Goal: Task Accomplishment & Management: Manage account settings

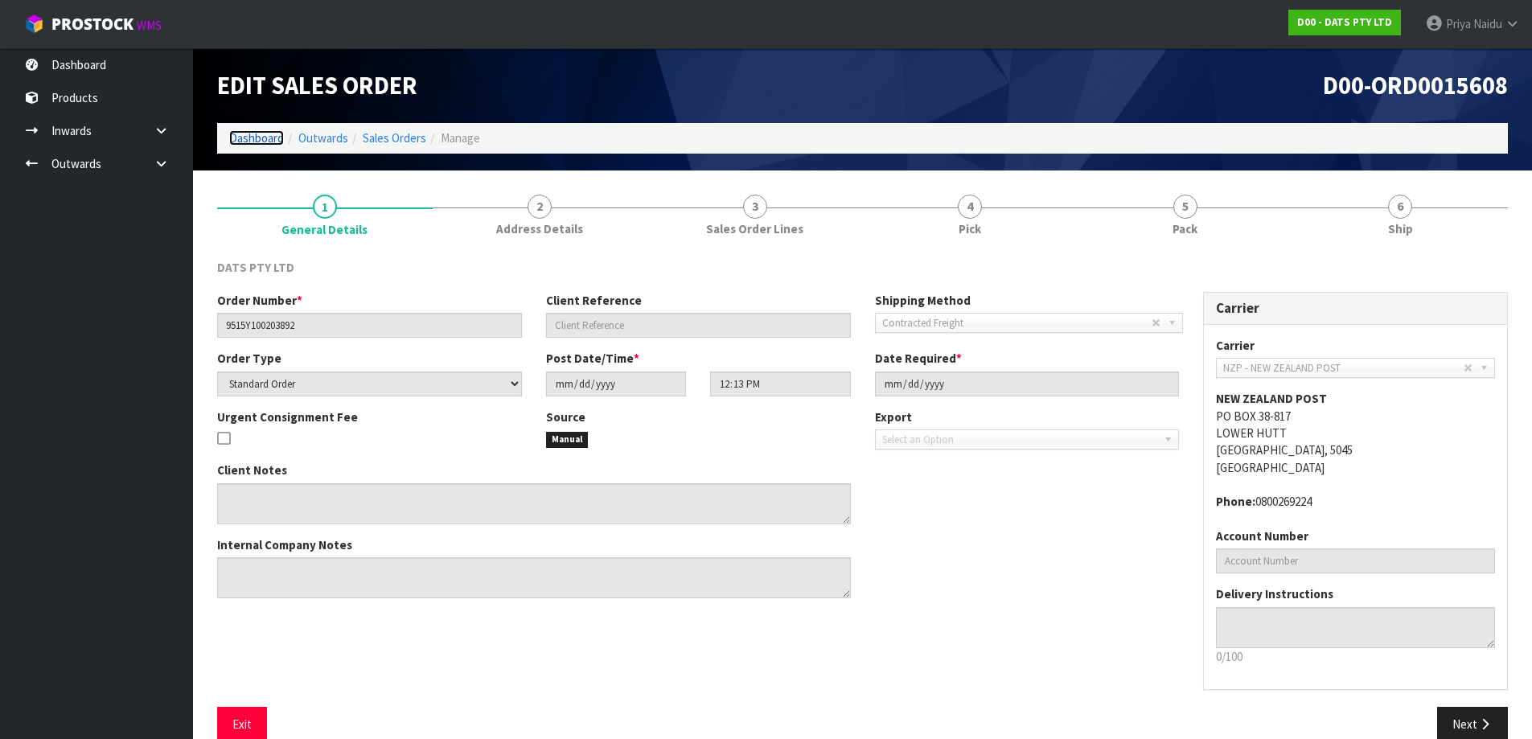
click at [256, 138] on link "Dashboard" at bounding box center [256, 137] width 55 height 15
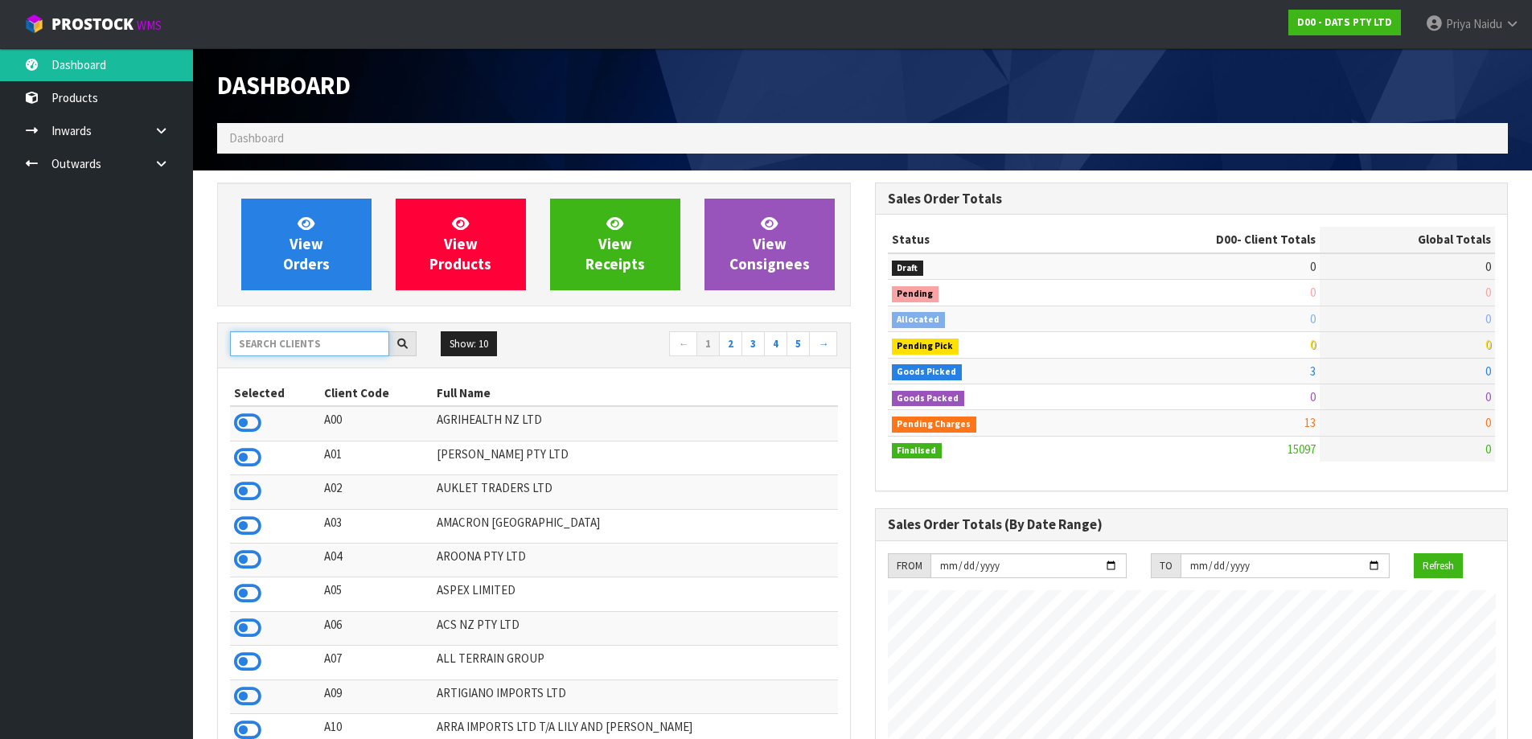
click at [276, 338] on input "text" at bounding box center [309, 343] width 159 height 25
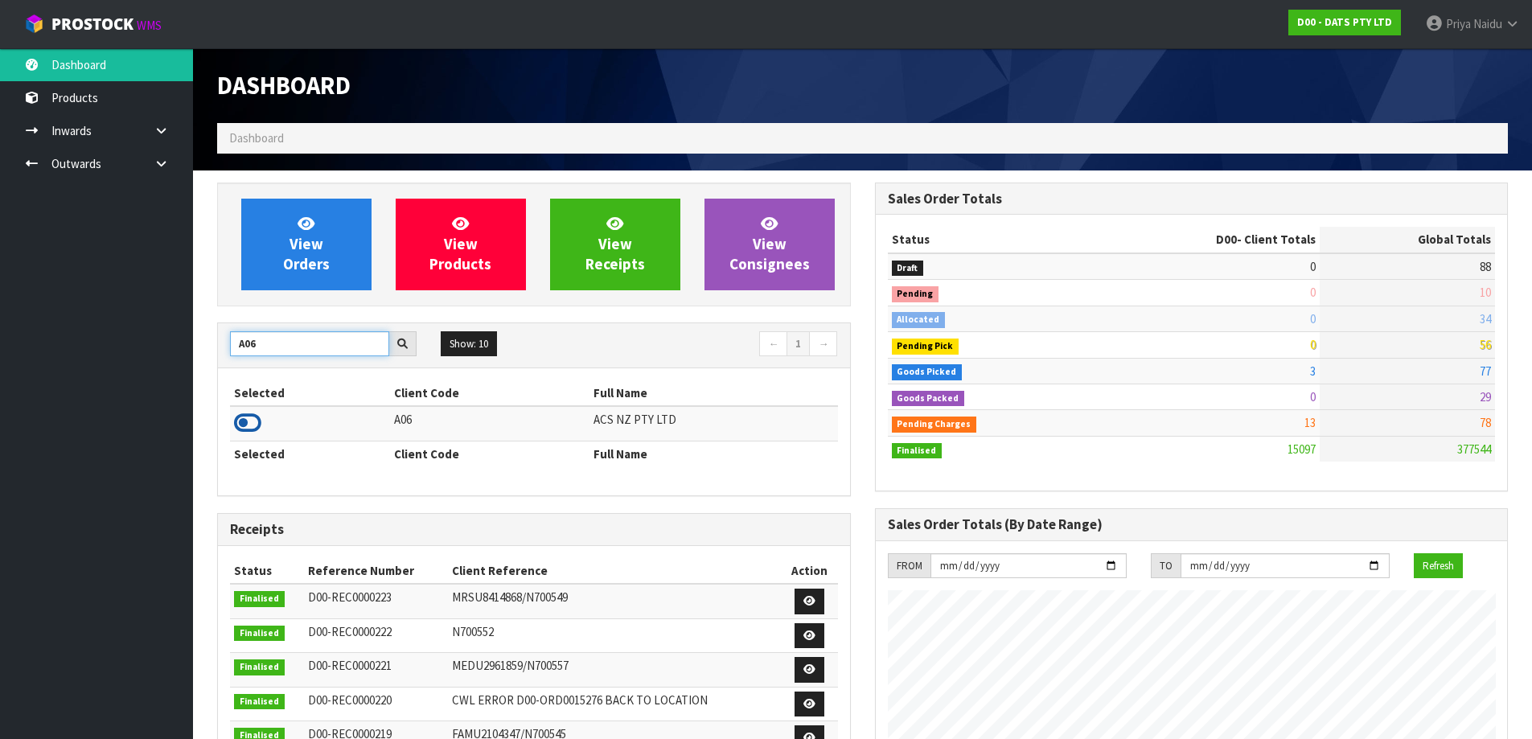
type input "A06"
click at [240, 428] on icon at bounding box center [247, 423] width 27 height 24
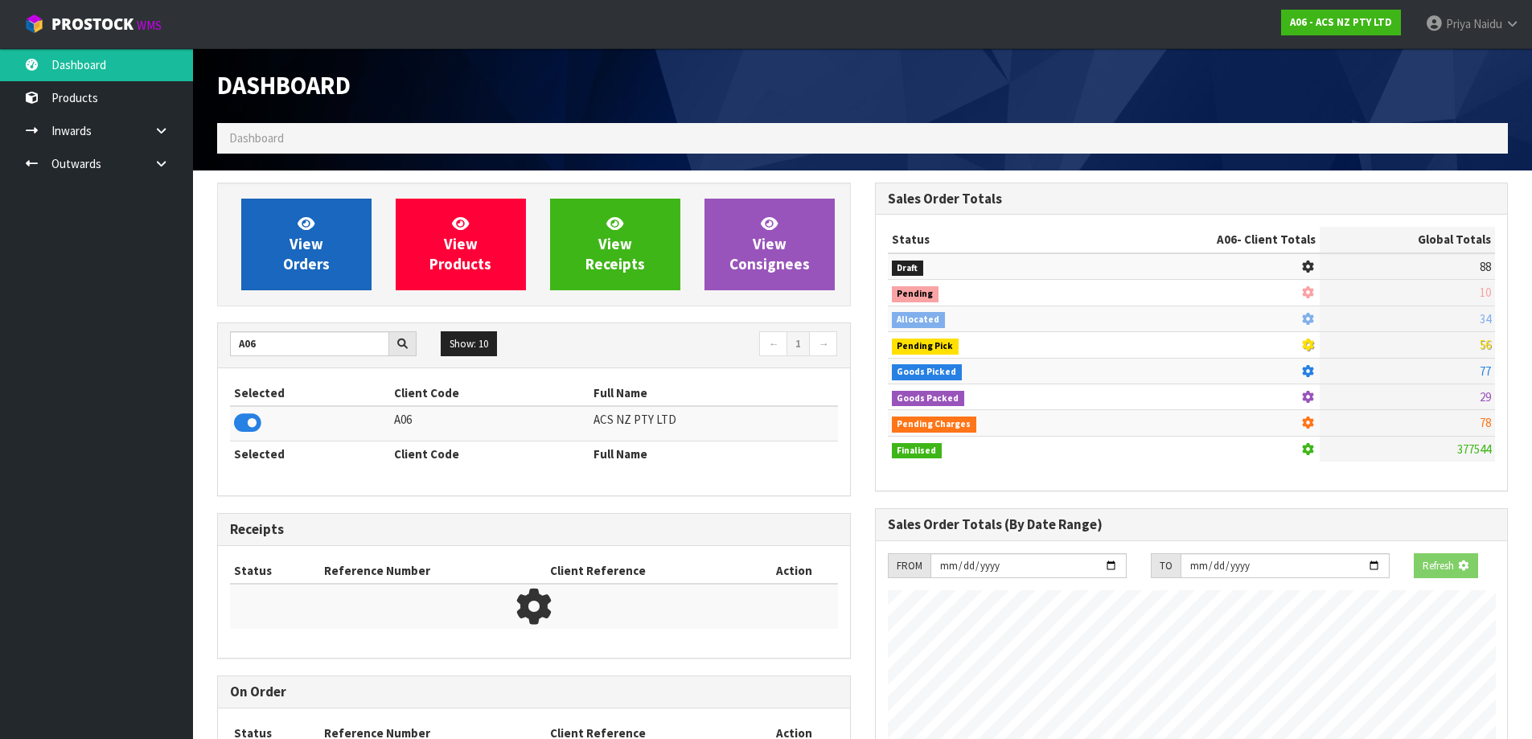
scroll to position [1003, 657]
click at [286, 244] on link "View Orders" at bounding box center [306, 245] width 130 height 92
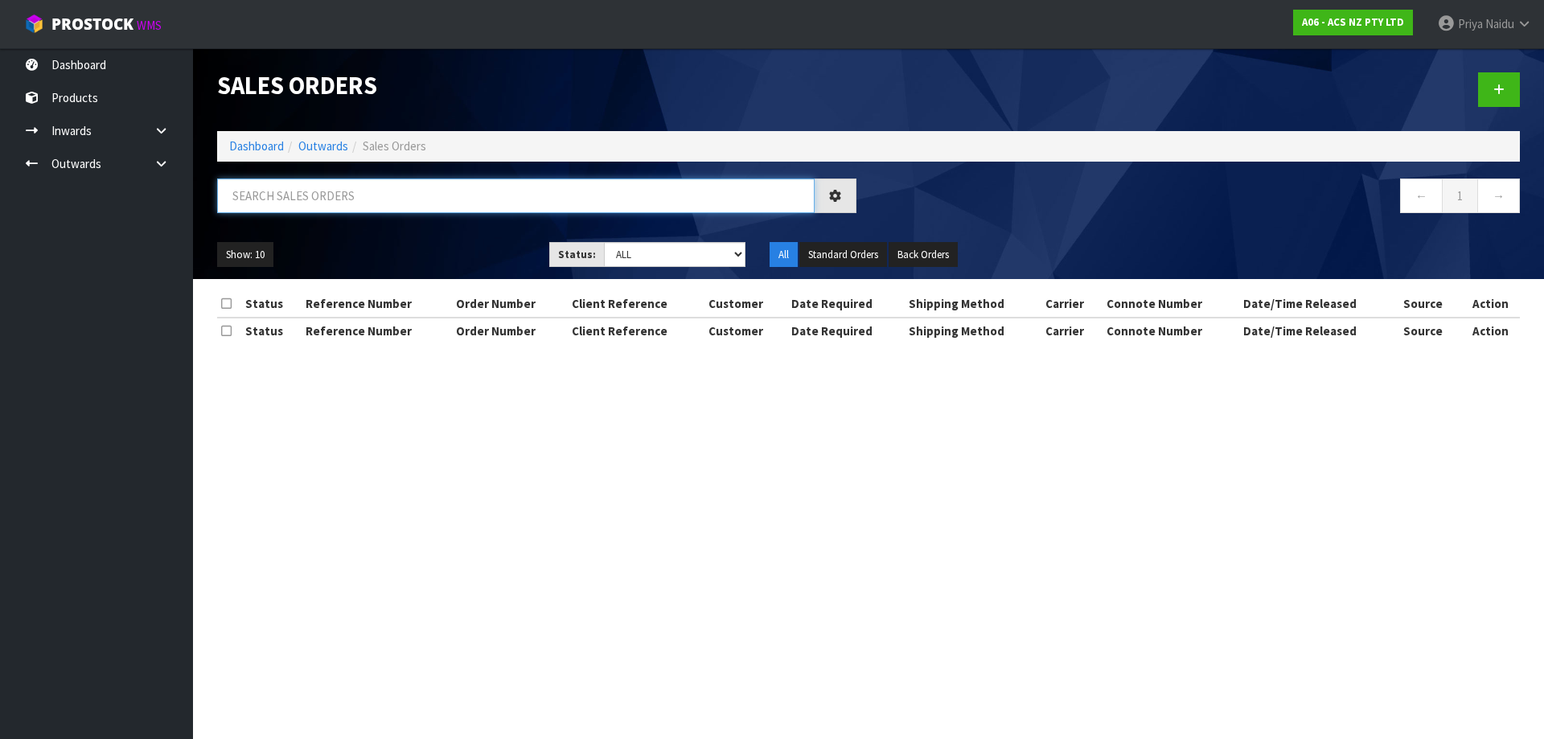
click at [332, 194] on input "text" at bounding box center [515, 196] width 597 height 35
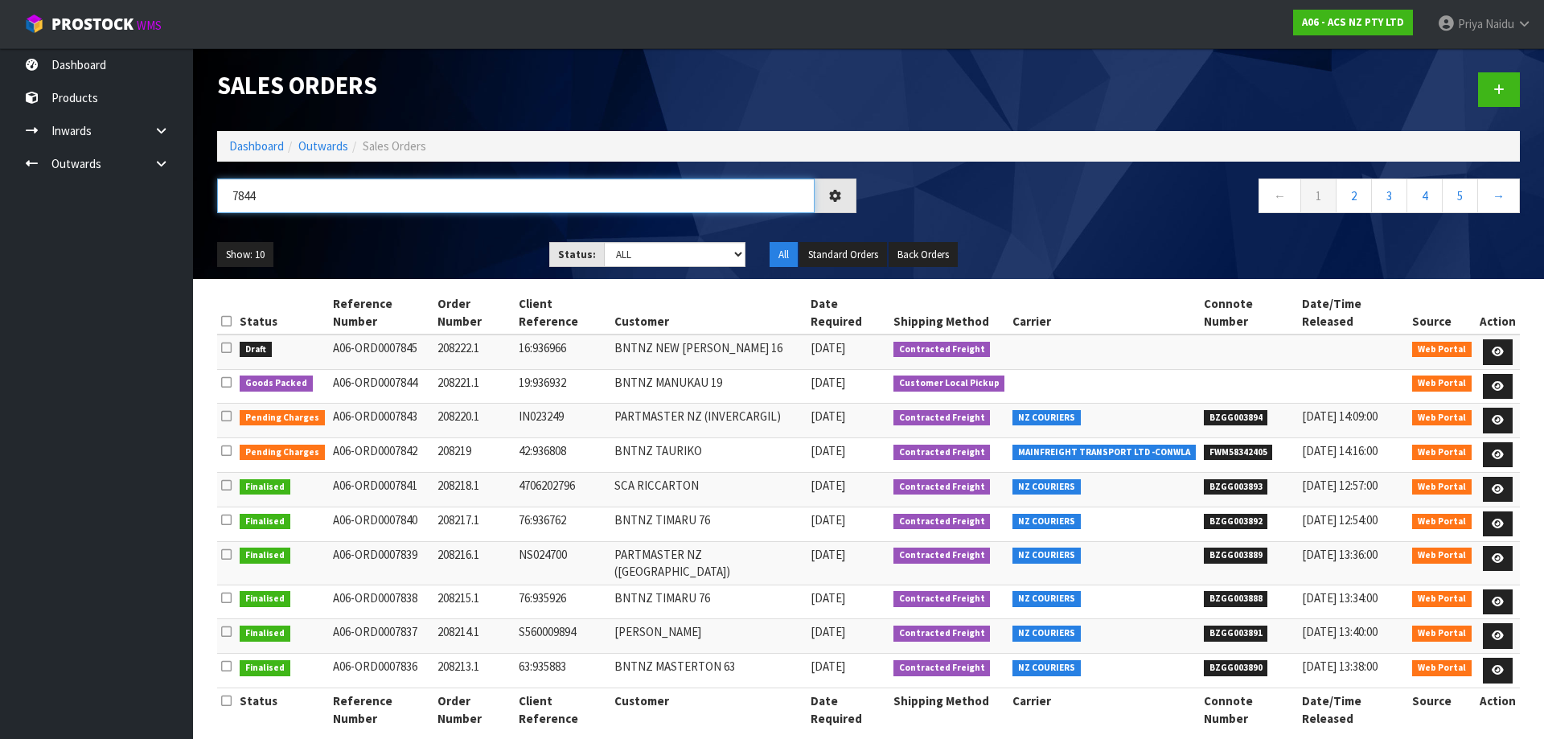
type input "7844"
click at [428, 232] on div "Show: 10 5 10 25 50 Status: Draft Pending Allocated Pending Pick Goods Picked G…" at bounding box center [868, 255] width 1327 height 50
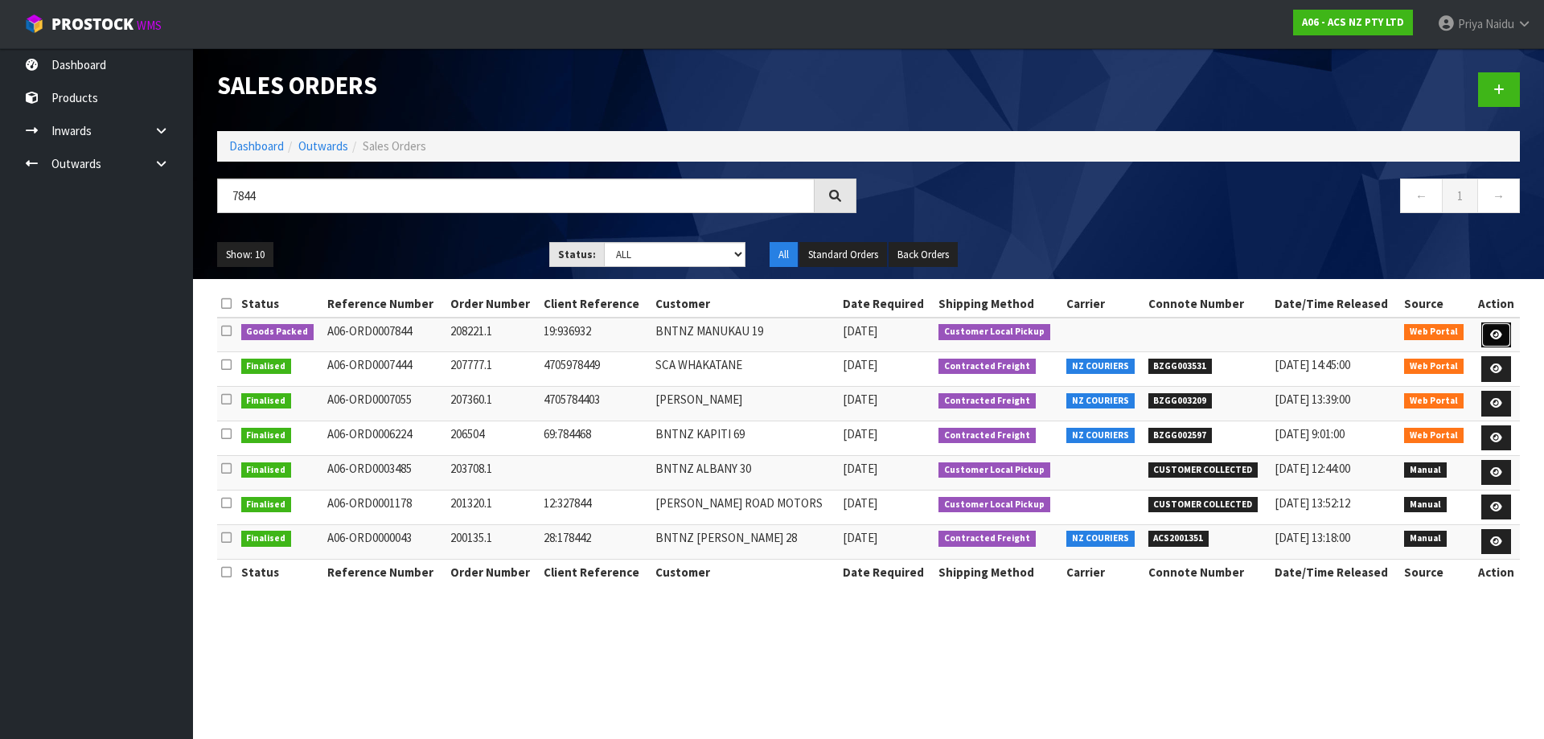
click at [1492, 335] on icon at bounding box center [1496, 335] width 12 height 10
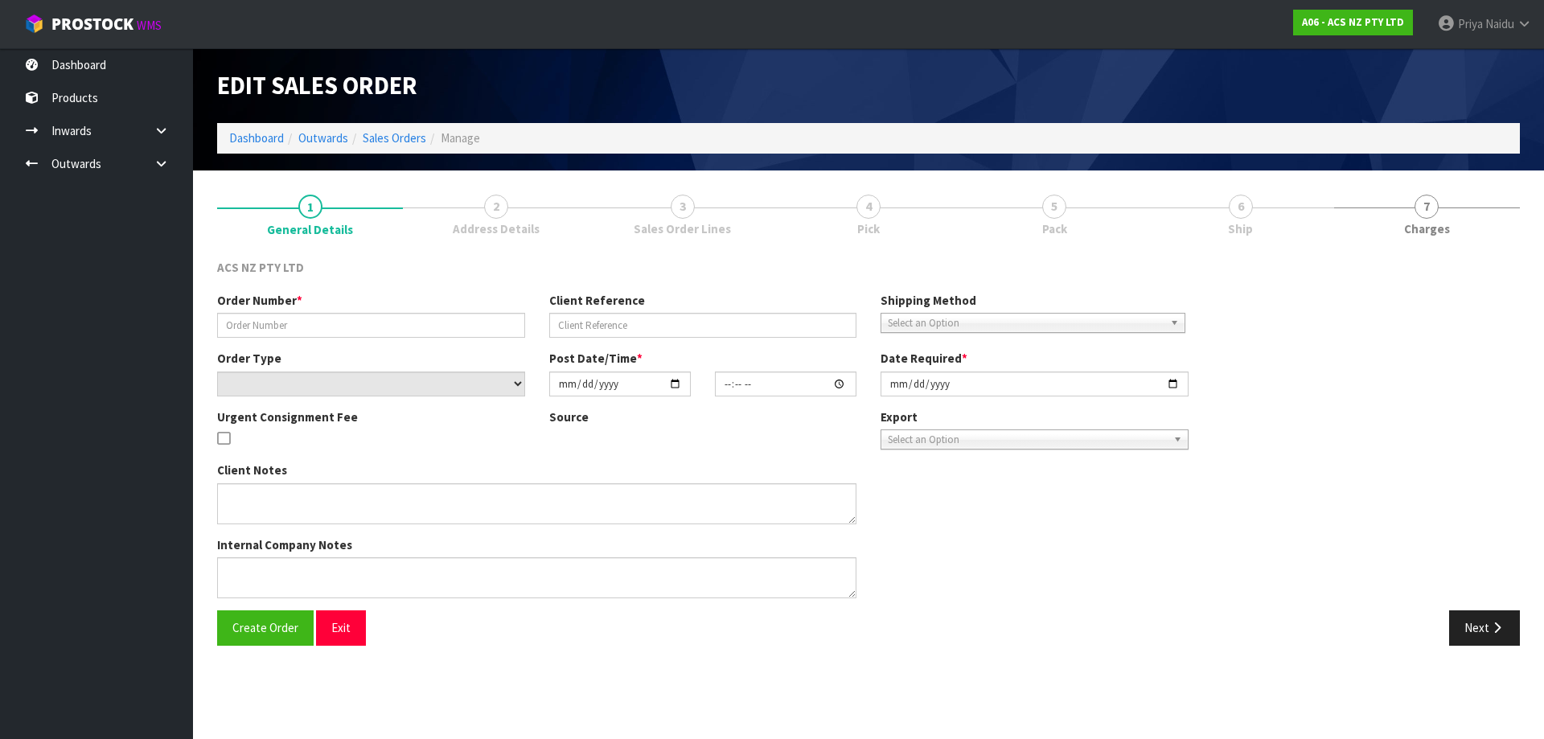
type input "208221.1"
type input "19:936932"
select select "number:0"
type input "[DATE]"
type input "13:15:00.000"
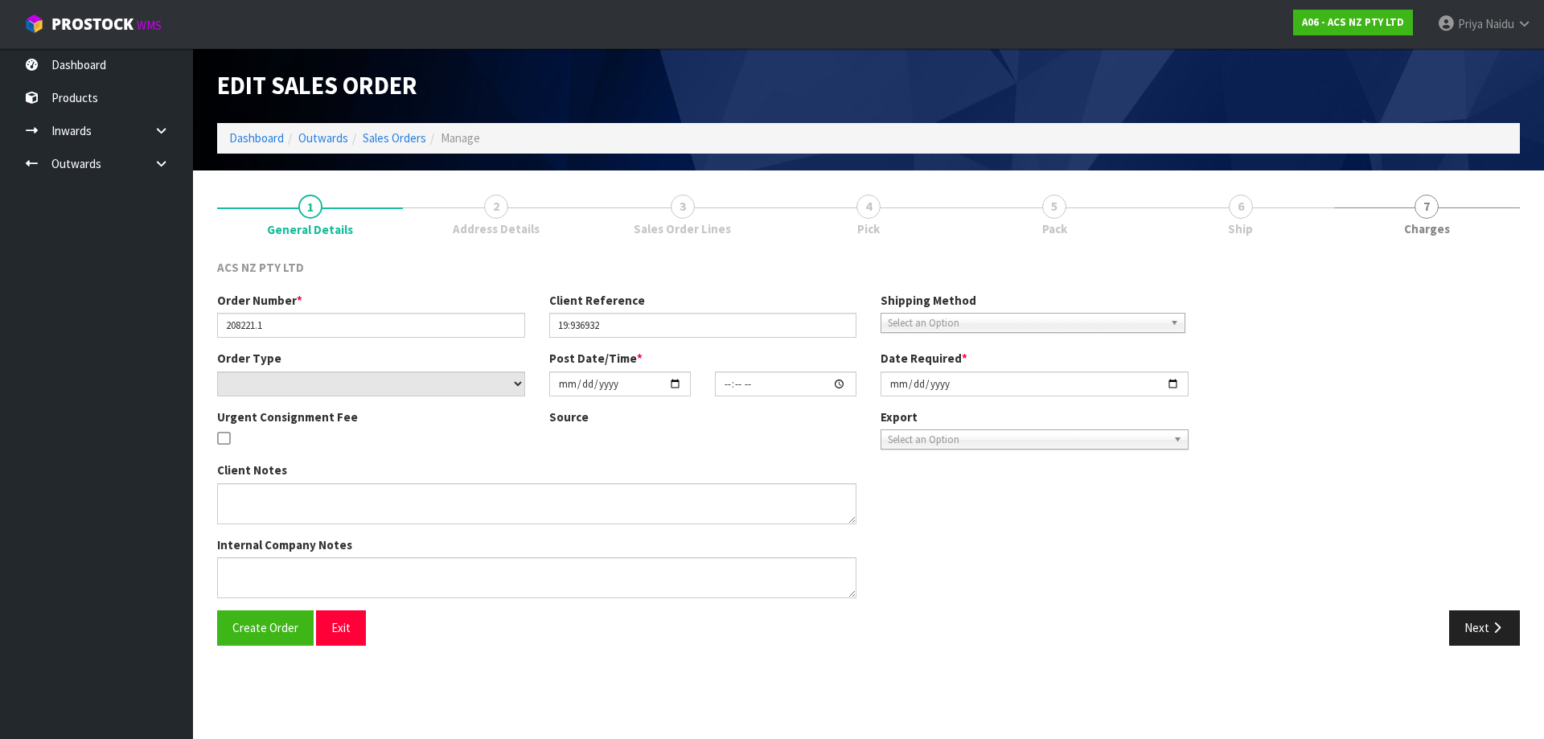
type input "[DATE]"
type textarea "DEADLINE TO COLLECT"
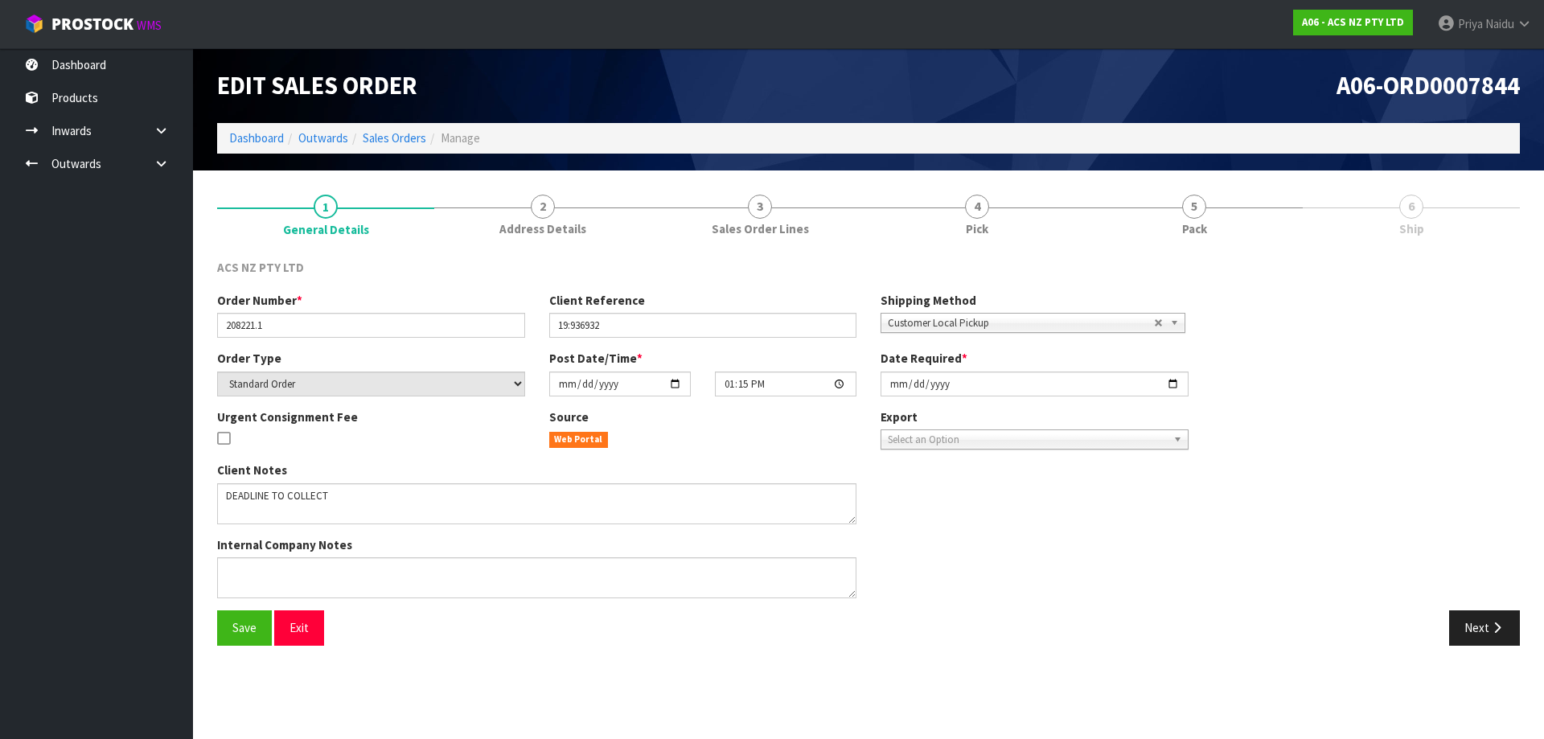
click at [1147, 191] on link "5 Pack" at bounding box center [1194, 215] width 217 height 64
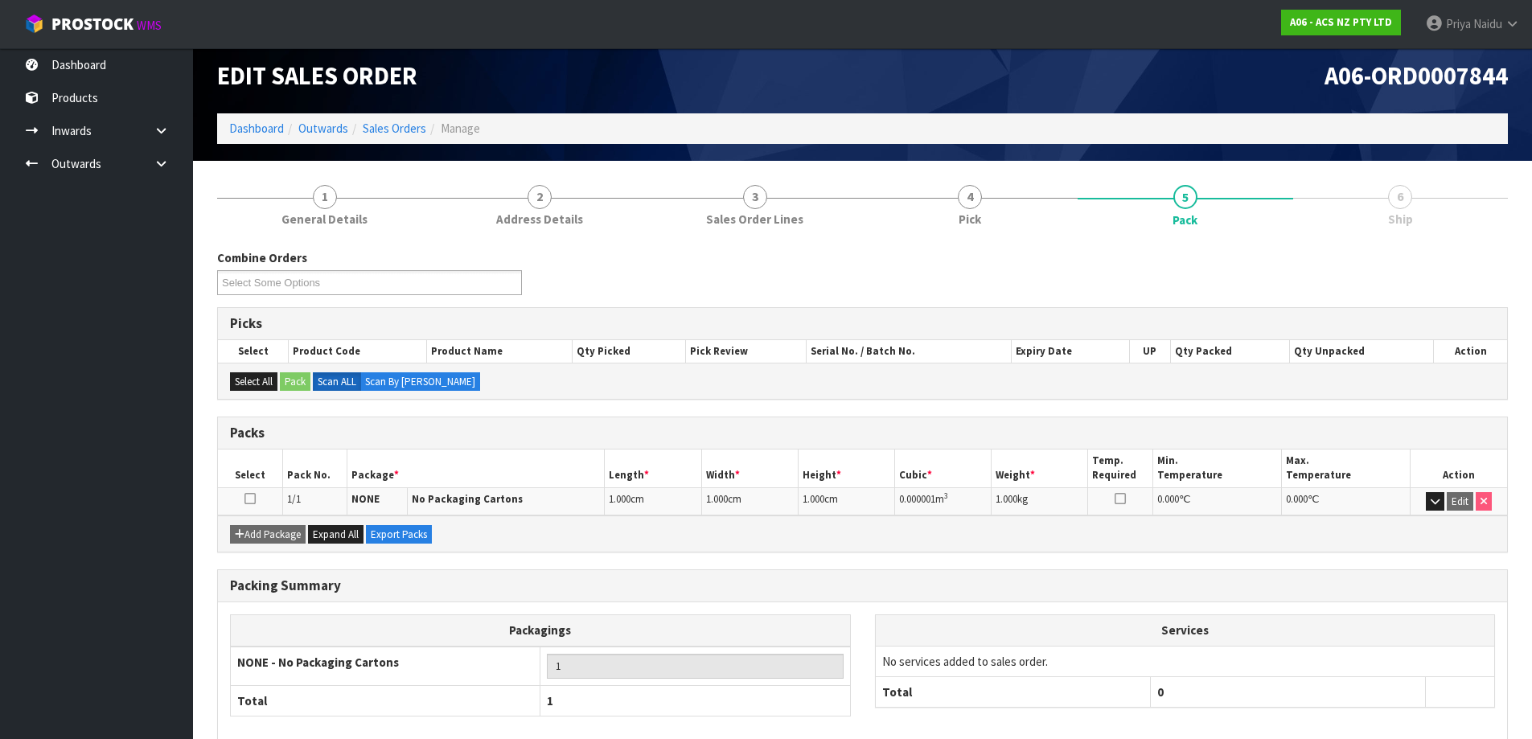
scroll to position [92, 0]
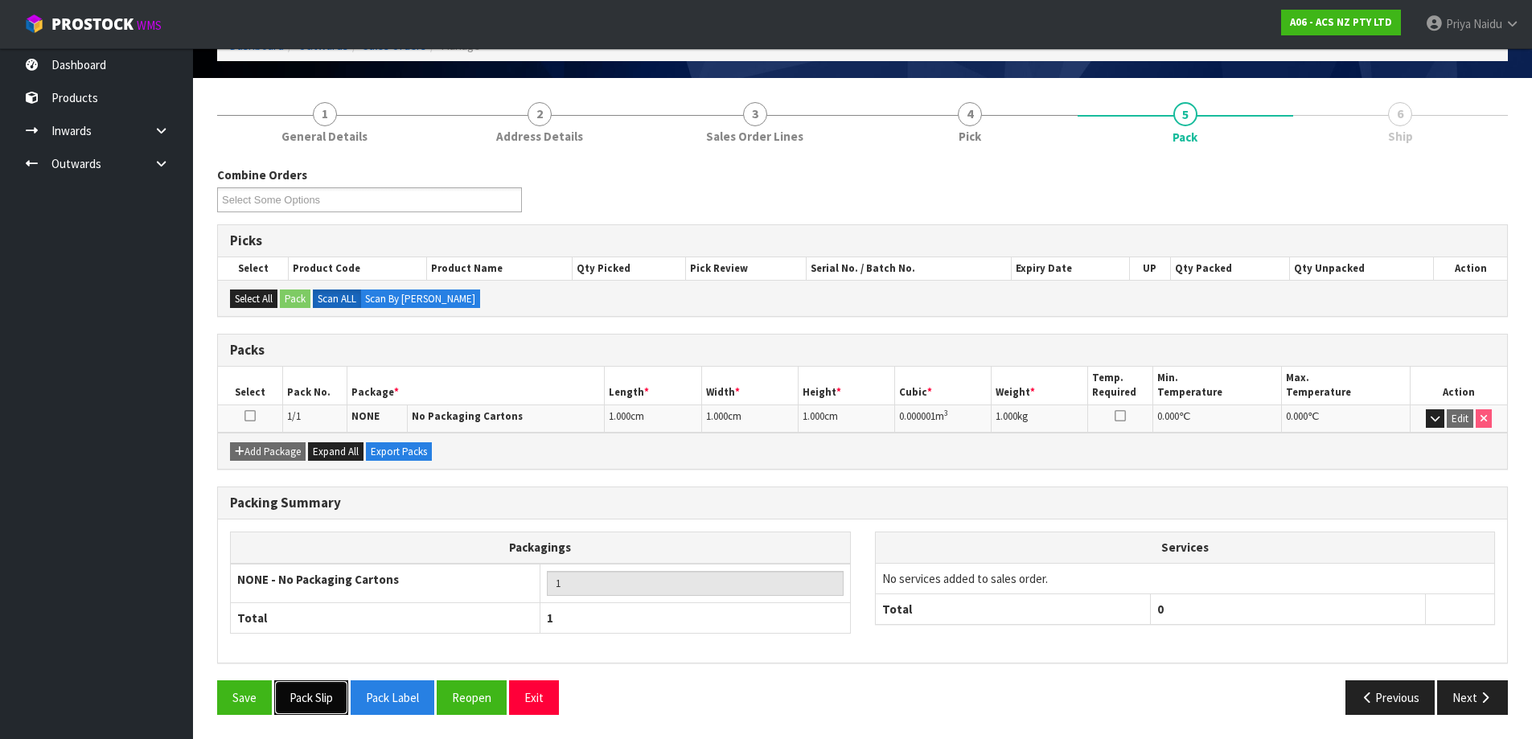
click at [298, 700] on button "Pack Slip" at bounding box center [311, 697] width 74 height 35
click at [1455, 692] on button "Next" at bounding box center [1472, 697] width 71 height 35
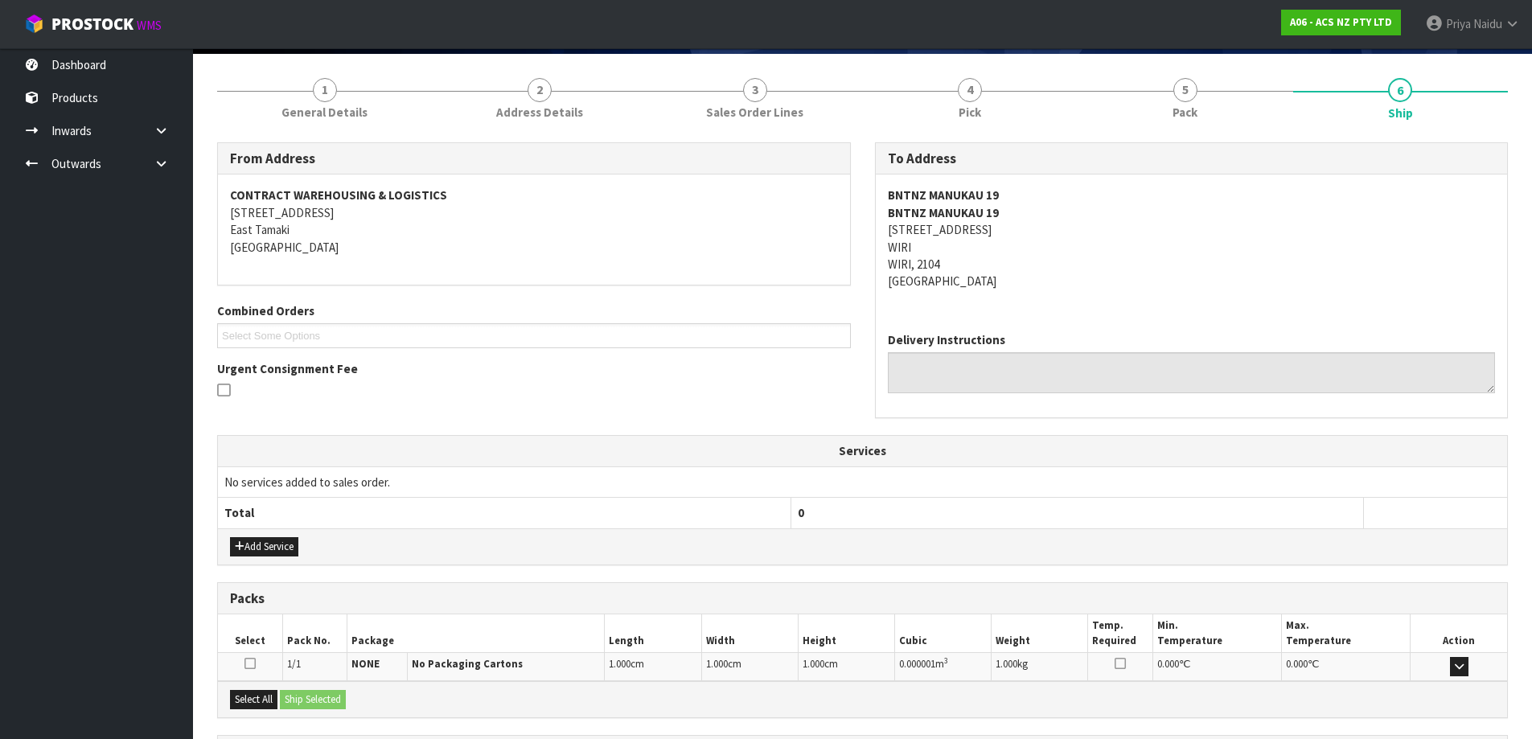
scroll to position [269, 0]
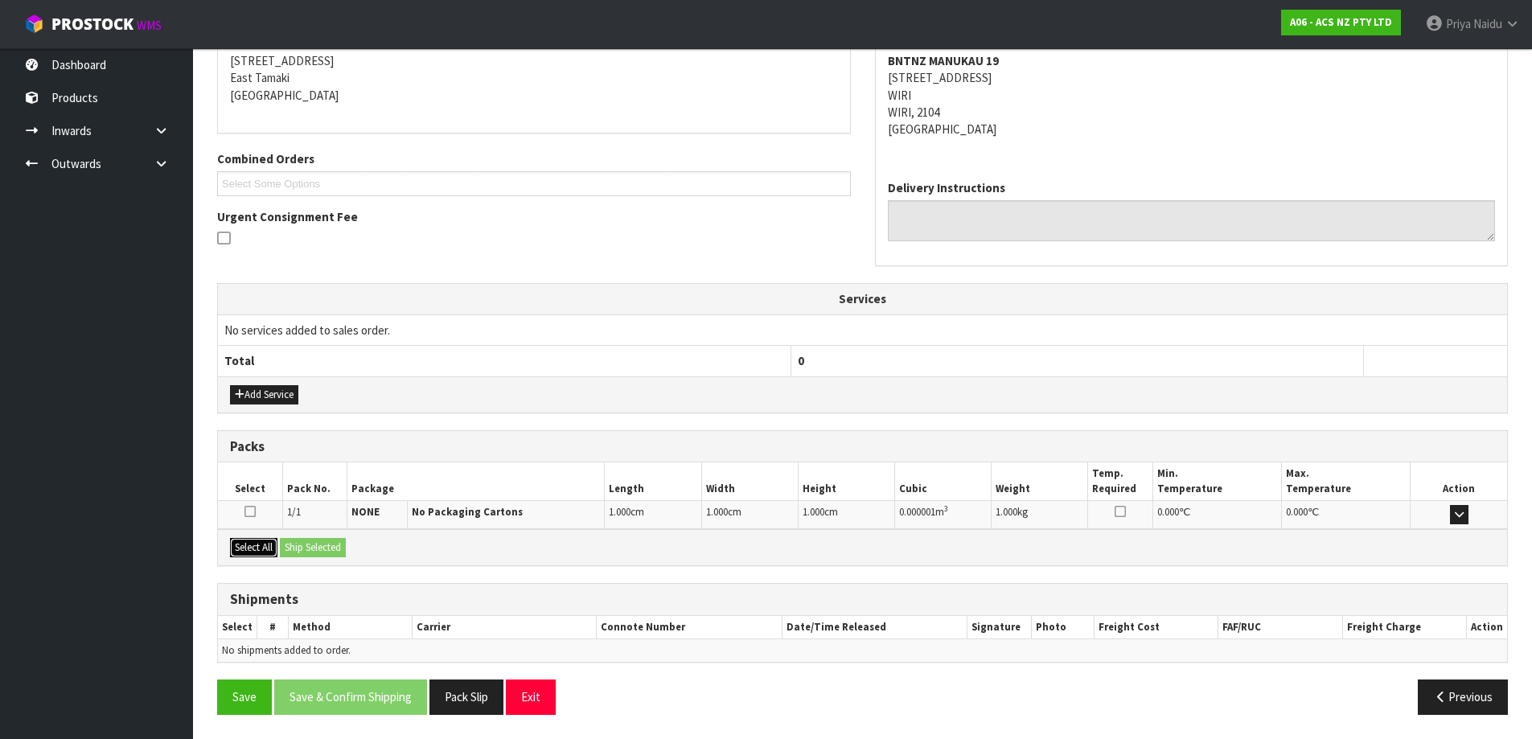
click at [251, 540] on button "Select All" at bounding box center [253, 547] width 47 height 19
click at [326, 549] on button "Ship Selected" at bounding box center [313, 547] width 66 height 19
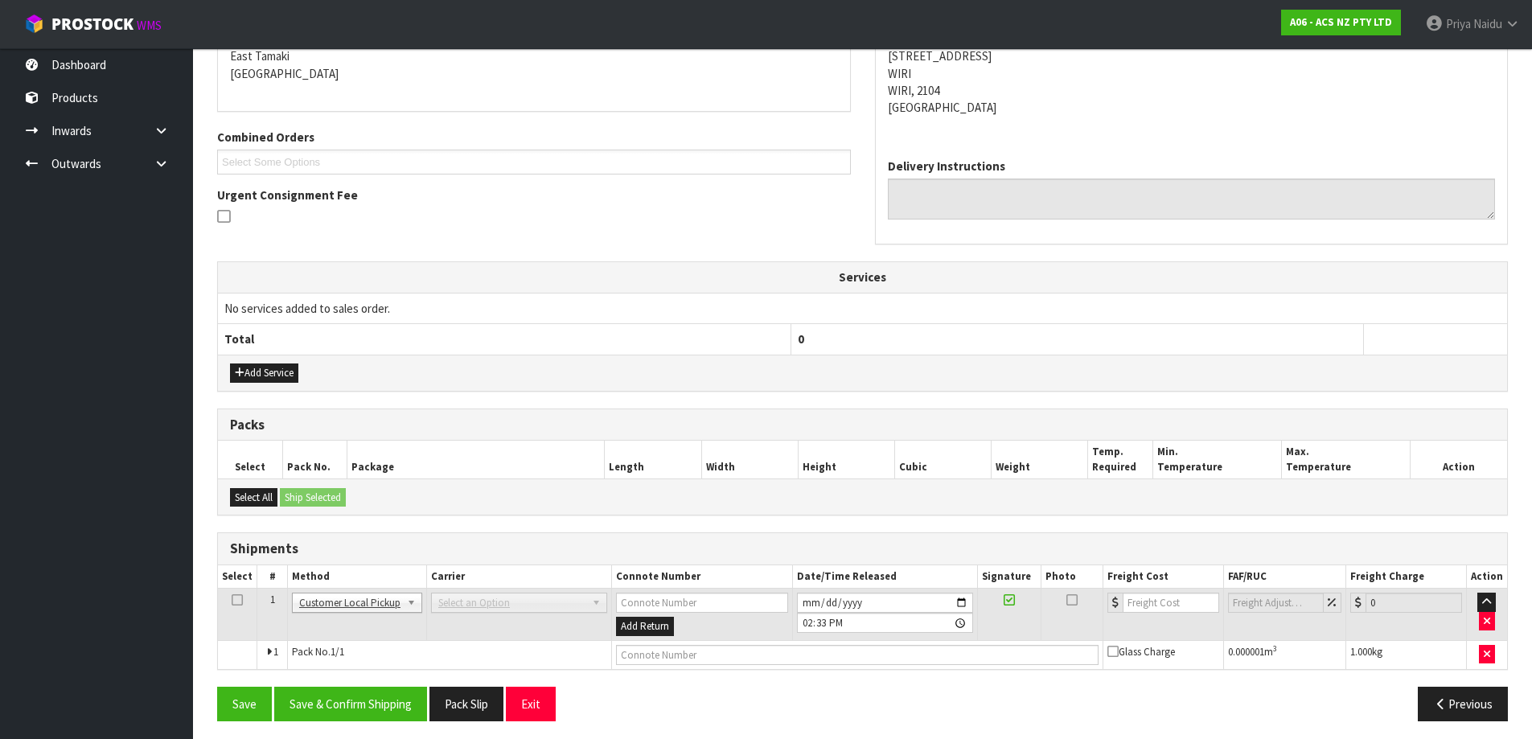
scroll to position [297, 0]
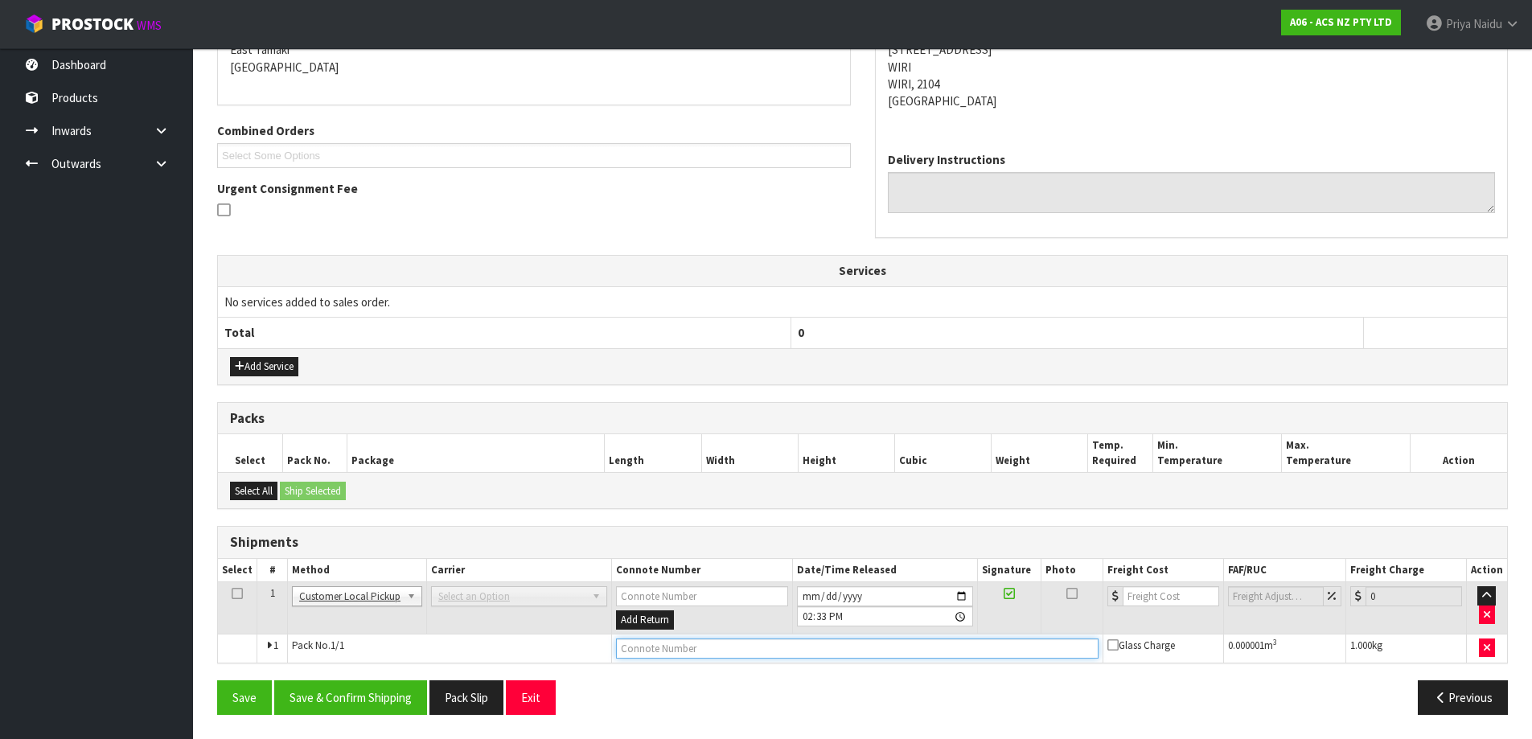
click at [678, 655] on input "text" at bounding box center [857, 648] width 482 height 20
type input "CUSTOMER COLLECTED"
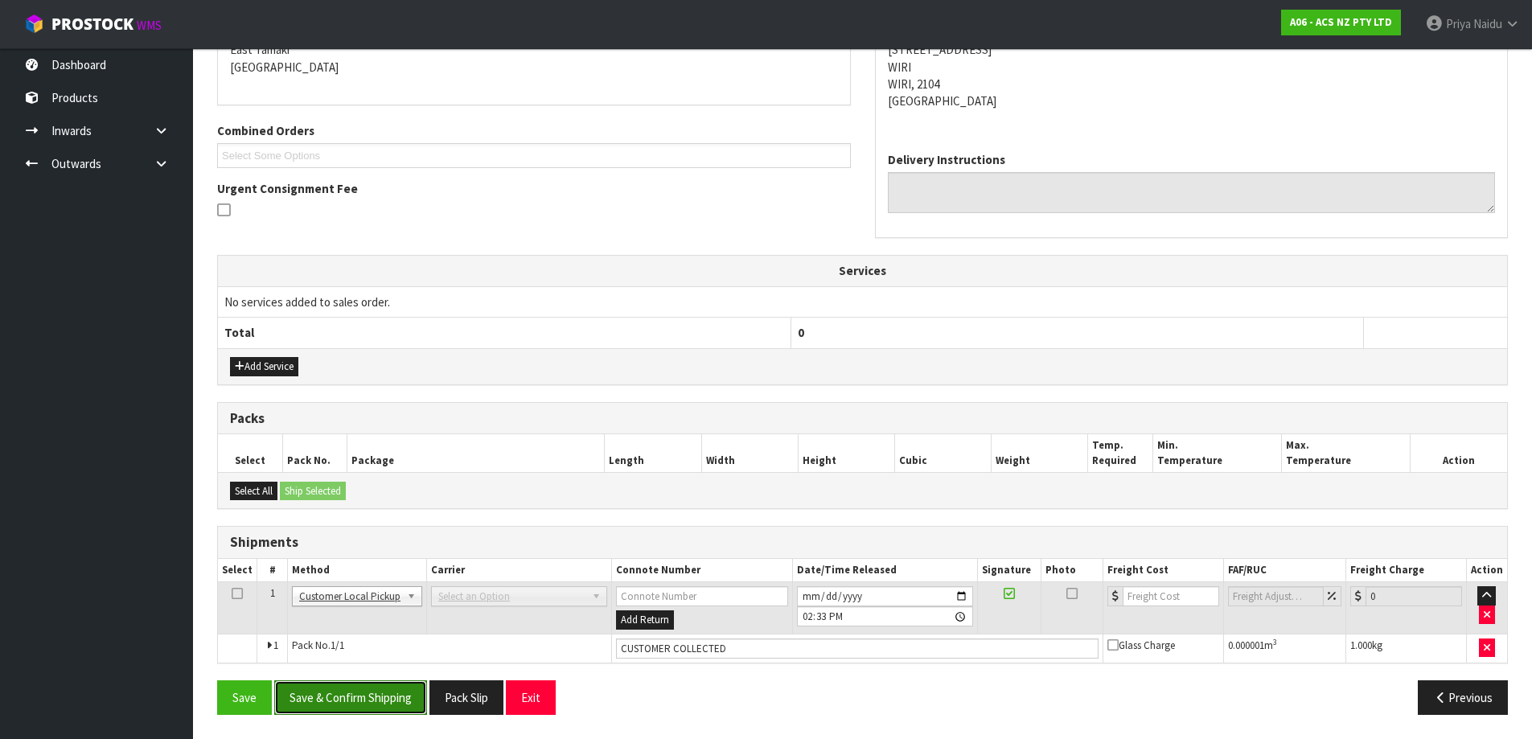
click at [339, 696] on button "Save & Confirm Shipping" at bounding box center [350, 697] width 153 height 35
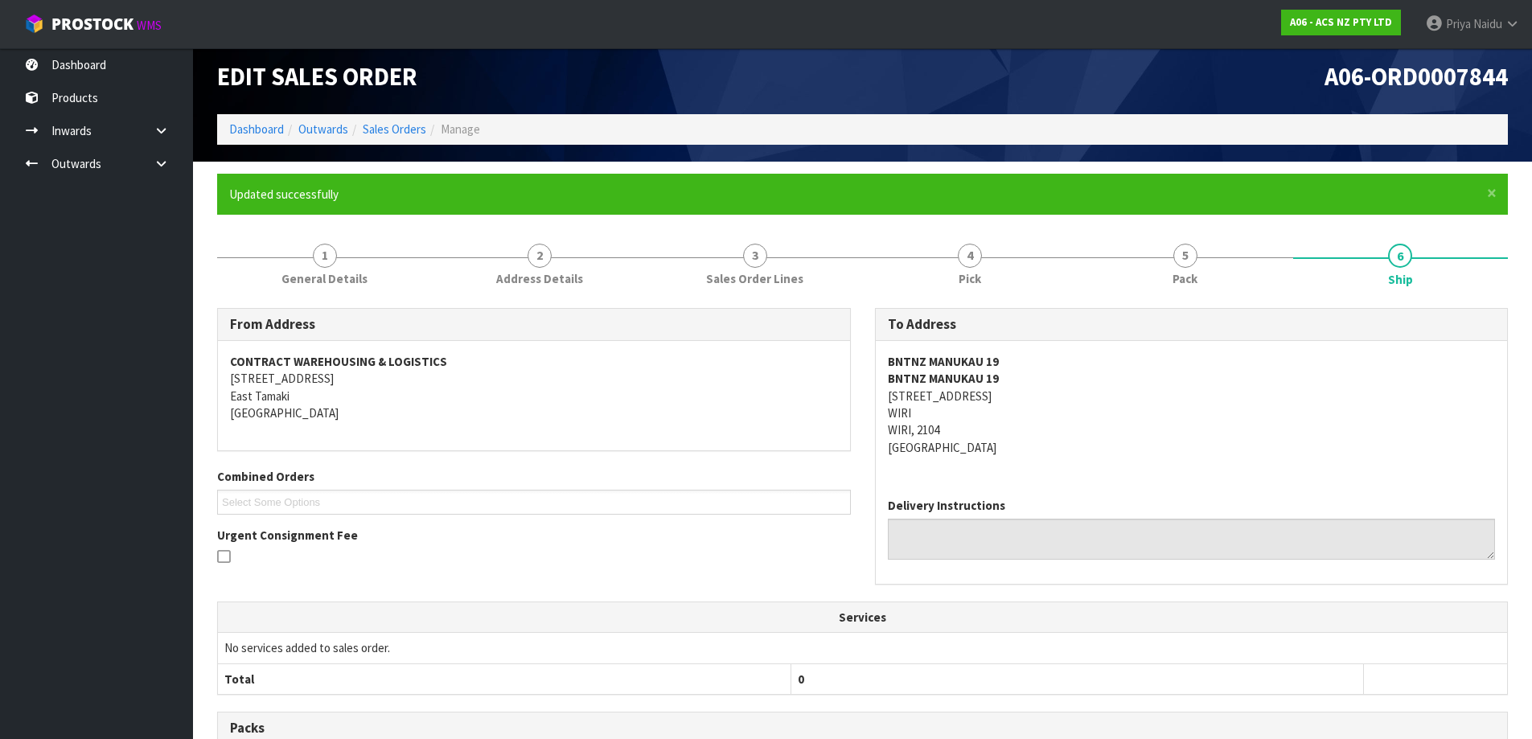
scroll to position [0, 0]
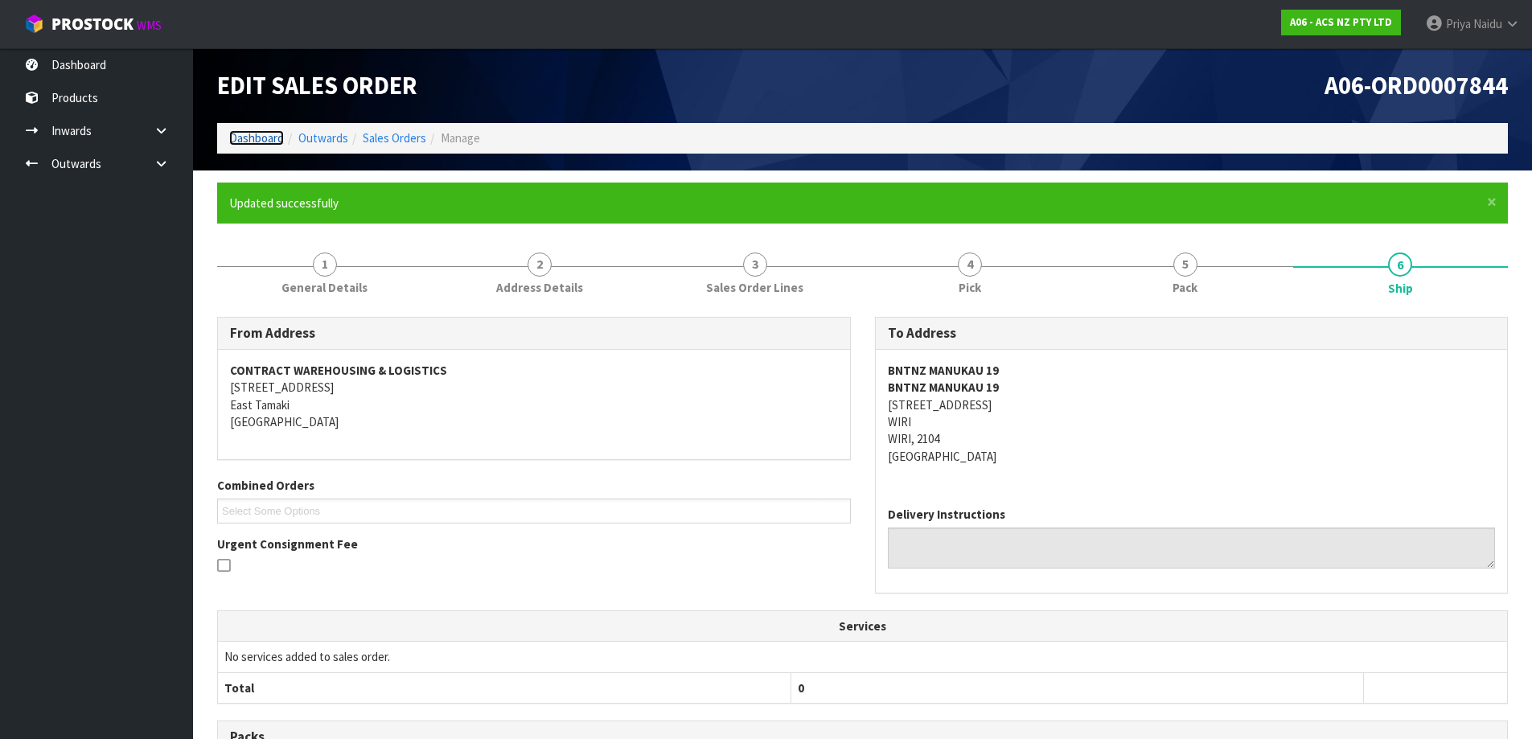
click at [263, 140] on link "Dashboard" at bounding box center [256, 137] width 55 height 15
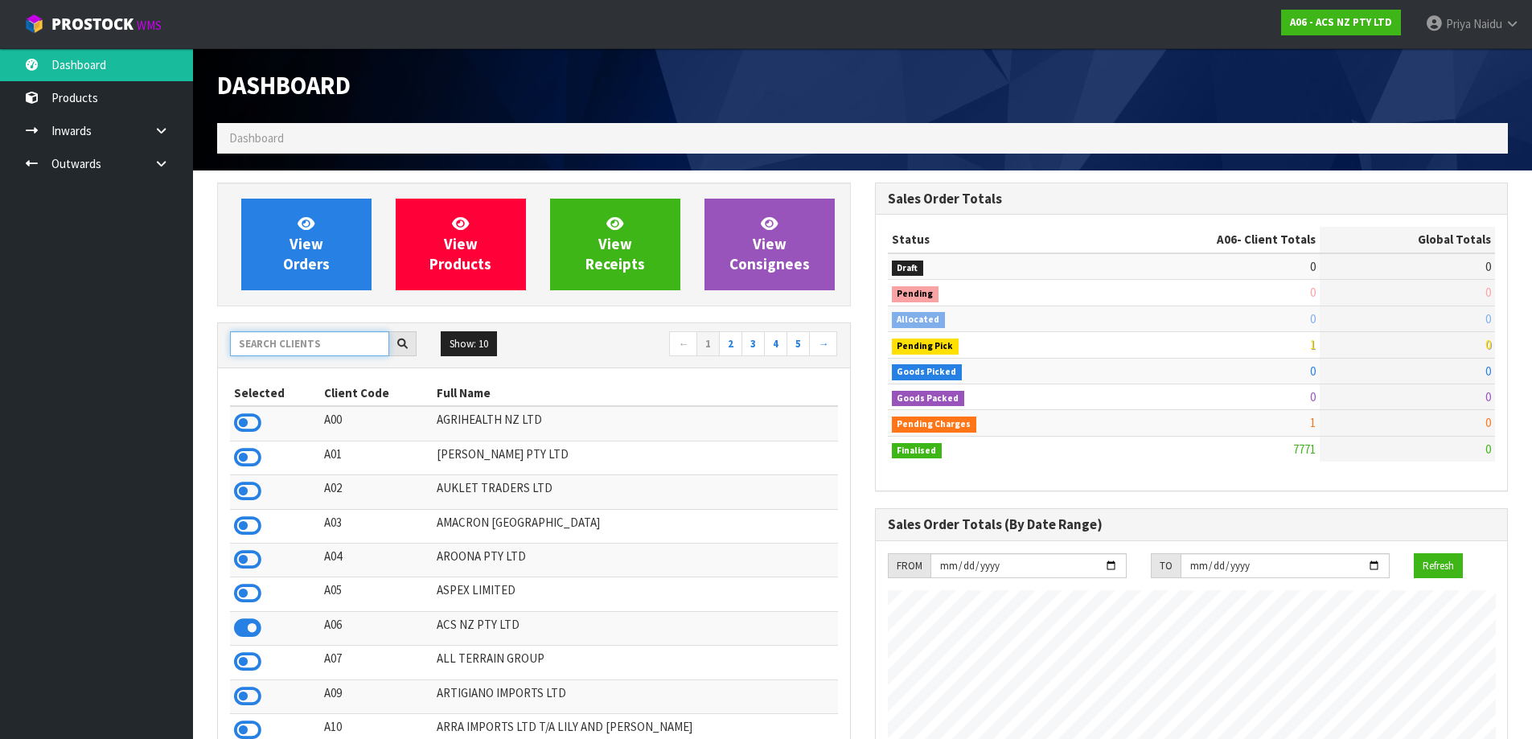
click at [291, 338] on input "text" at bounding box center [309, 343] width 159 height 25
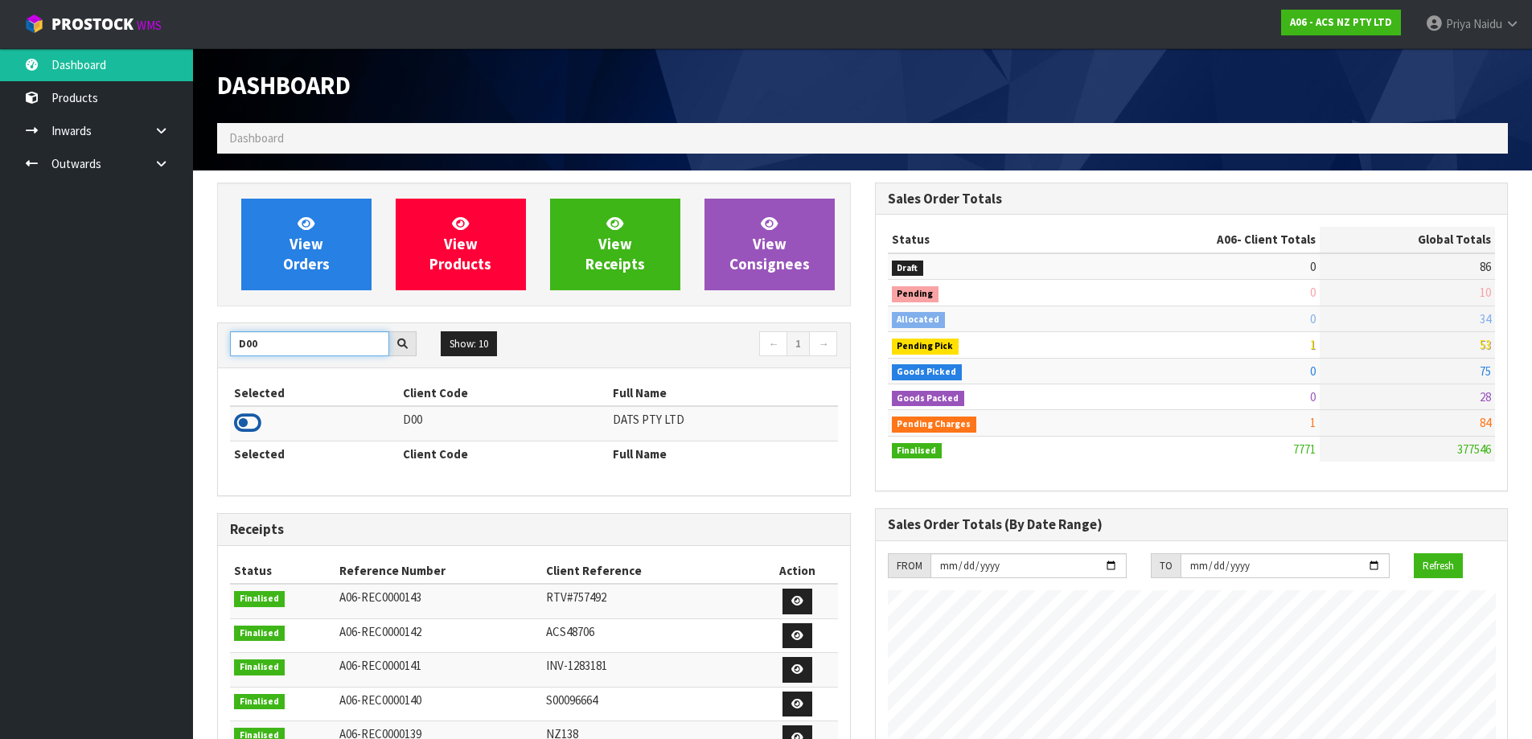
type input "D00"
click at [247, 419] on icon at bounding box center [247, 423] width 27 height 24
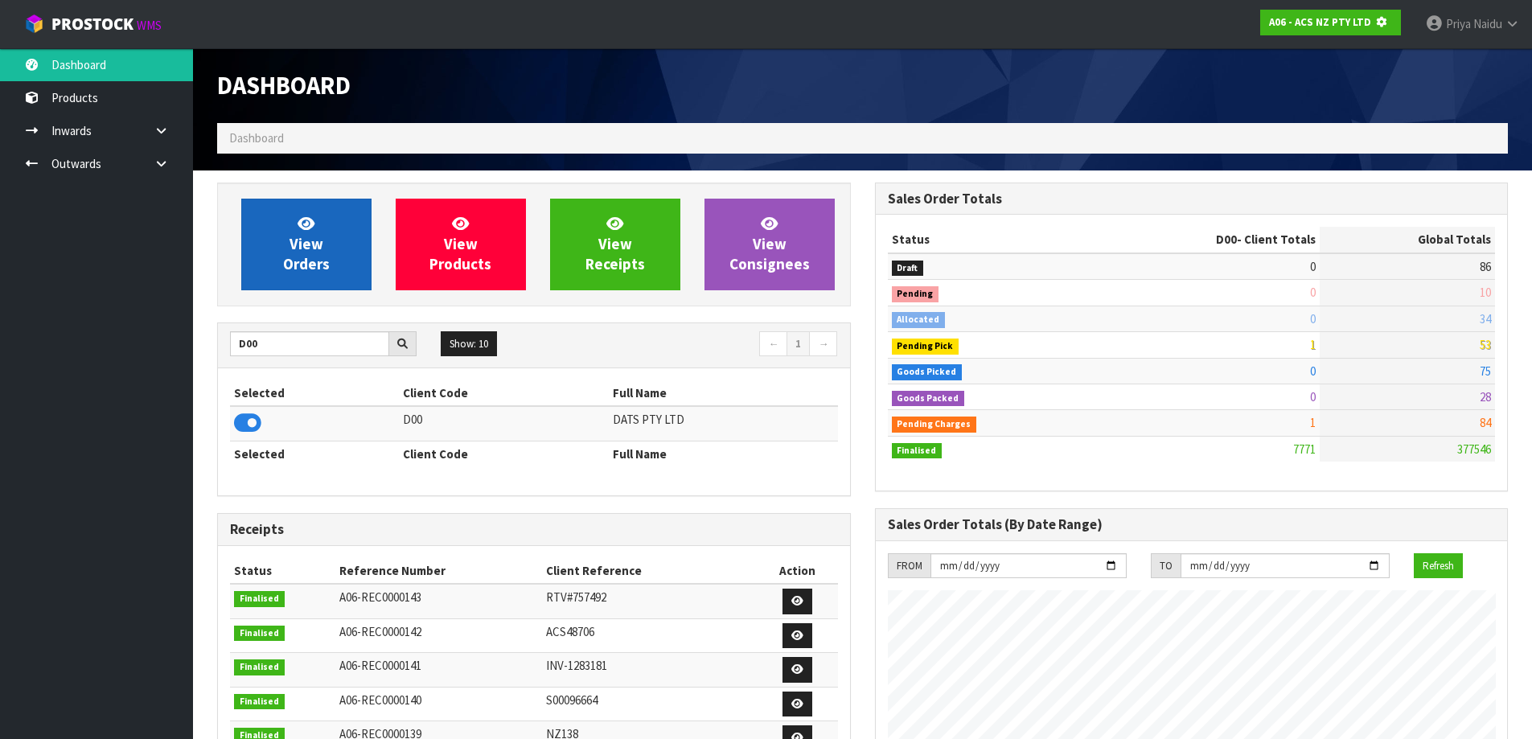
scroll to position [803104, 803449]
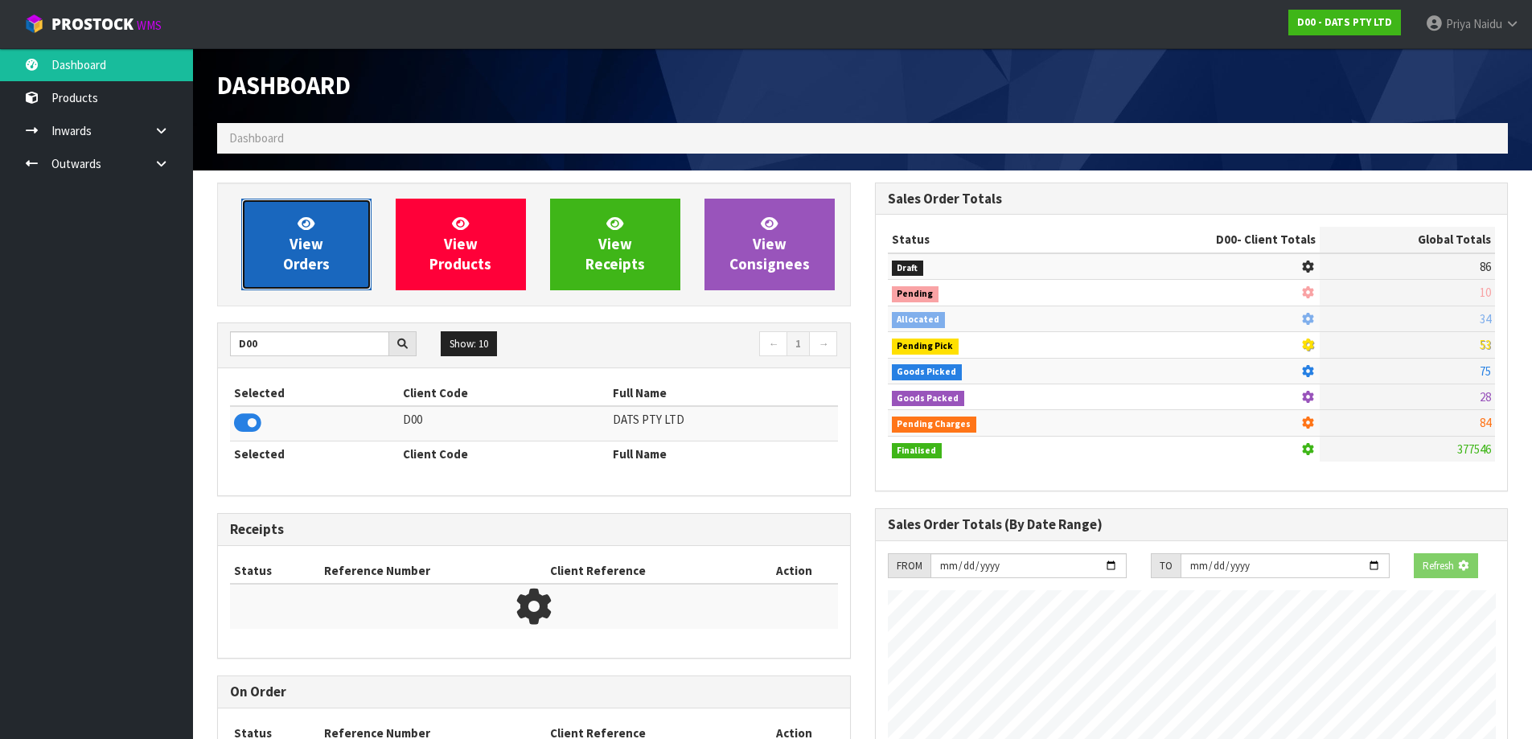
click at [313, 220] on icon at bounding box center [306, 223] width 17 height 15
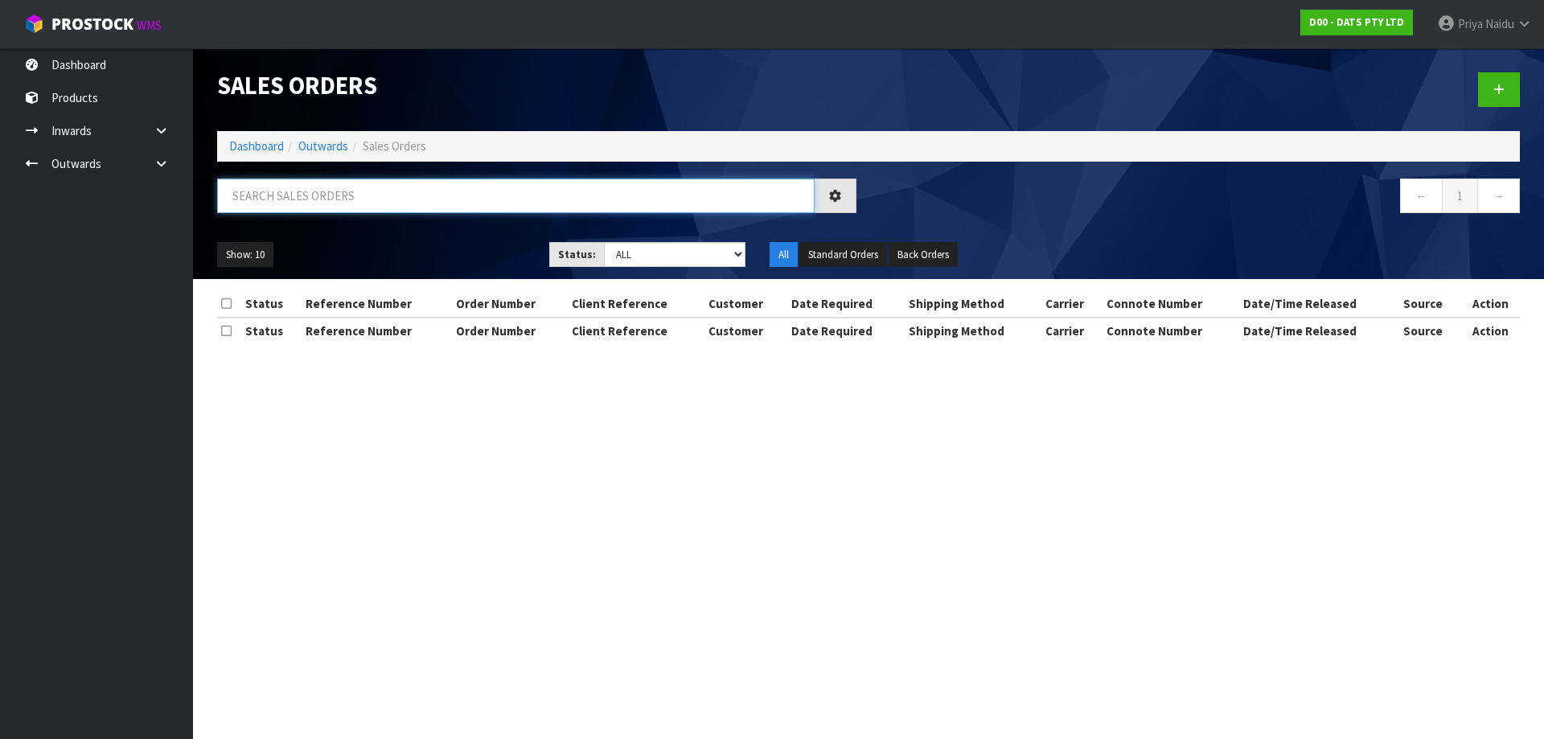
click at [347, 190] on input "text" at bounding box center [515, 196] width 597 height 35
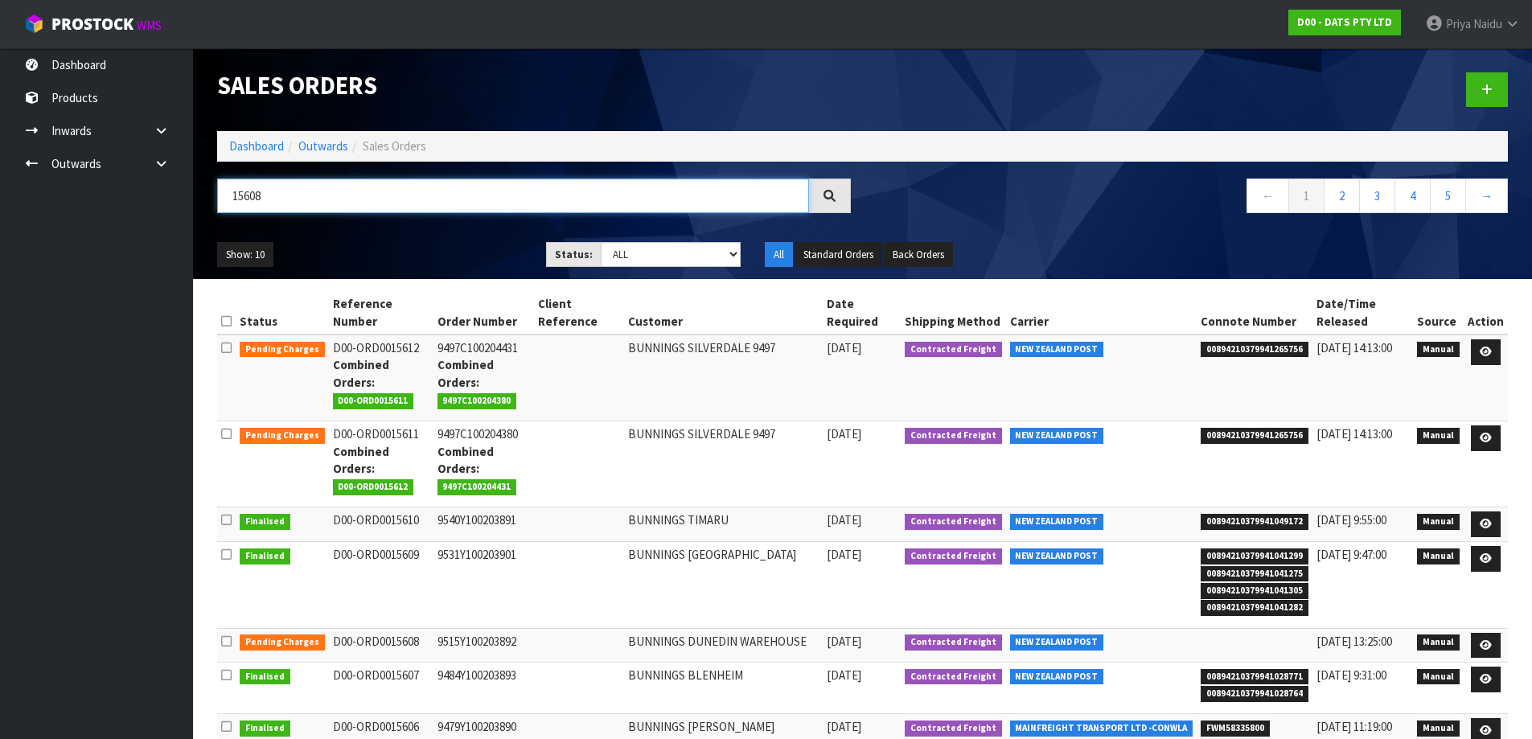
type input "15608"
click at [458, 228] on div "15608 ← 1 2 3 4 5 →" at bounding box center [862, 204] width 1315 height 51
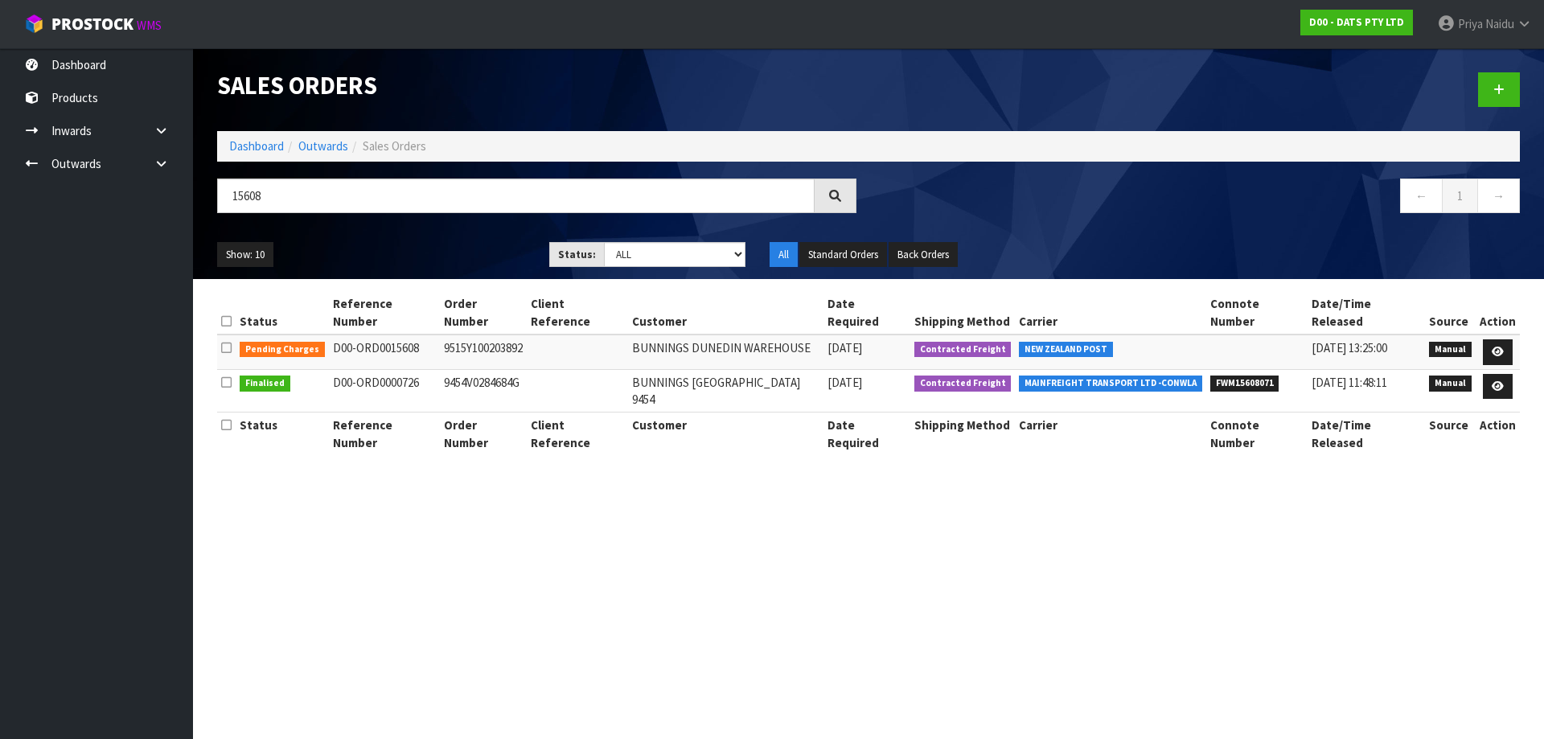
click at [464, 254] on ul "Show: 10 5 10 25 50" at bounding box center [371, 255] width 308 height 26
click at [1497, 347] on icon at bounding box center [1498, 352] width 12 height 10
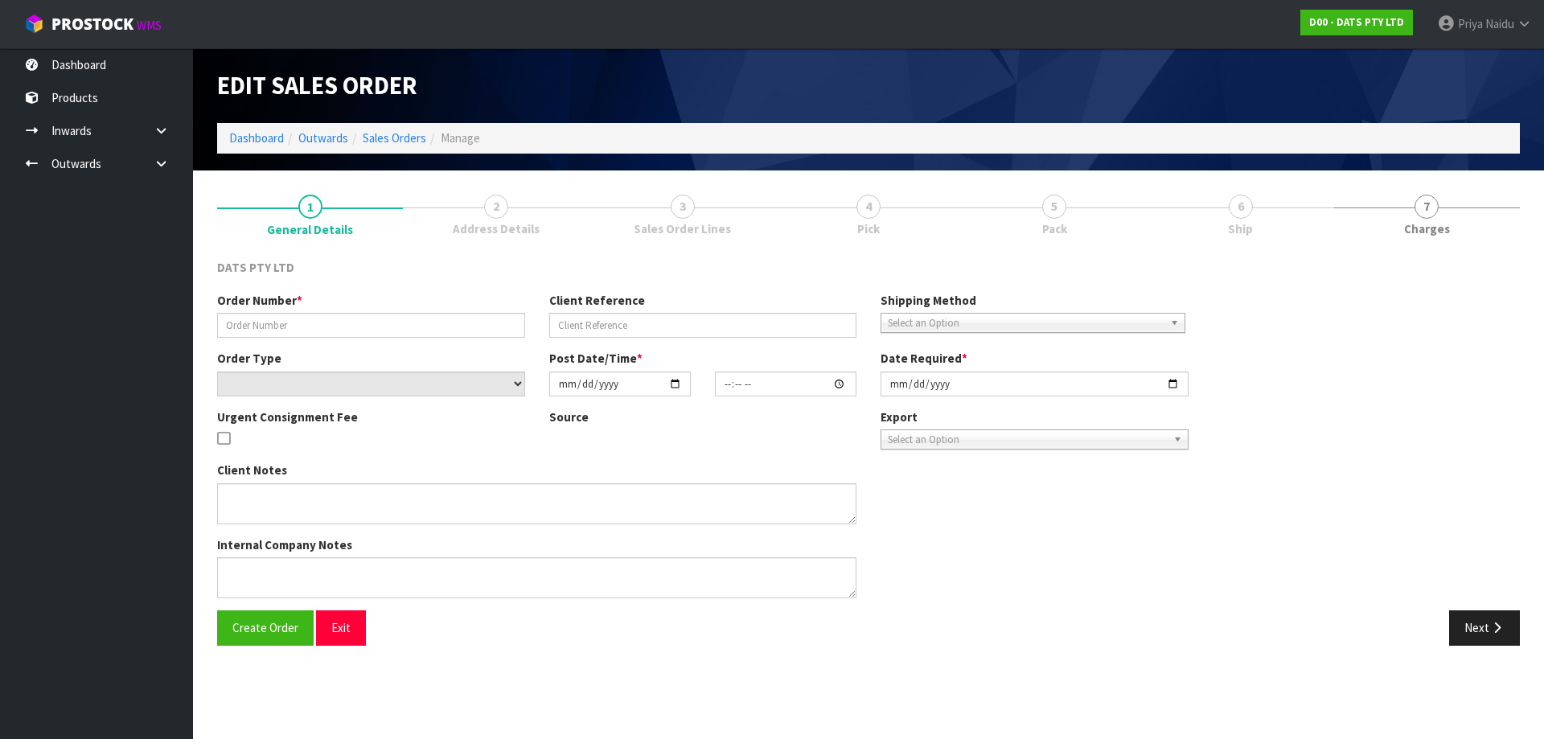
type input "9515Y100203892"
select select "number:0"
type input "[DATE]"
type input "12:13:00.000"
type input "[DATE]"
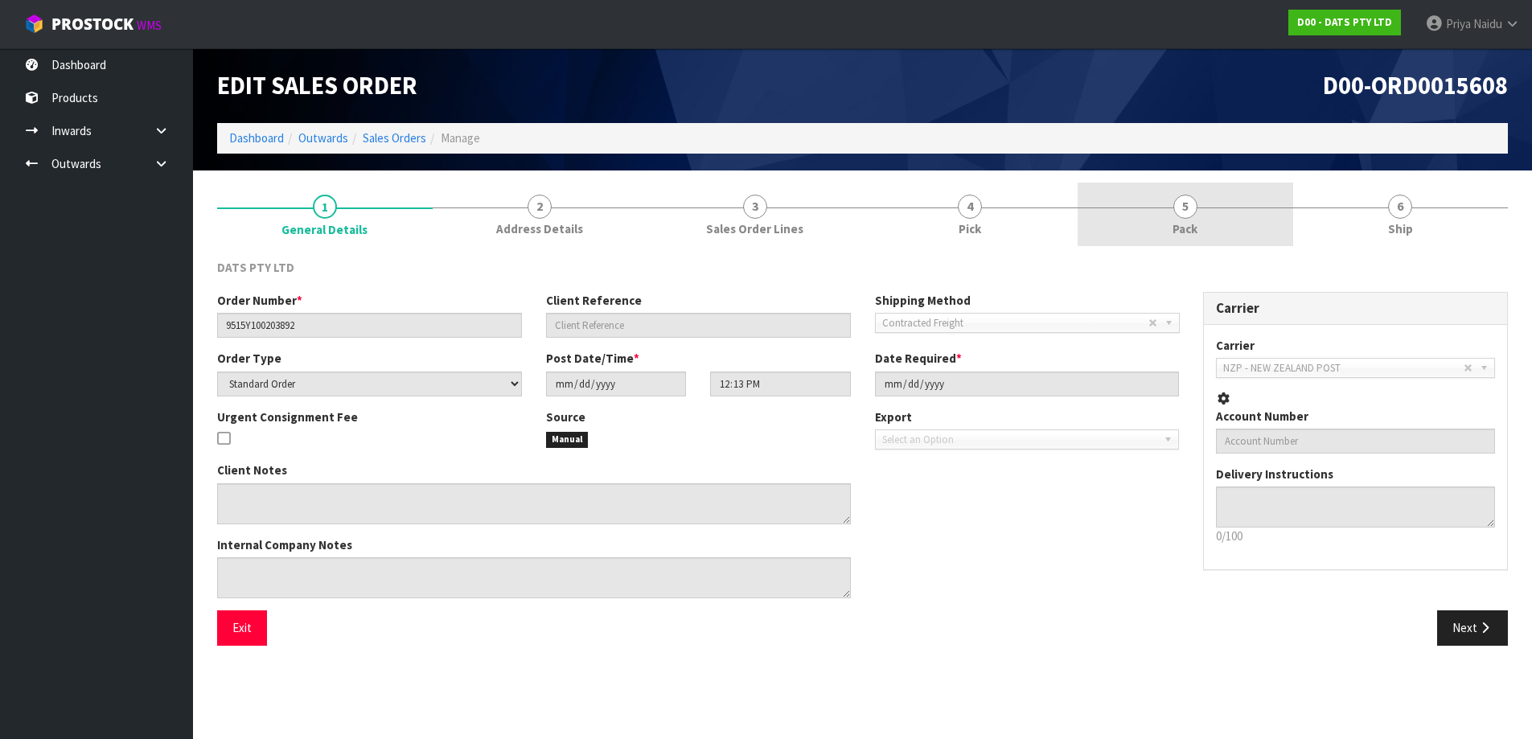
click at [1190, 196] on span "5" at bounding box center [1185, 207] width 24 height 24
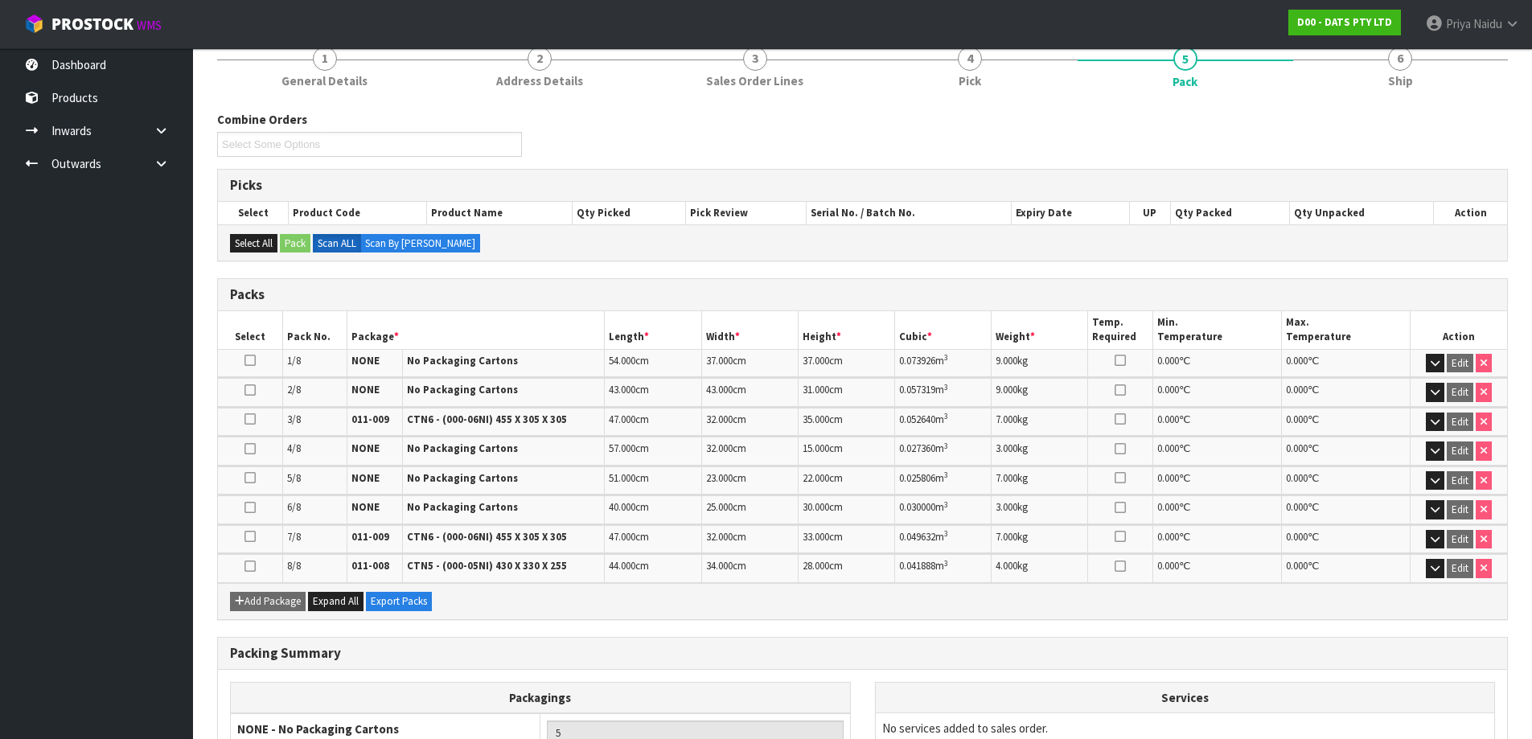
scroll to position [134, 0]
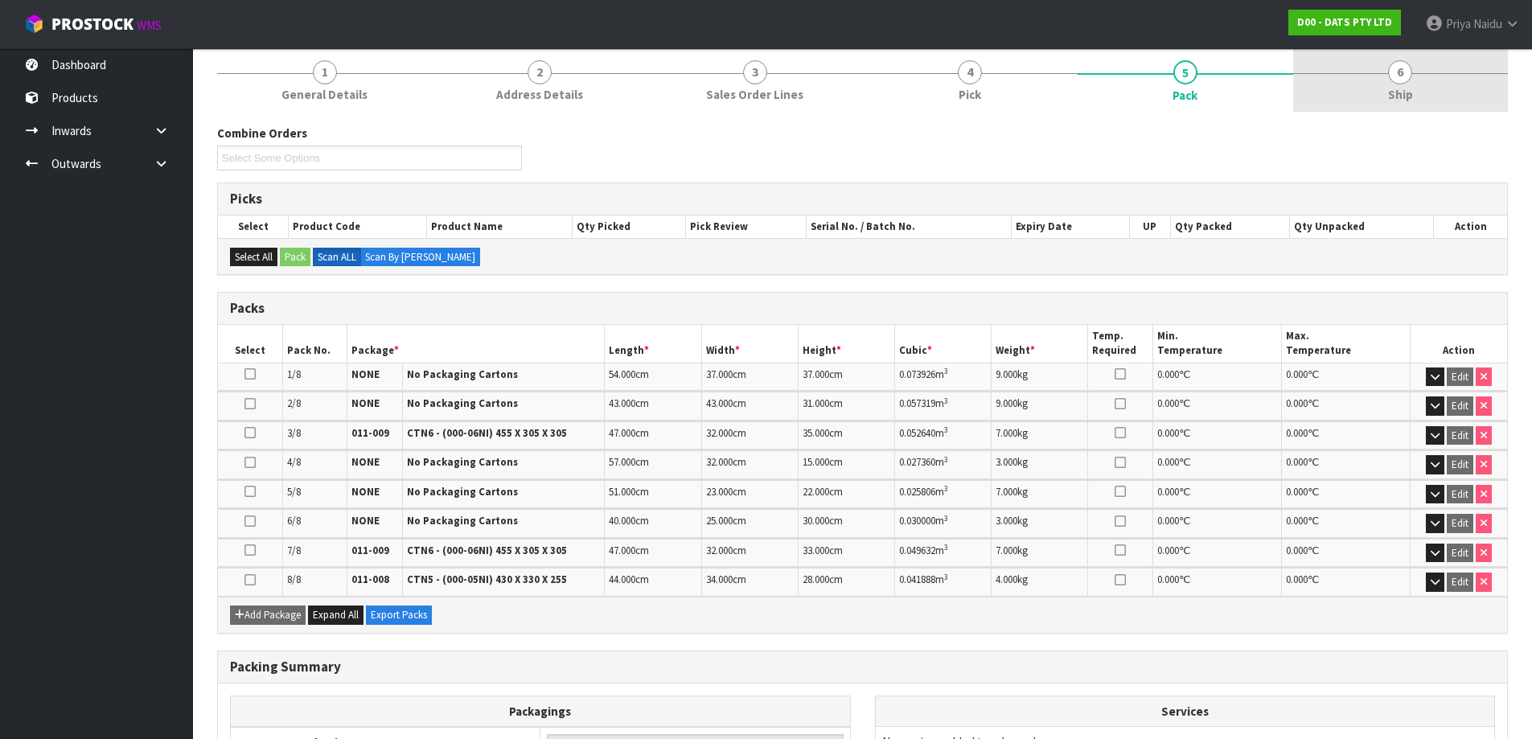
click at [1425, 77] on link "6 Ship" at bounding box center [1401, 80] width 216 height 64
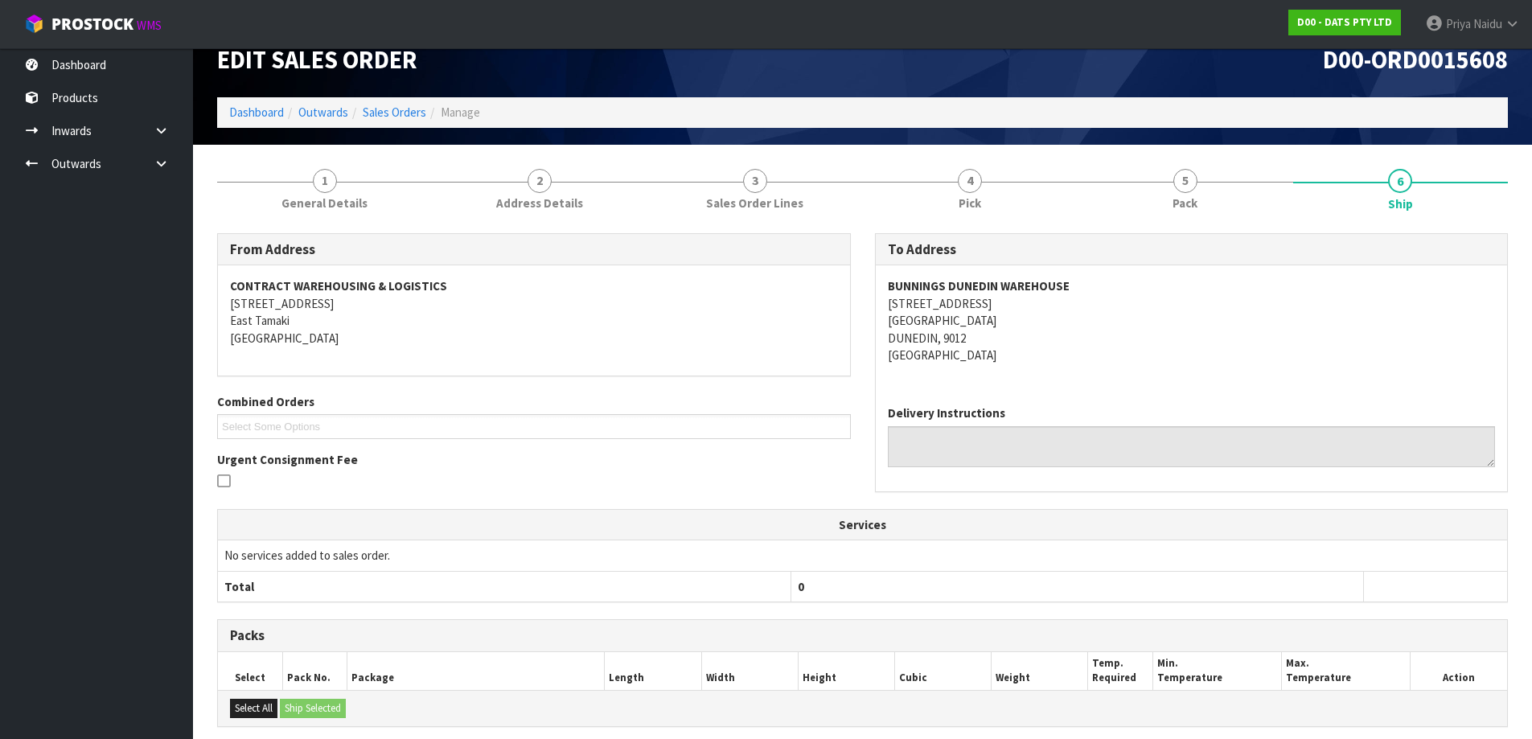
scroll to position [0, 0]
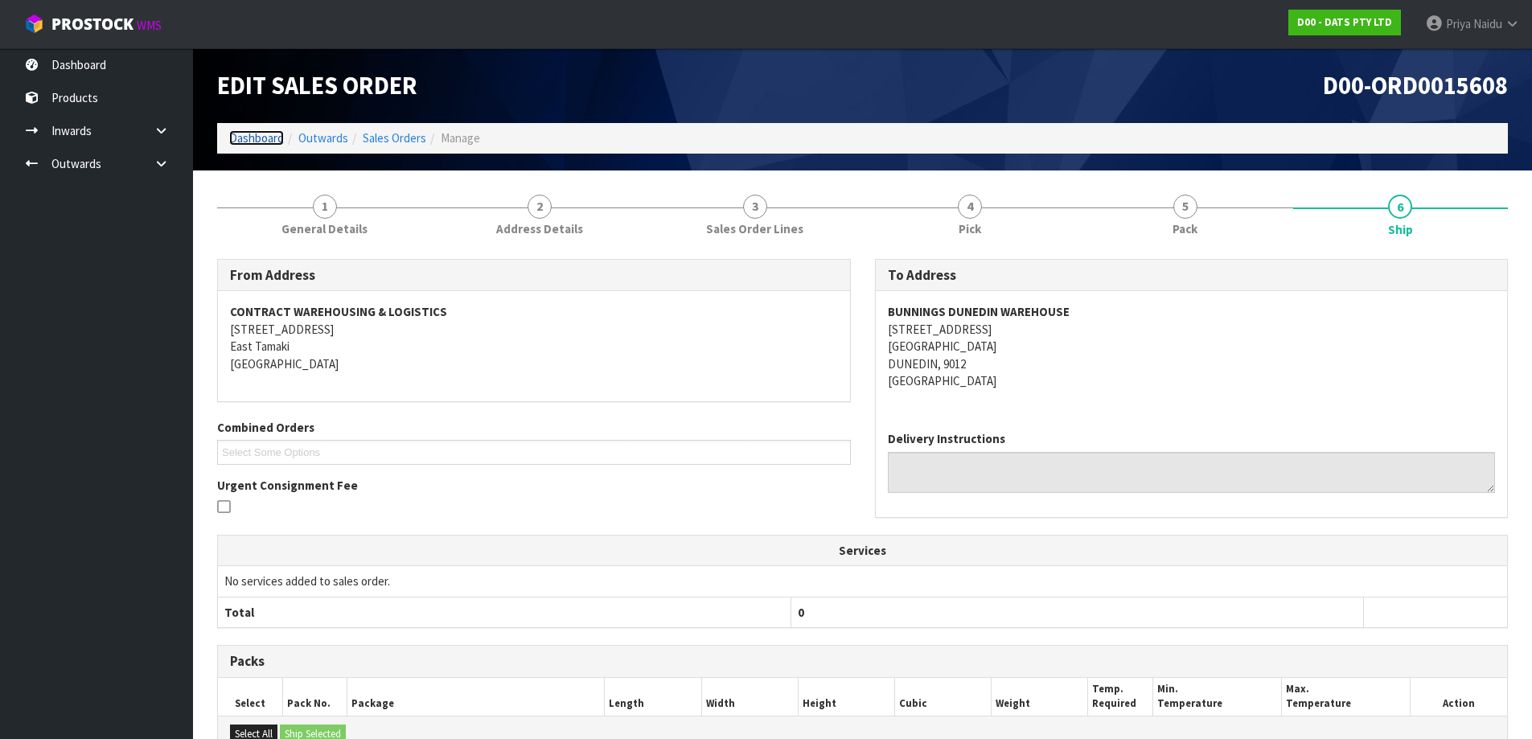
click at [269, 142] on link "Dashboard" at bounding box center [256, 137] width 55 height 15
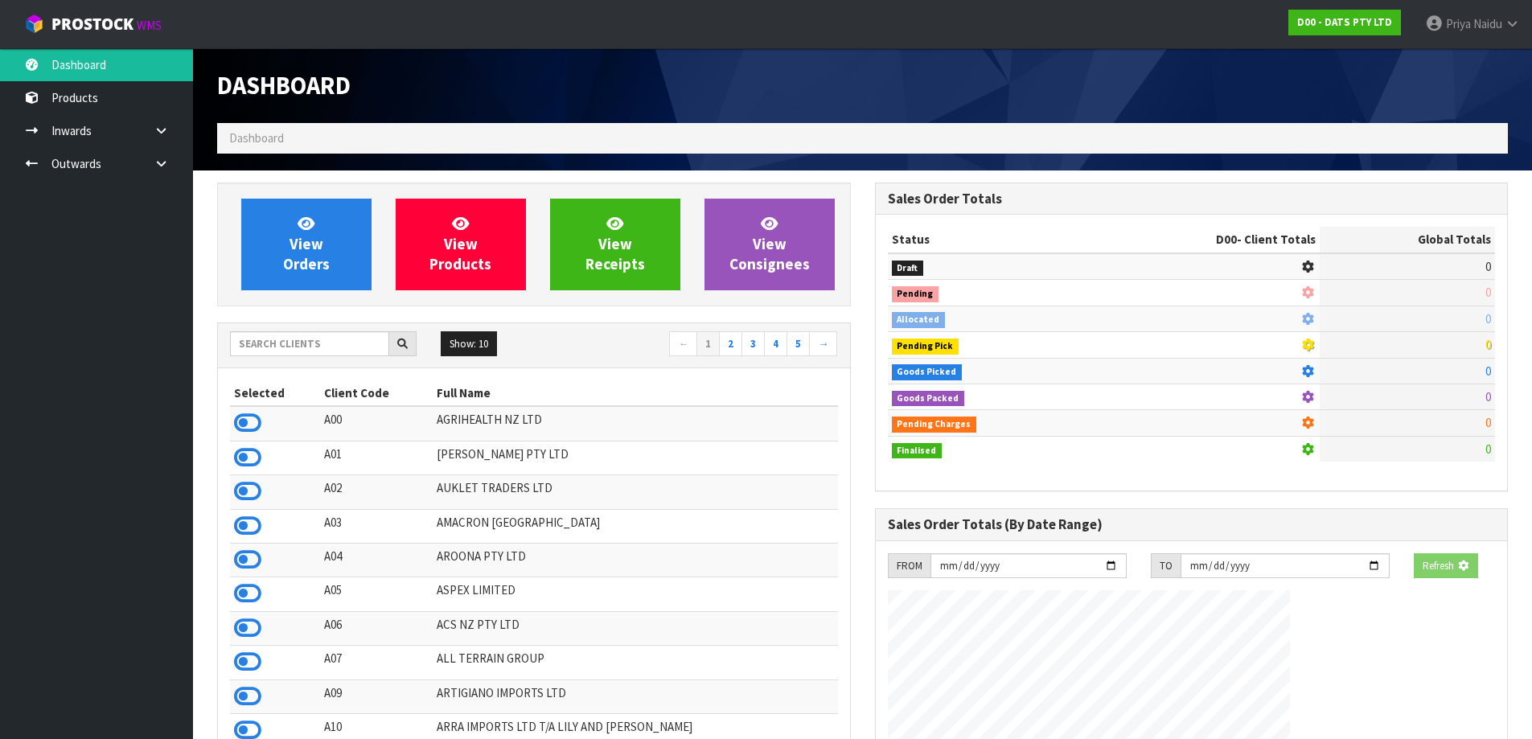
click at [310, 366] on div "Show: 10 5 10 25 50 ← 1 2 3 4 5 →" at bounding box center [534, 345] width 632 height 45
click at [312, 352] on input "text" at bounding box center [309, 343] width 159 height 25
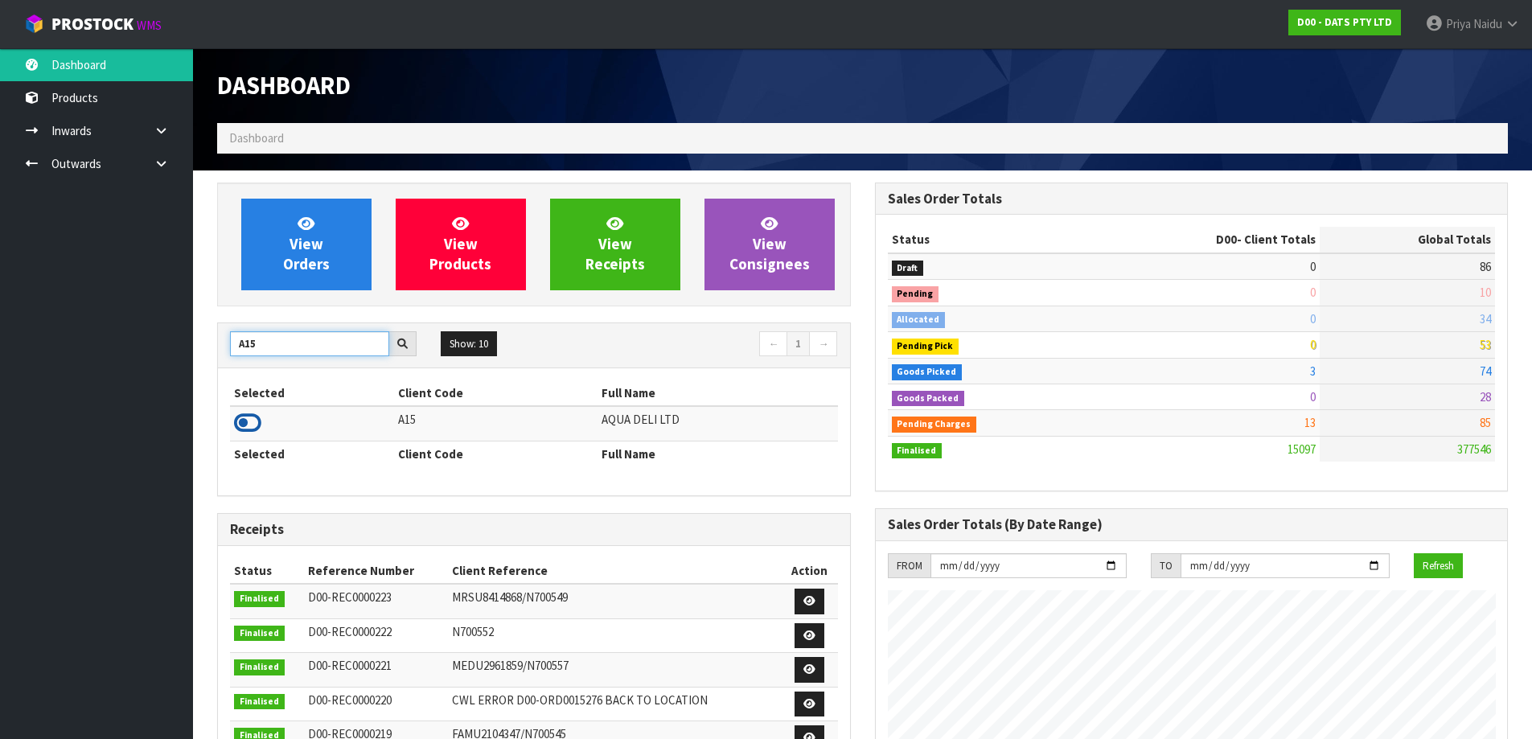
type input "A15"
click at [247, 424] on icon at bounding box center [247, 423] width 27 height 24
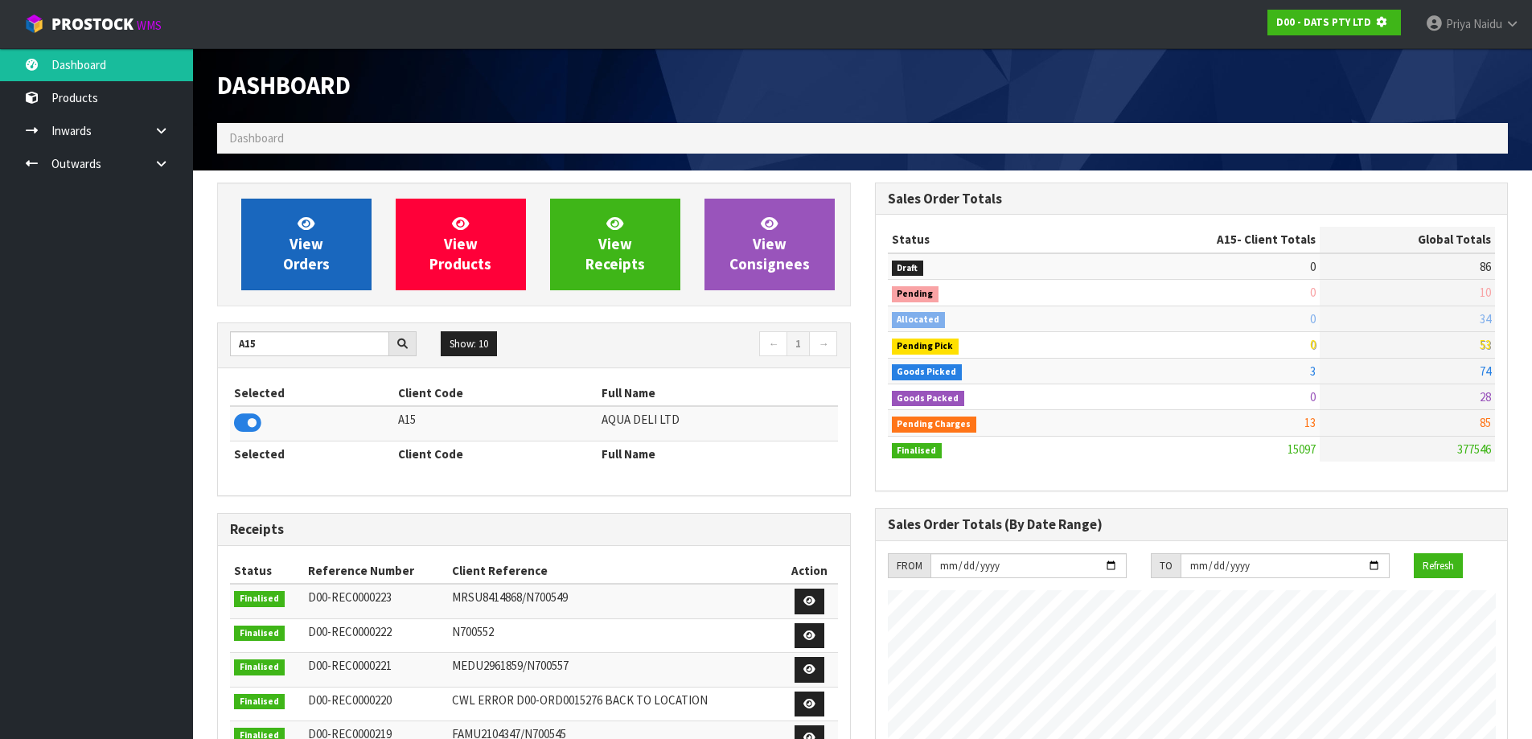
scroll to position [803104, 803449]
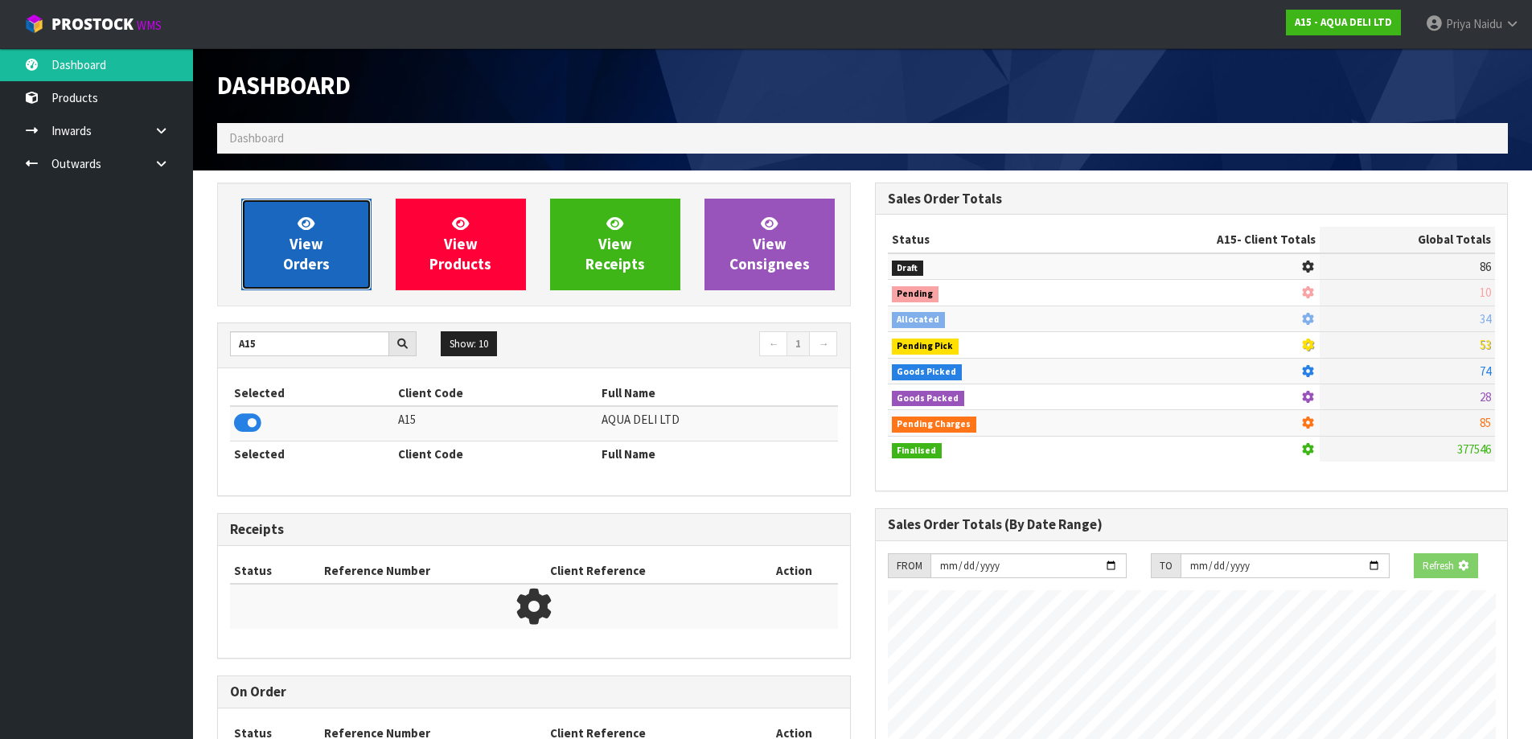
click at [343, 256] on link "View Orders" at bounding box center [306, 245] width 130 height 92
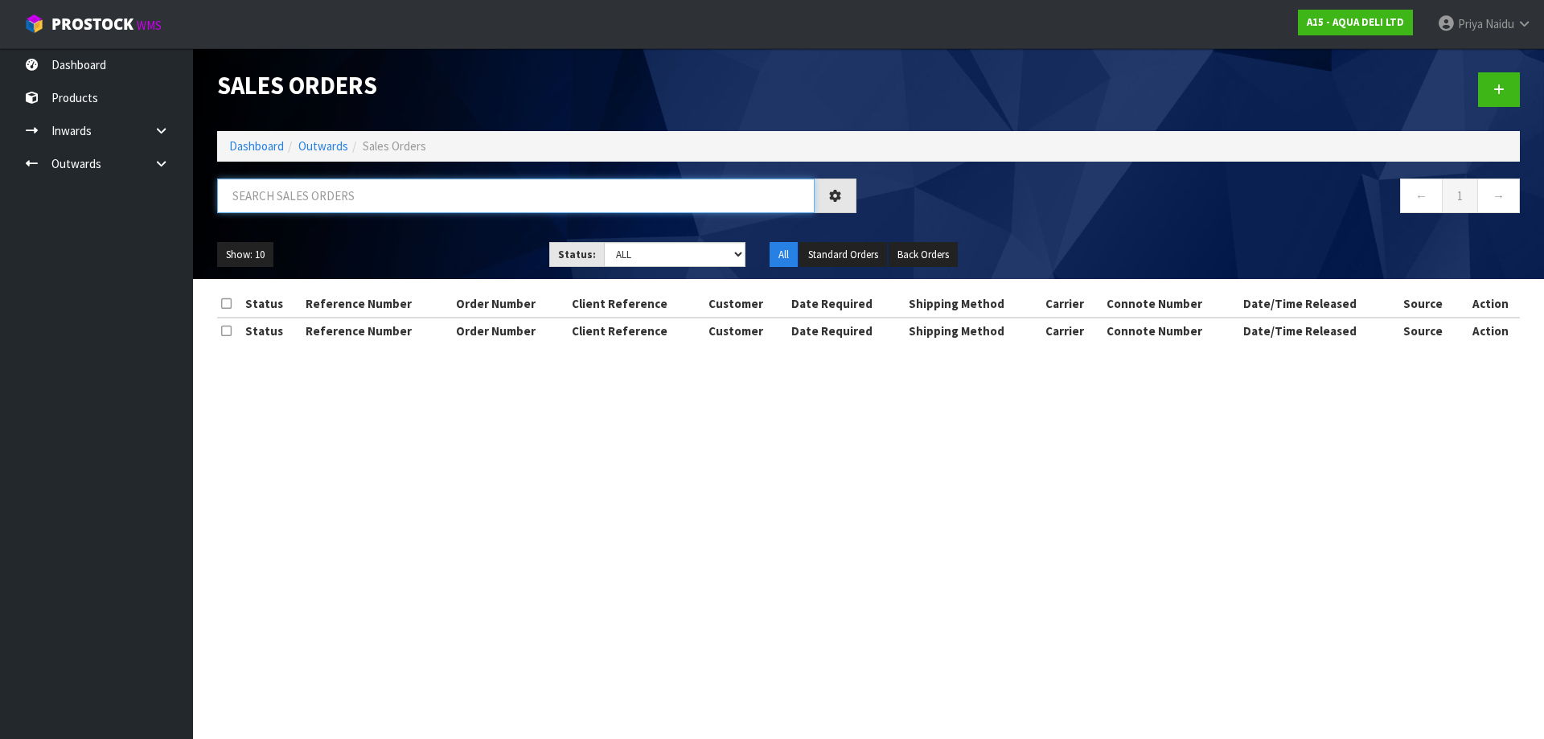
click at [336, 205] on input "text" at bounding box center [515, 196] width 597 height 35
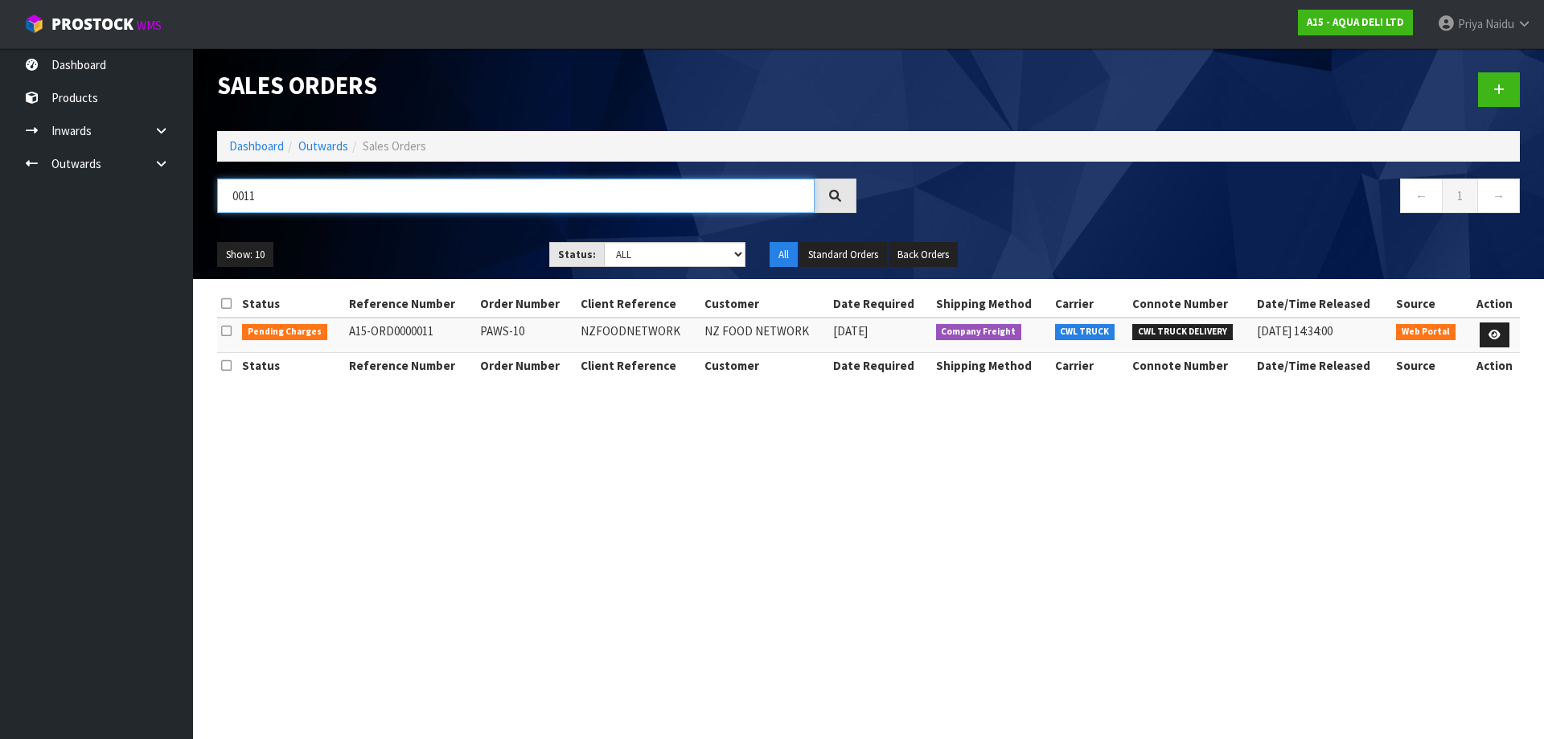
type input "0011"
click at [329, 227] on div "0011 ← 1 →" at bounding box center [868, 204] width 1327 height 51
click at [1495, 328] on link at bounding box center [1495, 335] width 30 height 26
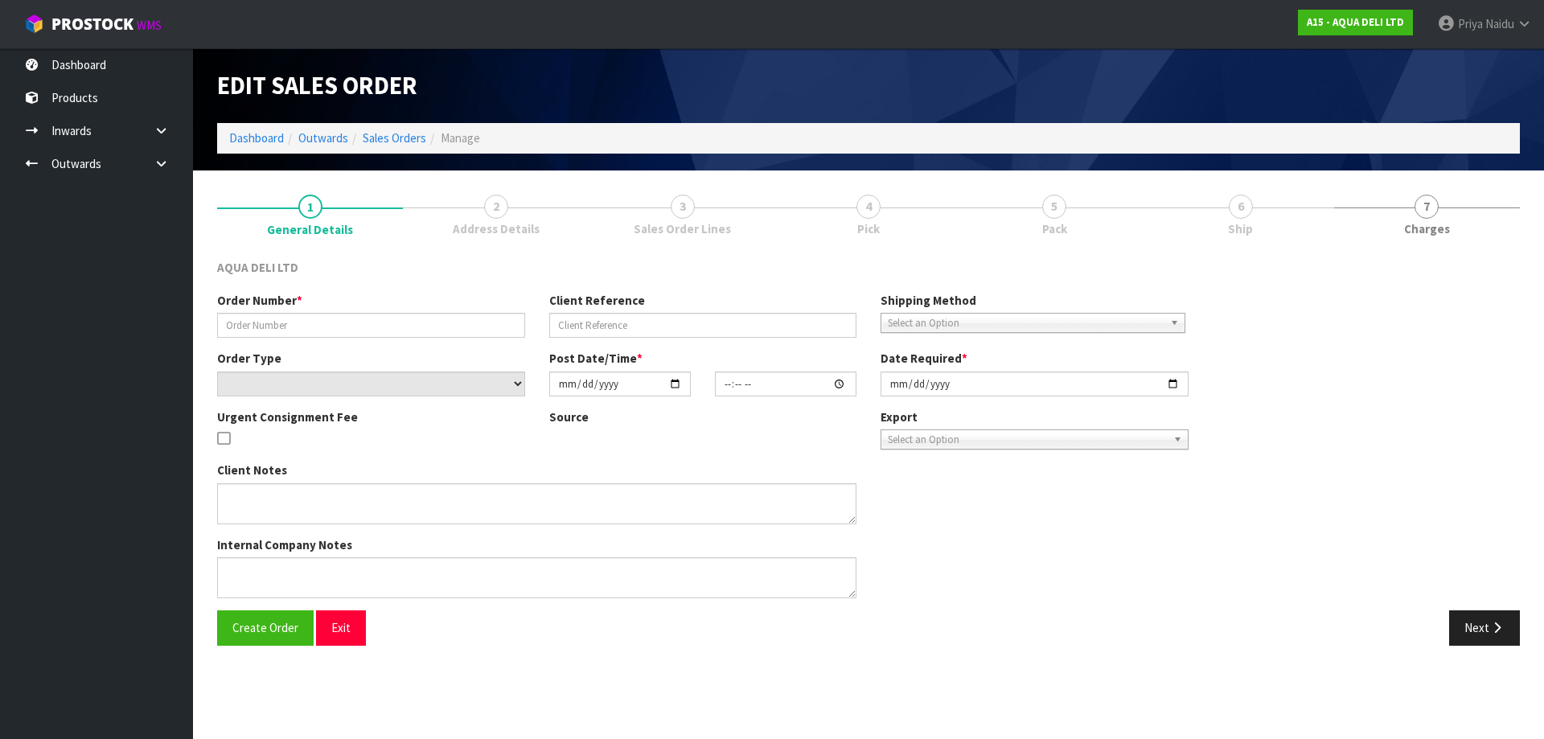
type input "PAWS-10"
type input "NZFOODNETWORK"
select select "number:0"
type input "[DATE]"
type input "12:13:00.000"
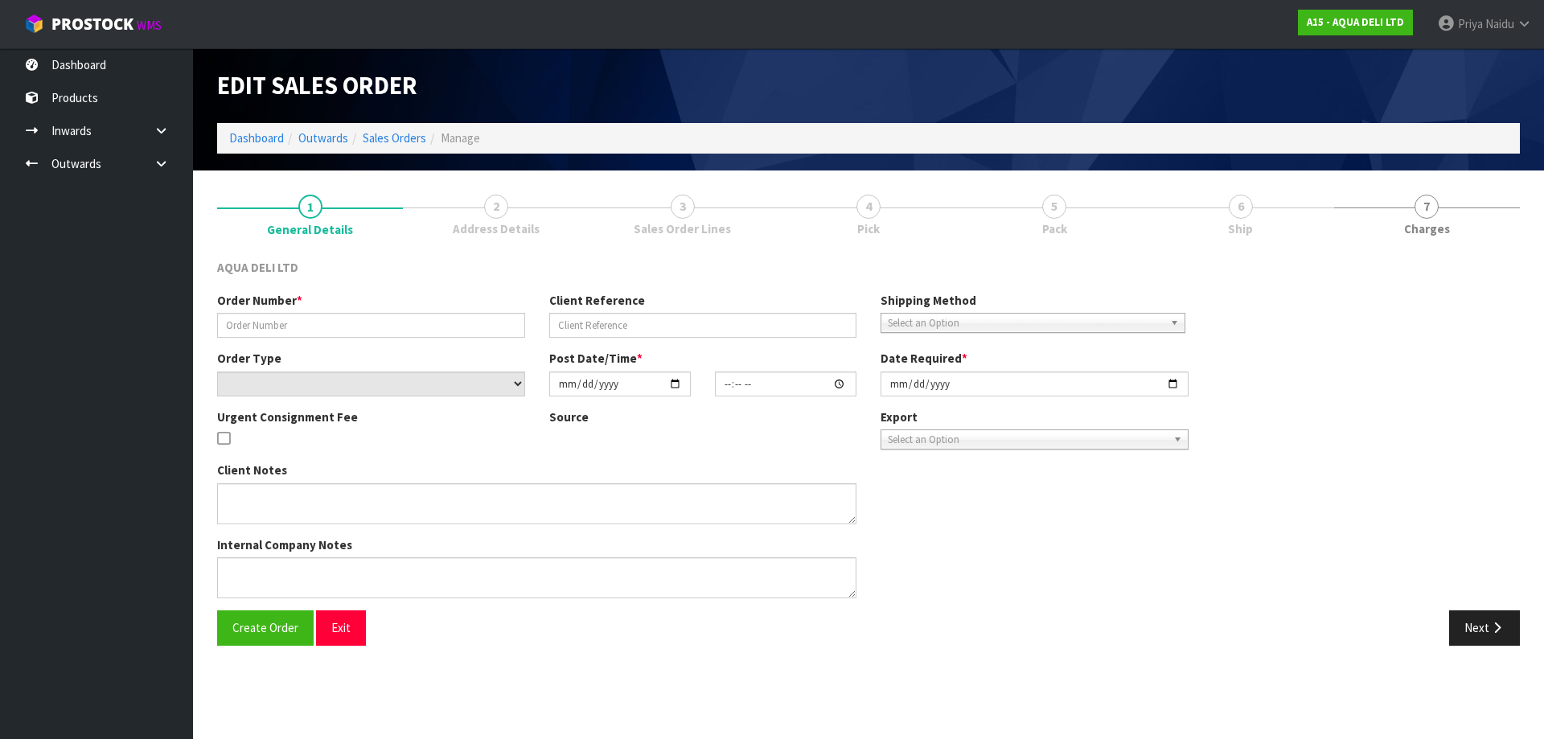
type input "[DATE]"
type textarea "THE FREIGHT COST TO DELIVER THE 15 PALLETS BY CWL TRUCK WILL BE APPROXIMATELY $…"
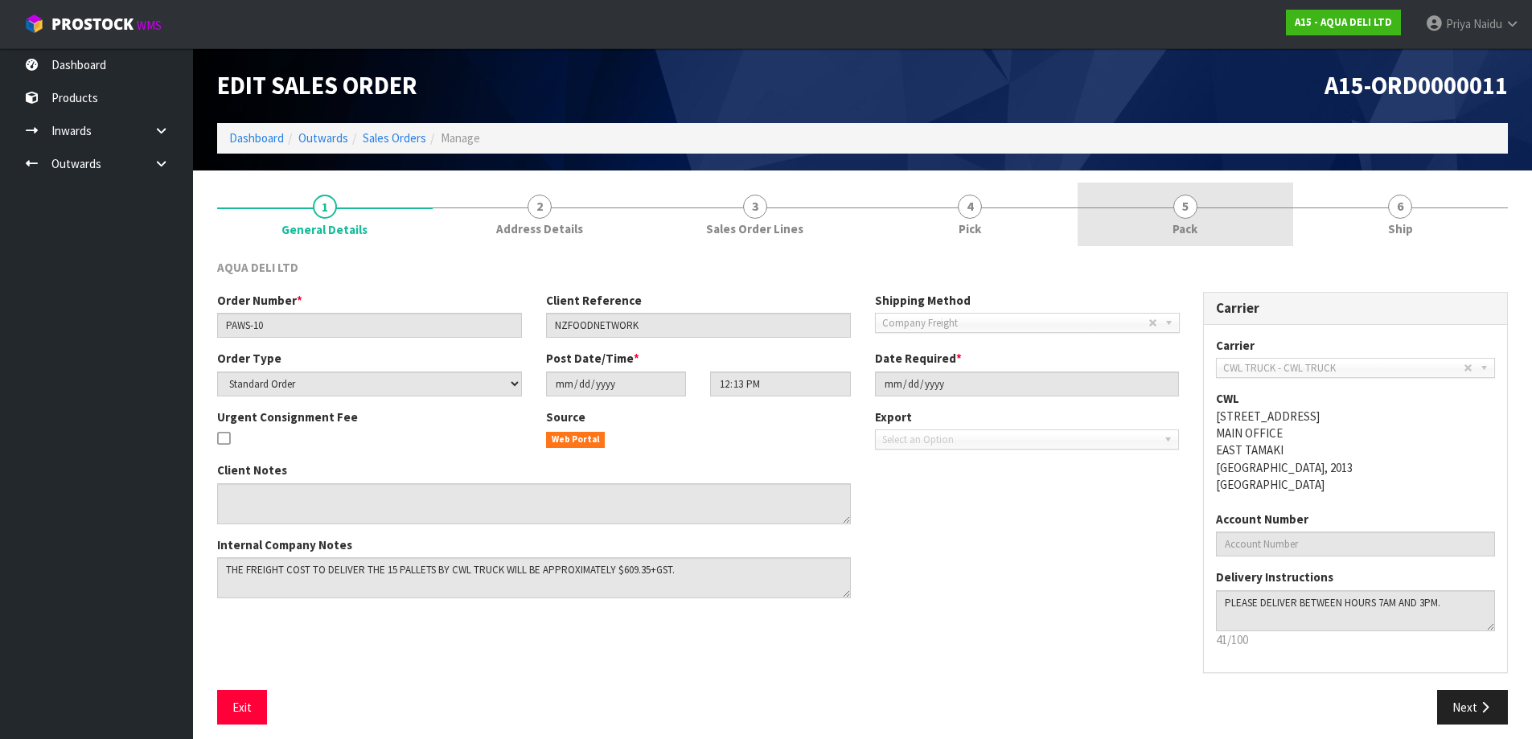
click at [1187, 219] on link "5 Pack" at bounding box center [1186, 215] width 216 height 64
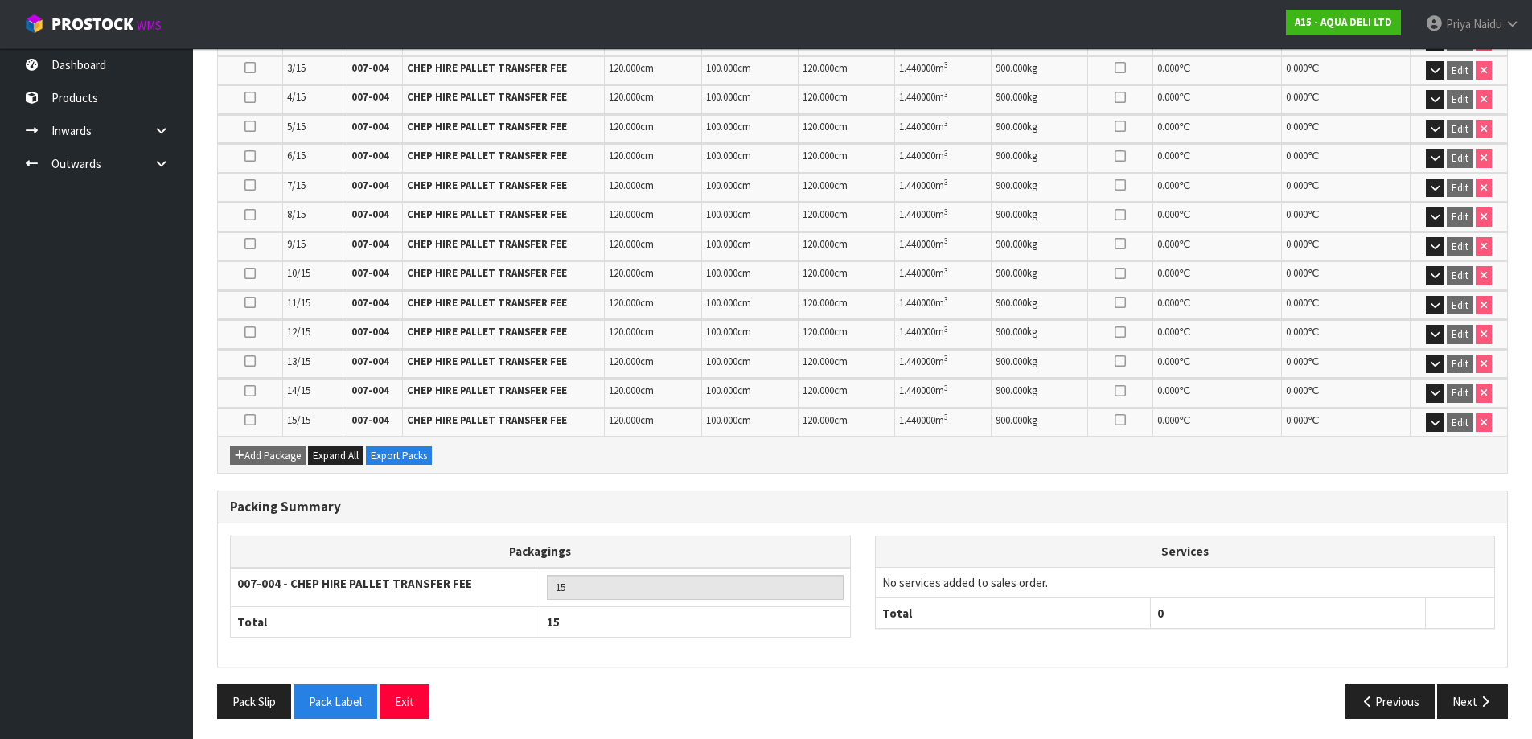
scroll to position [503, 0]
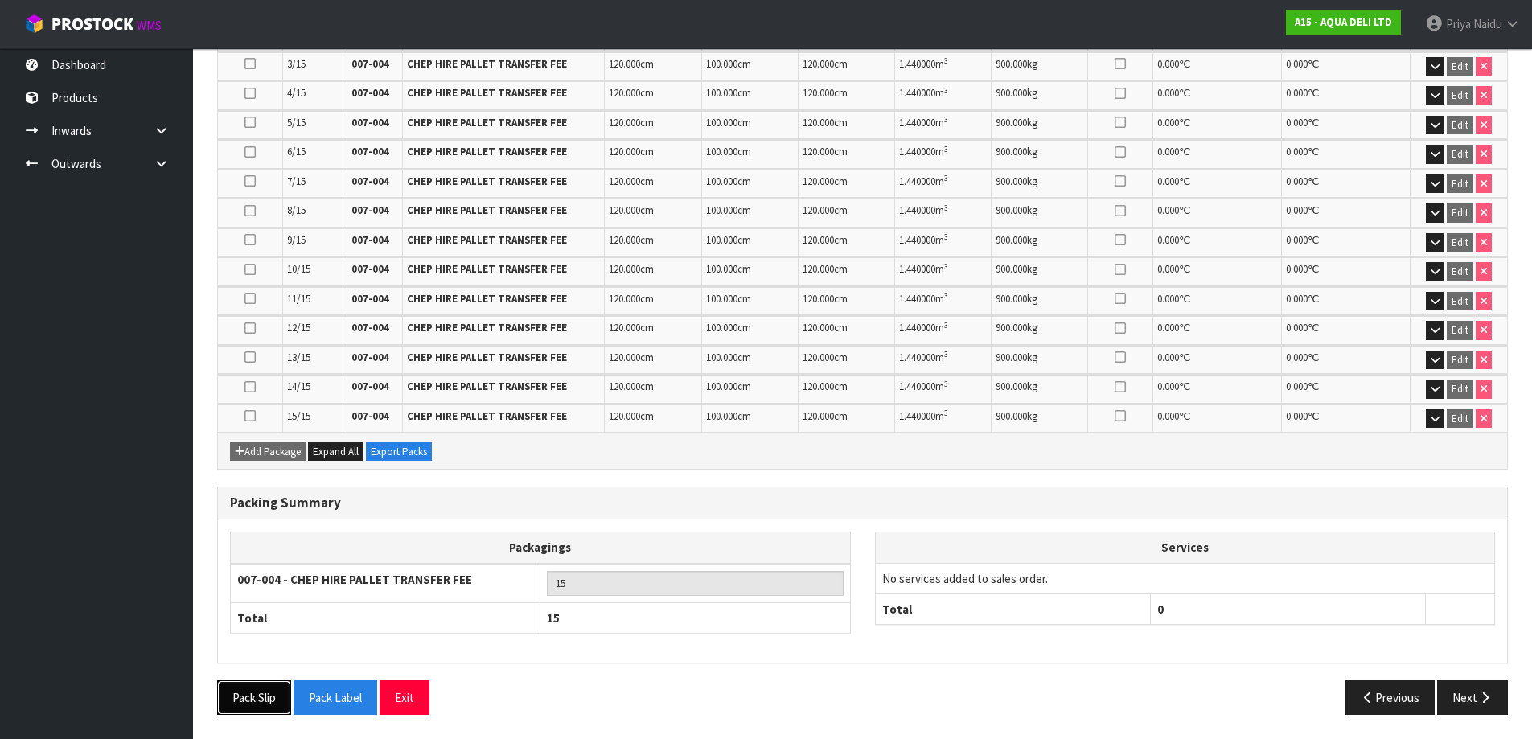
click at [258, 696] on button "Pack Slip" at bounding box center [254, 697] width 74 height 35
click at [344, 703] on button "Pack Label" at bounding box center [335, 697] width 84 height 35
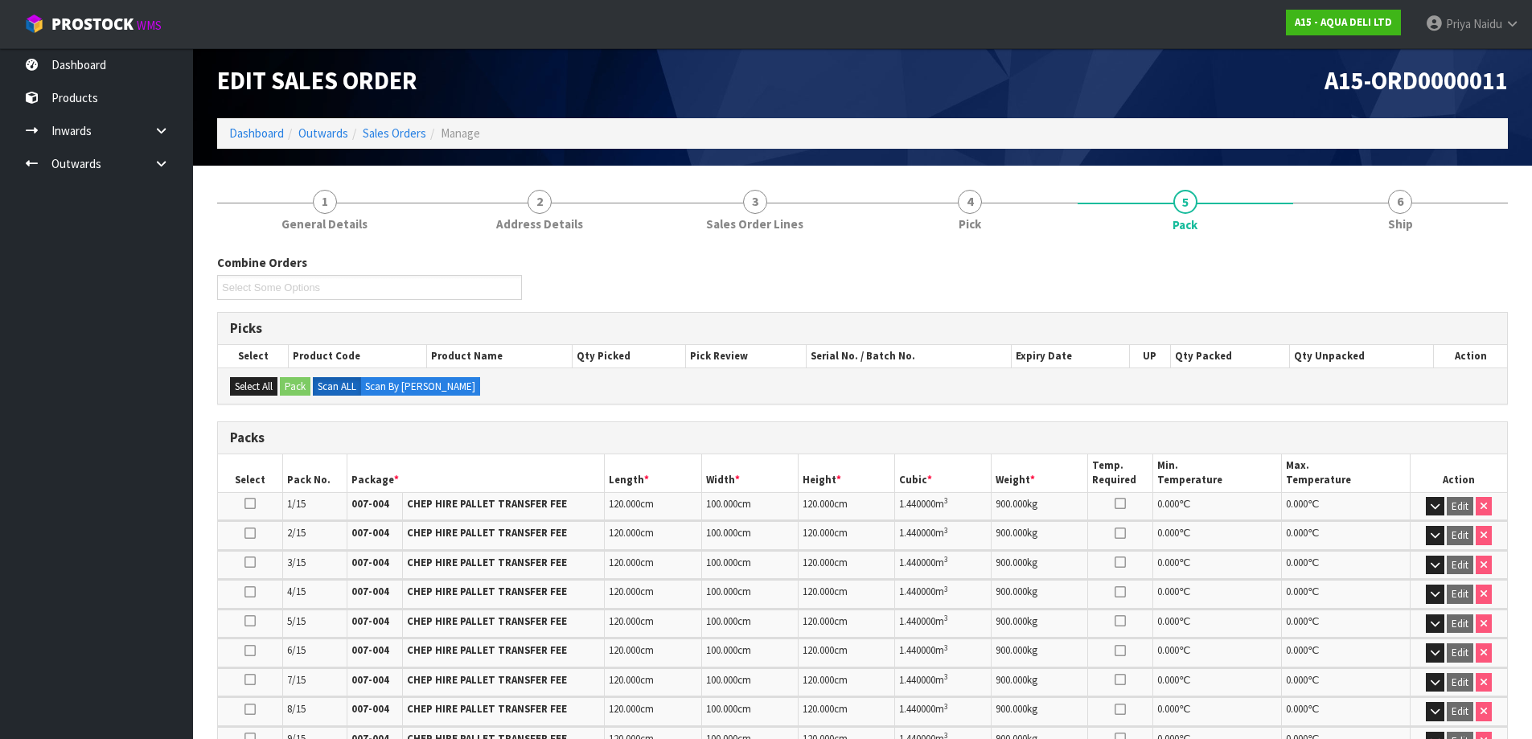
scroll to position [0, 0]
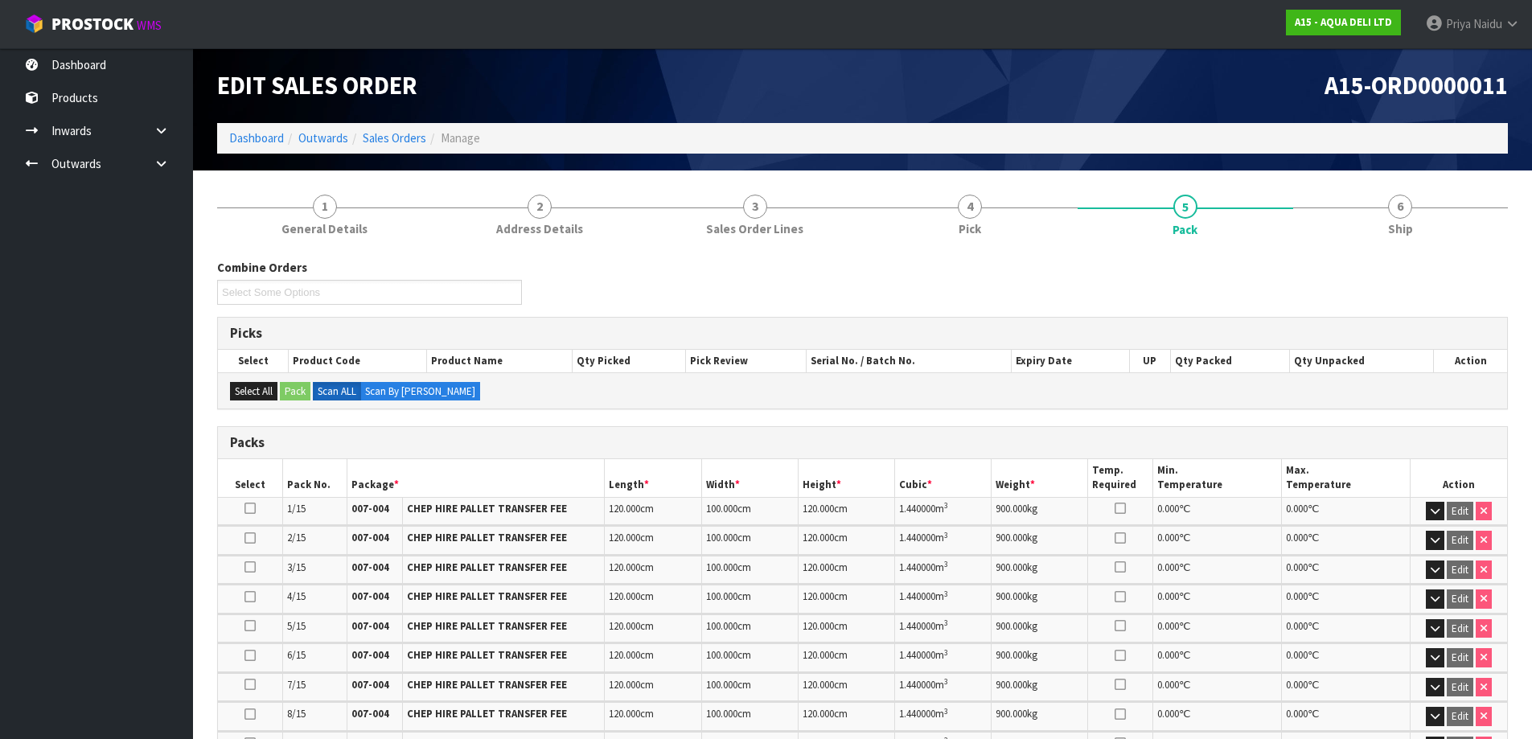
click at [1415, 252] on div "Combine Orders Select Some Options Picks Select Product Code Product Name Qty P…" at bounding box center [862, 739] width 1291 height 984
click at [1380, 239] on link "6 Ship" at bounding box center [1401, 215] width 216 height 64
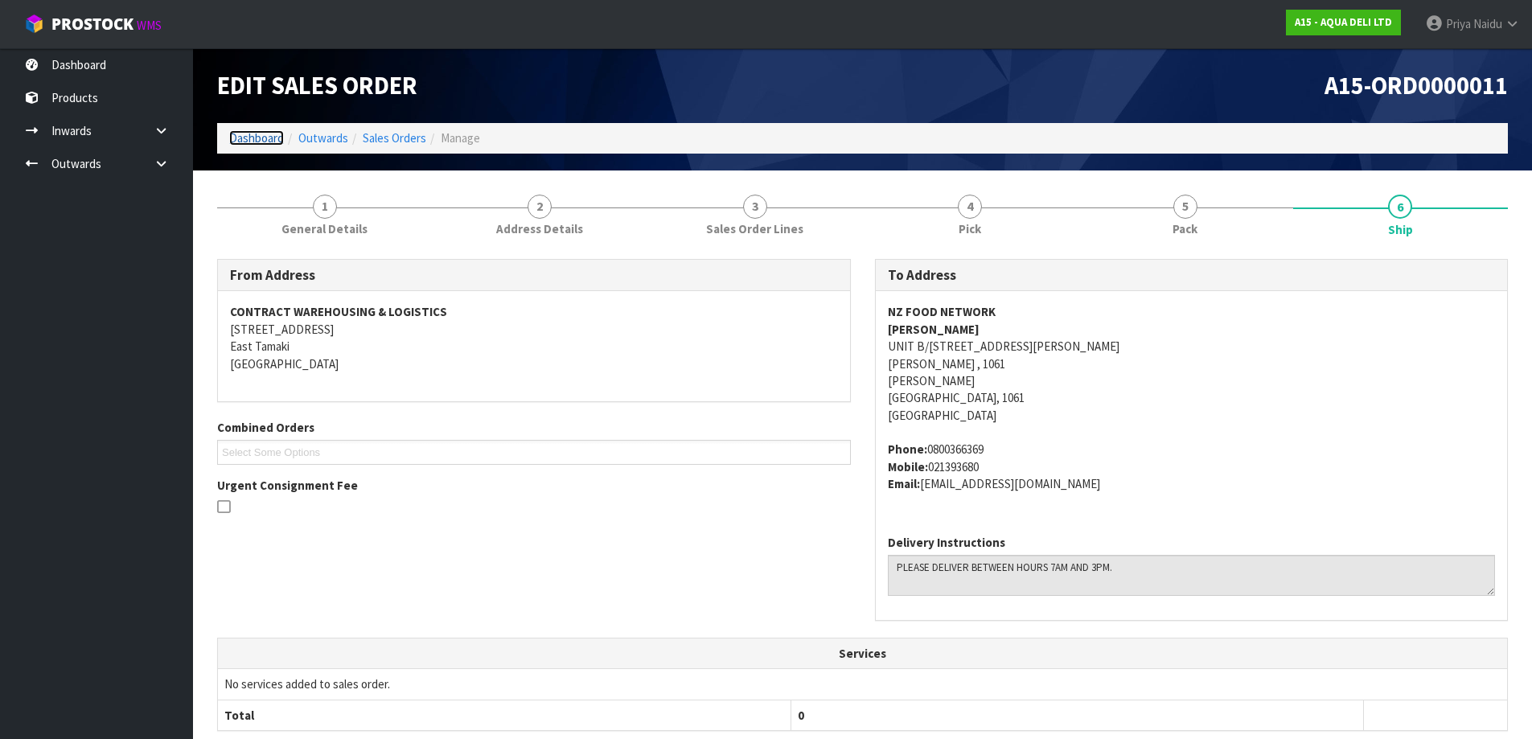
click at [266, 142] on link "Dashboard" at bounding box center [256, 137] width 55 height 15
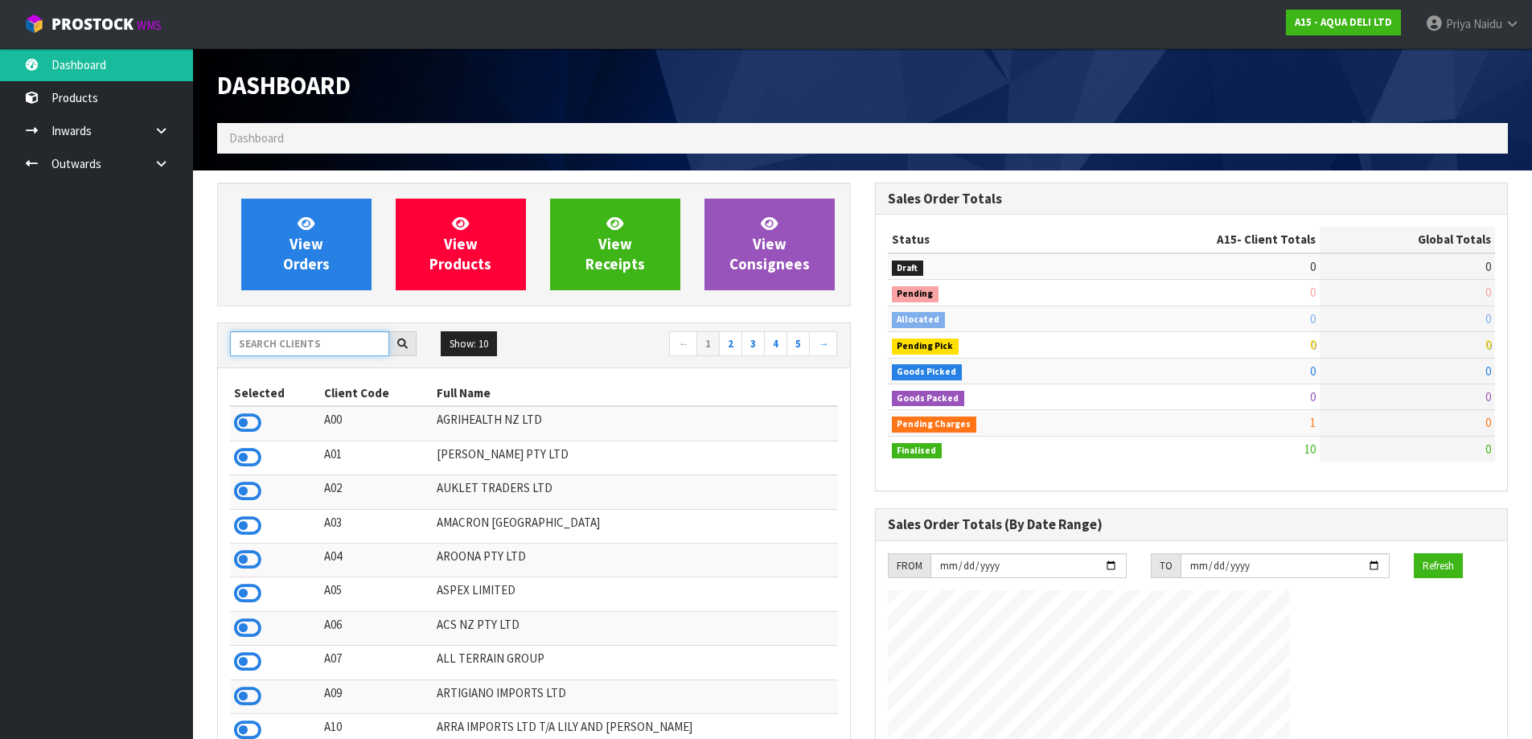
click at [286, 345] on input "text" at bounding box center [309, 343] width 159 height 25
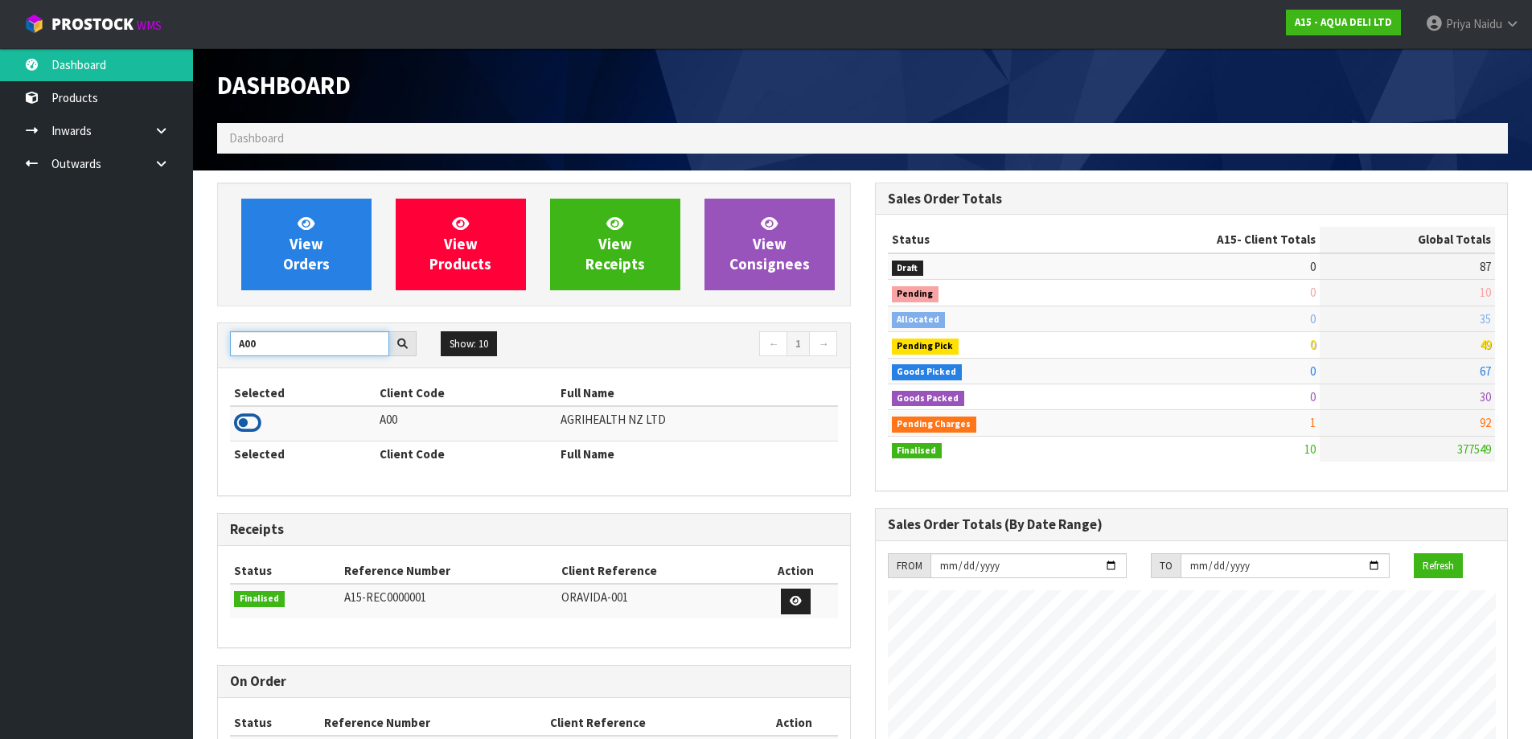
type input "A00"
click at [254, 429] on icon at bounding box center [247, 423] width 27 height 24
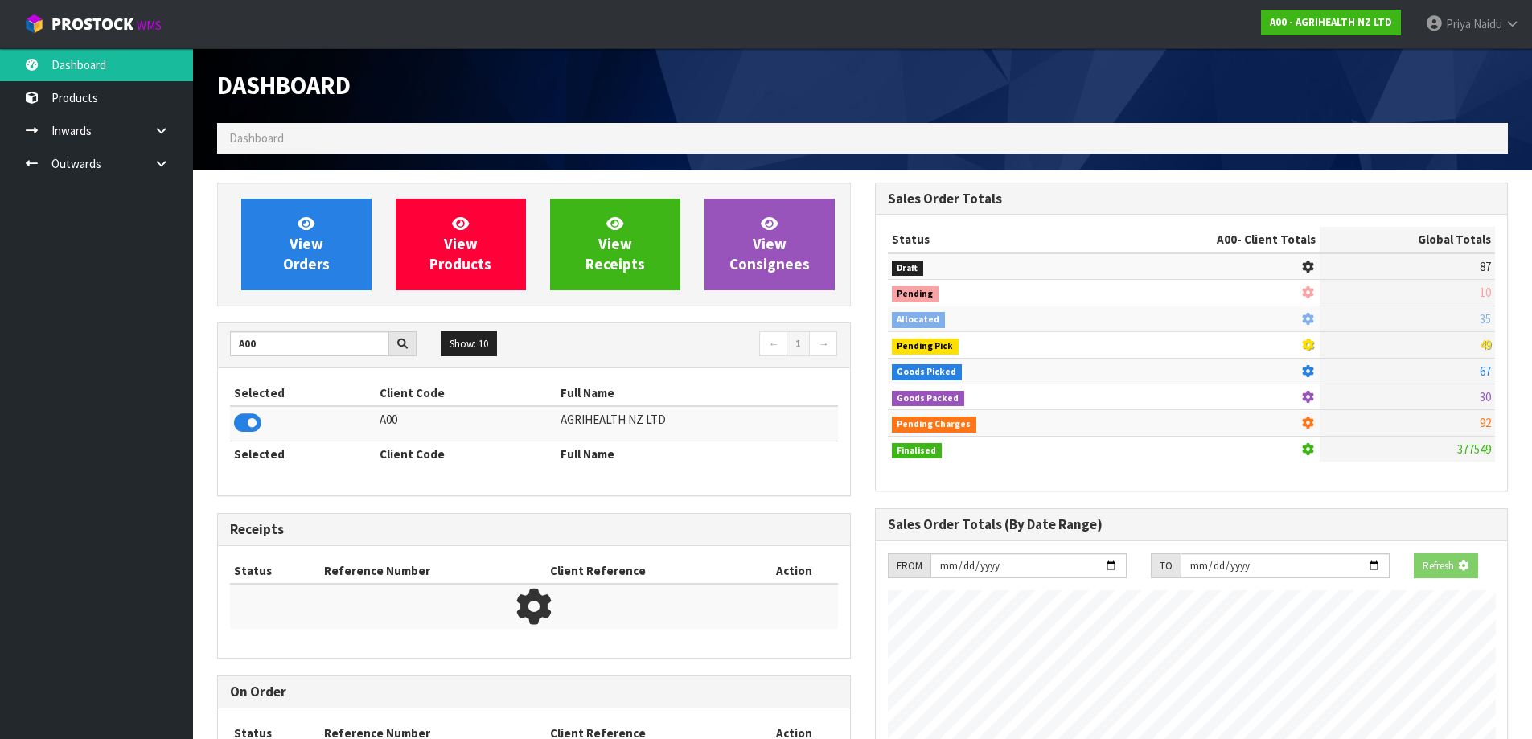
click at [296, 293] on div "View Orders View Products View Receipts View Consignees" at bounding box center [534, 245] width 634 height 124
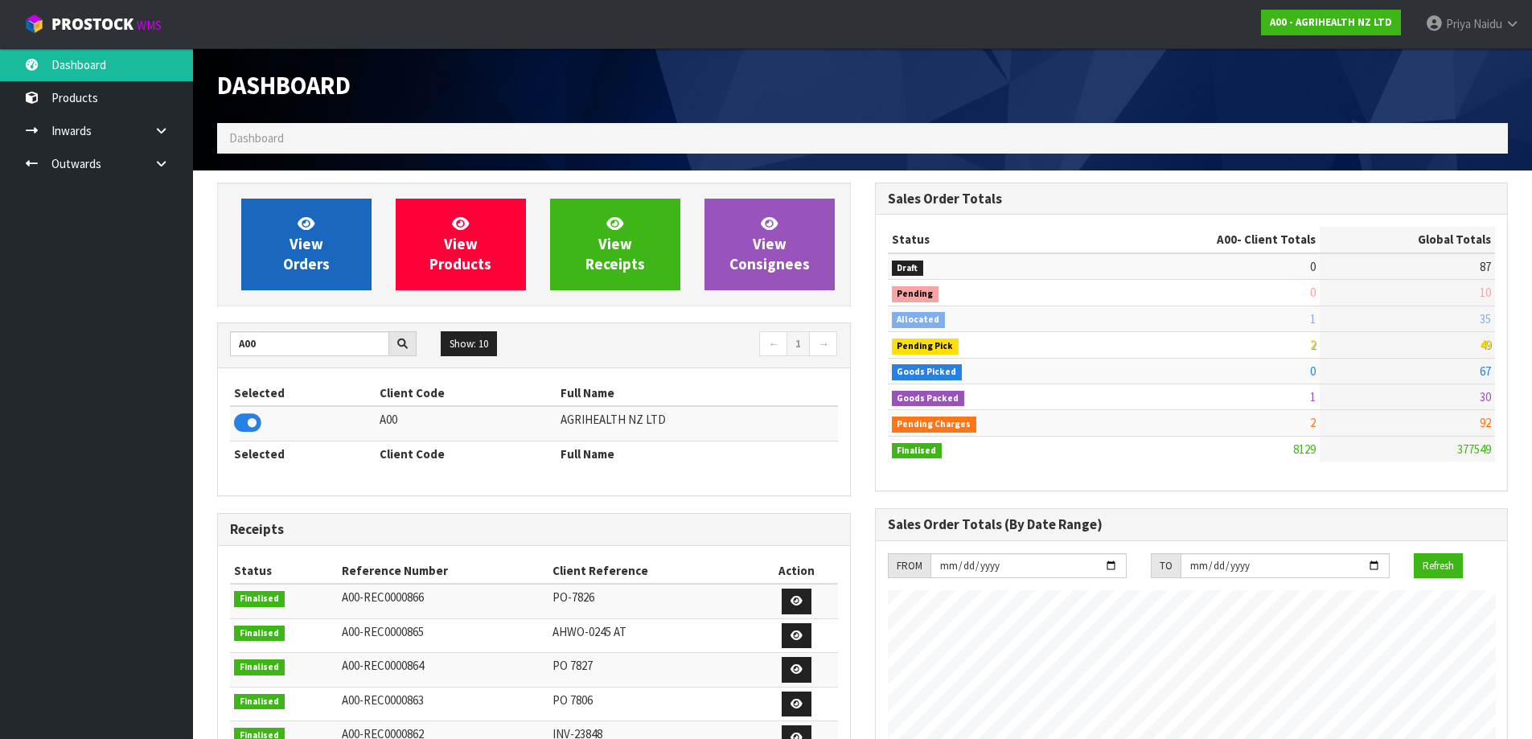
scroll to position [1218, 657]
click at [316, 250] on span "View Orders" at bounding box center [306, 244] width 47 height 60
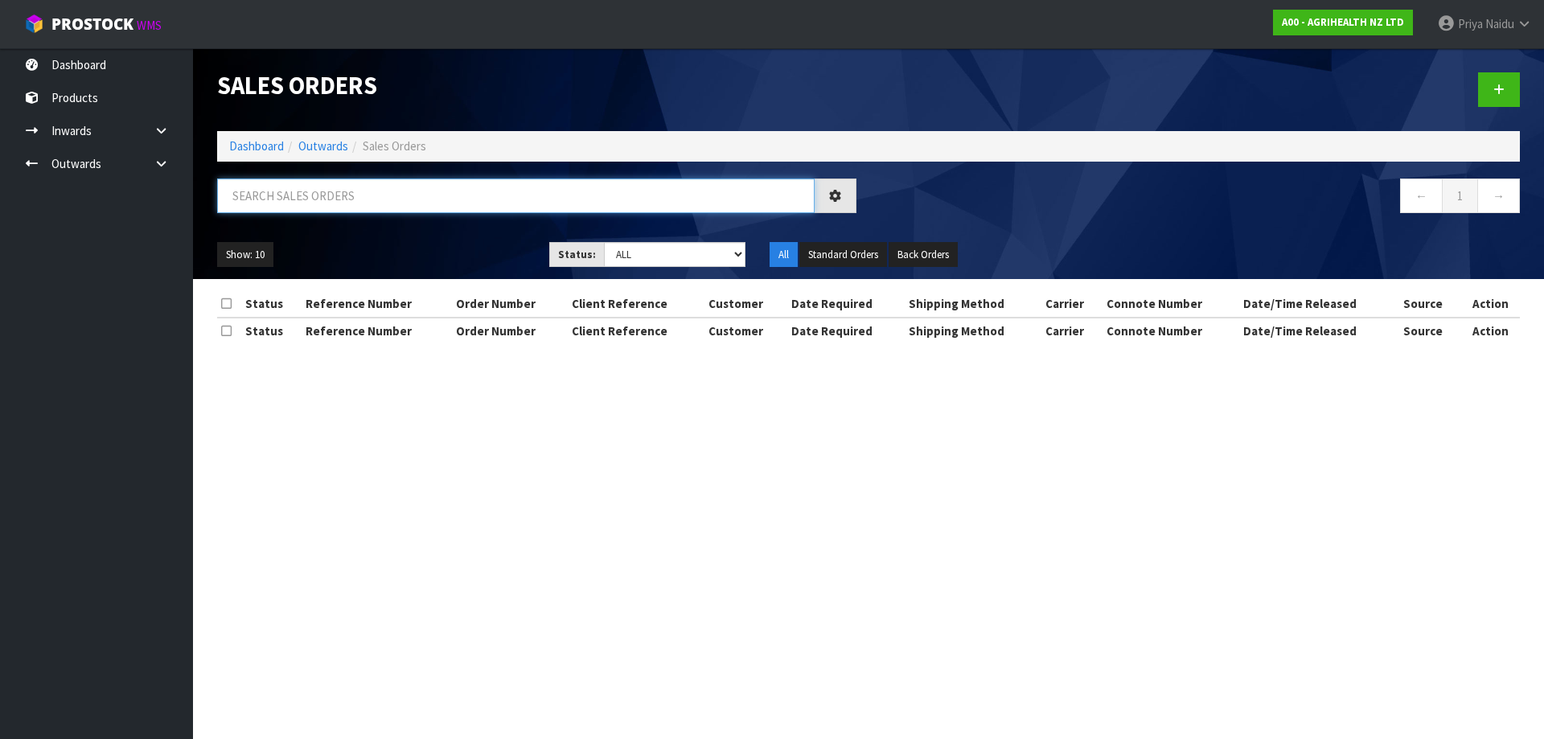
click at [345, 199] on input "text" at bounding box center [515, 196] width 597 height 35
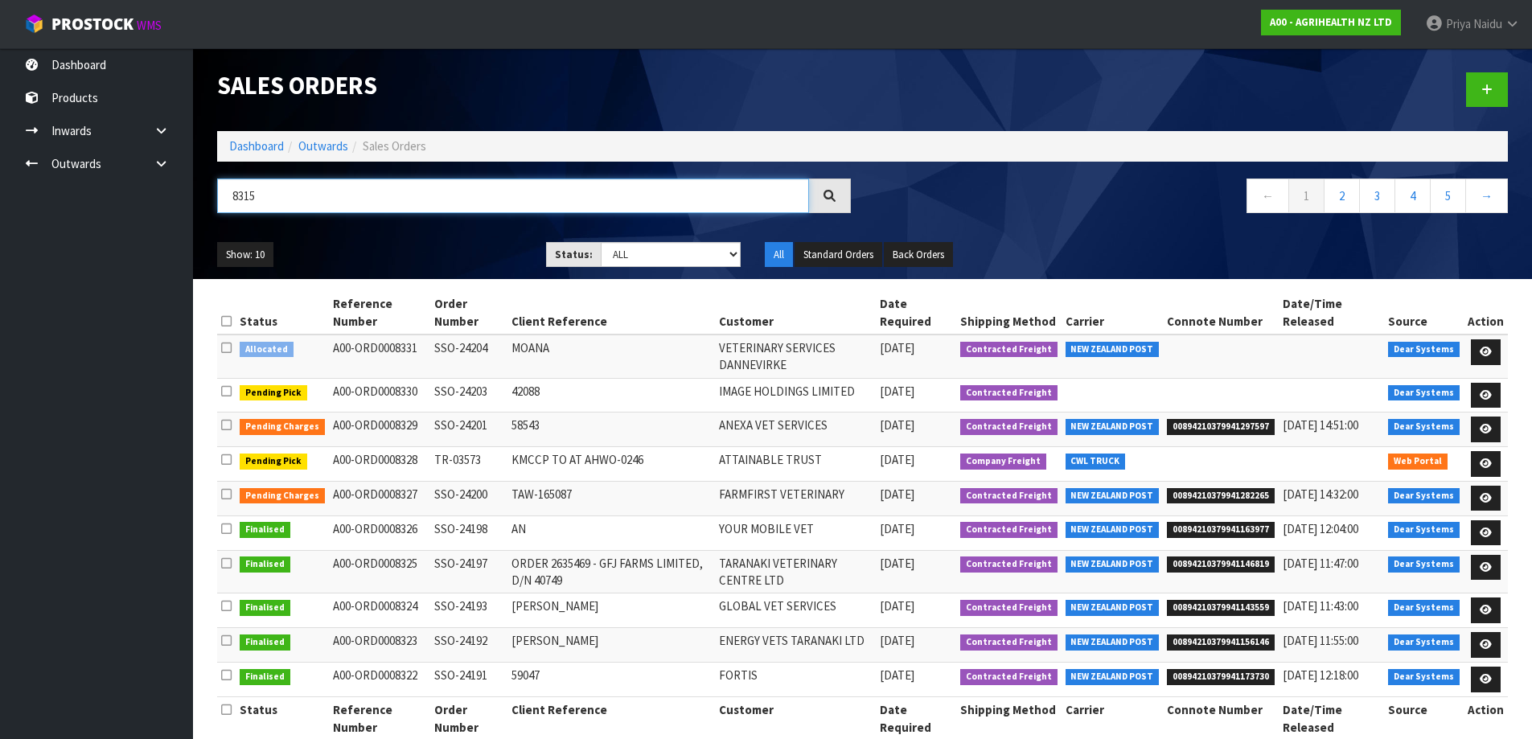
type input "8315"
click at [647, 255] on select "Draft Pending Allocated Pending Pick Goods Picked Goods Packed Pending Charges …" at bounding box center [671, 254] width 140 height 25
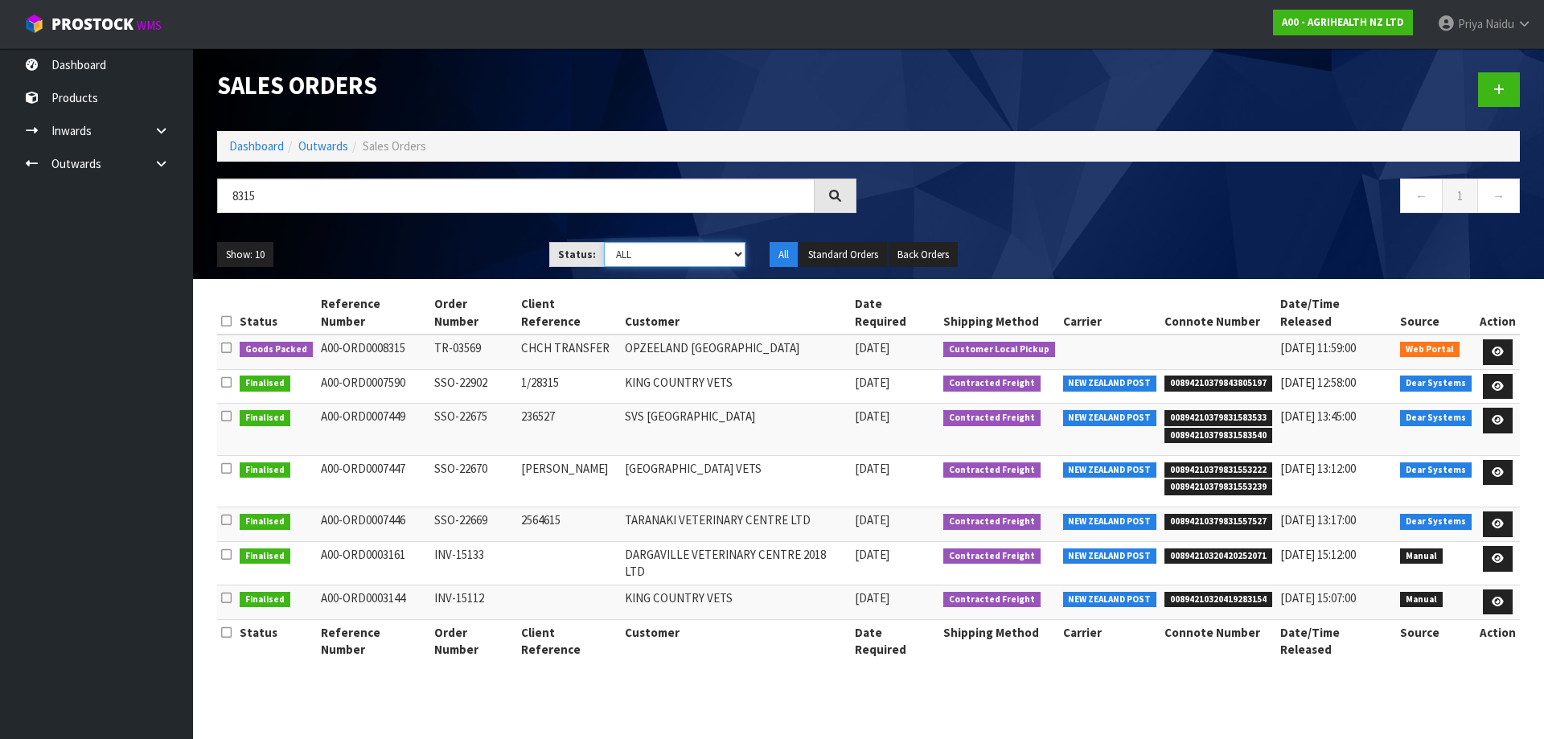
select select "string:5"
click at [604, 242] on select "Draft Pending Allocated Pending Pick Goods Picked Goods Packed Pending Charges …" at bounding box center [675, 254] width 142 height 25
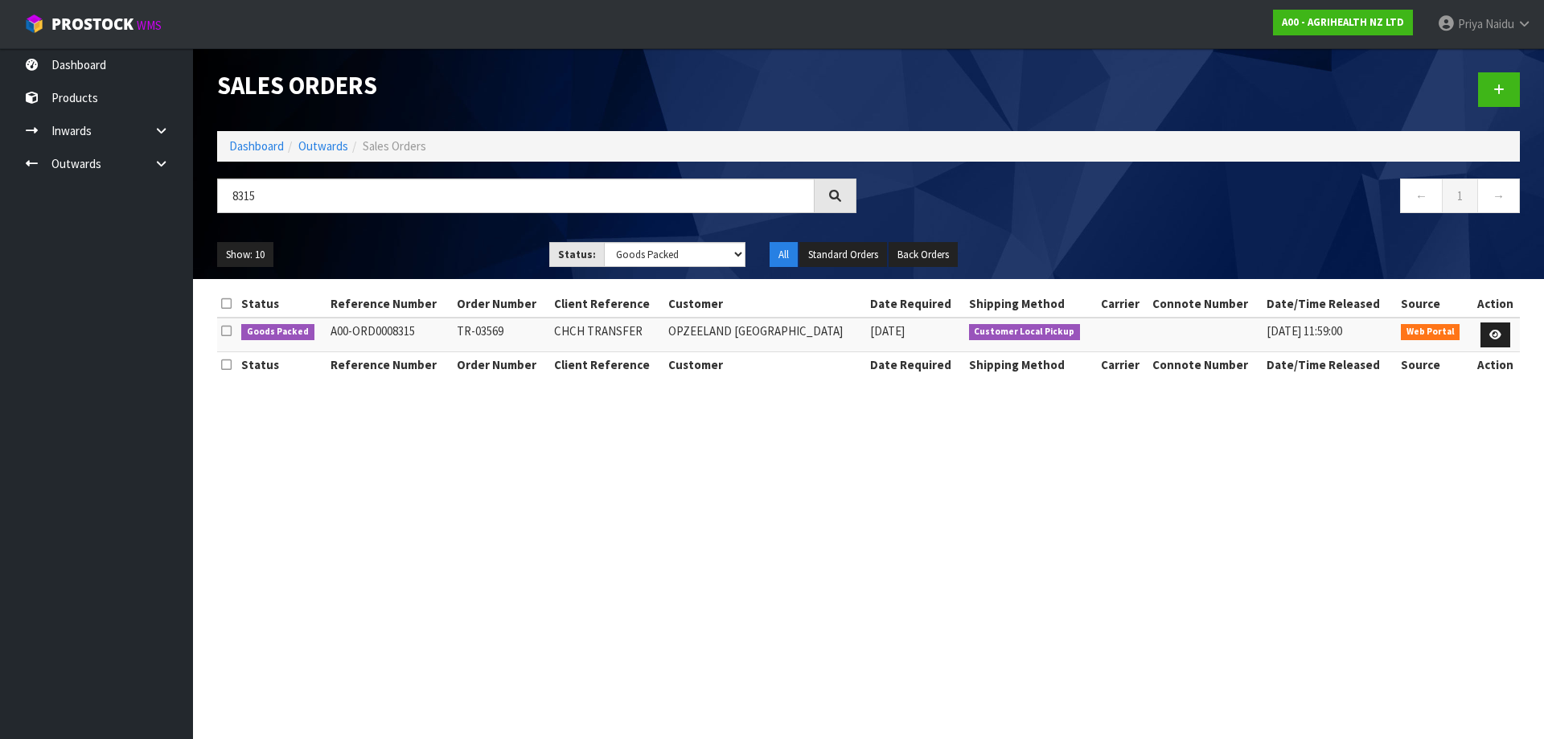
click at [451, 247] on ul "Show: 10 5 10 25 50" at bounding box center [371, 255] width 308 height 26
click at [1493, 332] on icon at bounding box center [1495, 335] width 12 height 10
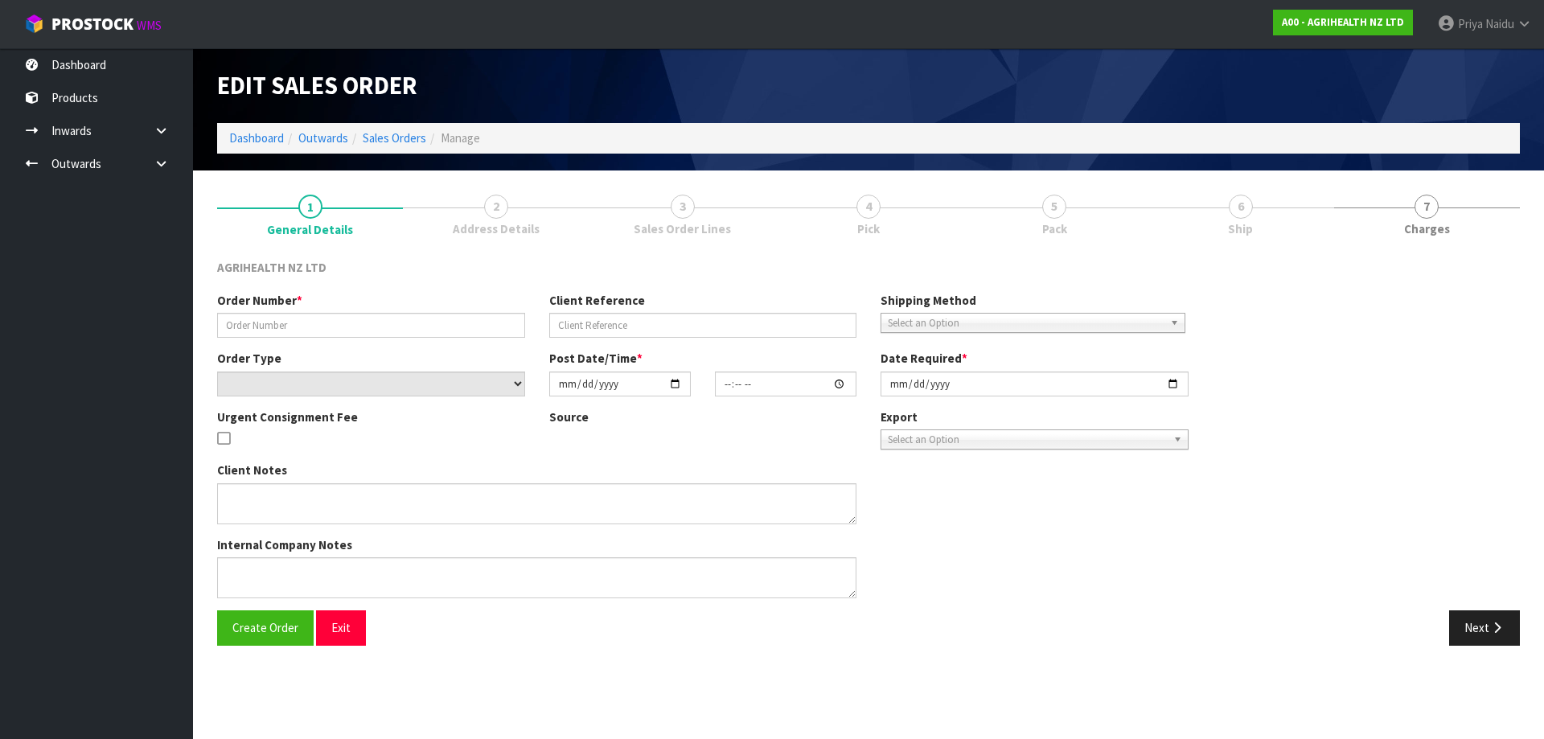
type input "TR-03569"
type input "CHCH TRANSFER"
select select "number:0"
type input "[DATE]"
type input "09:37:00.000"
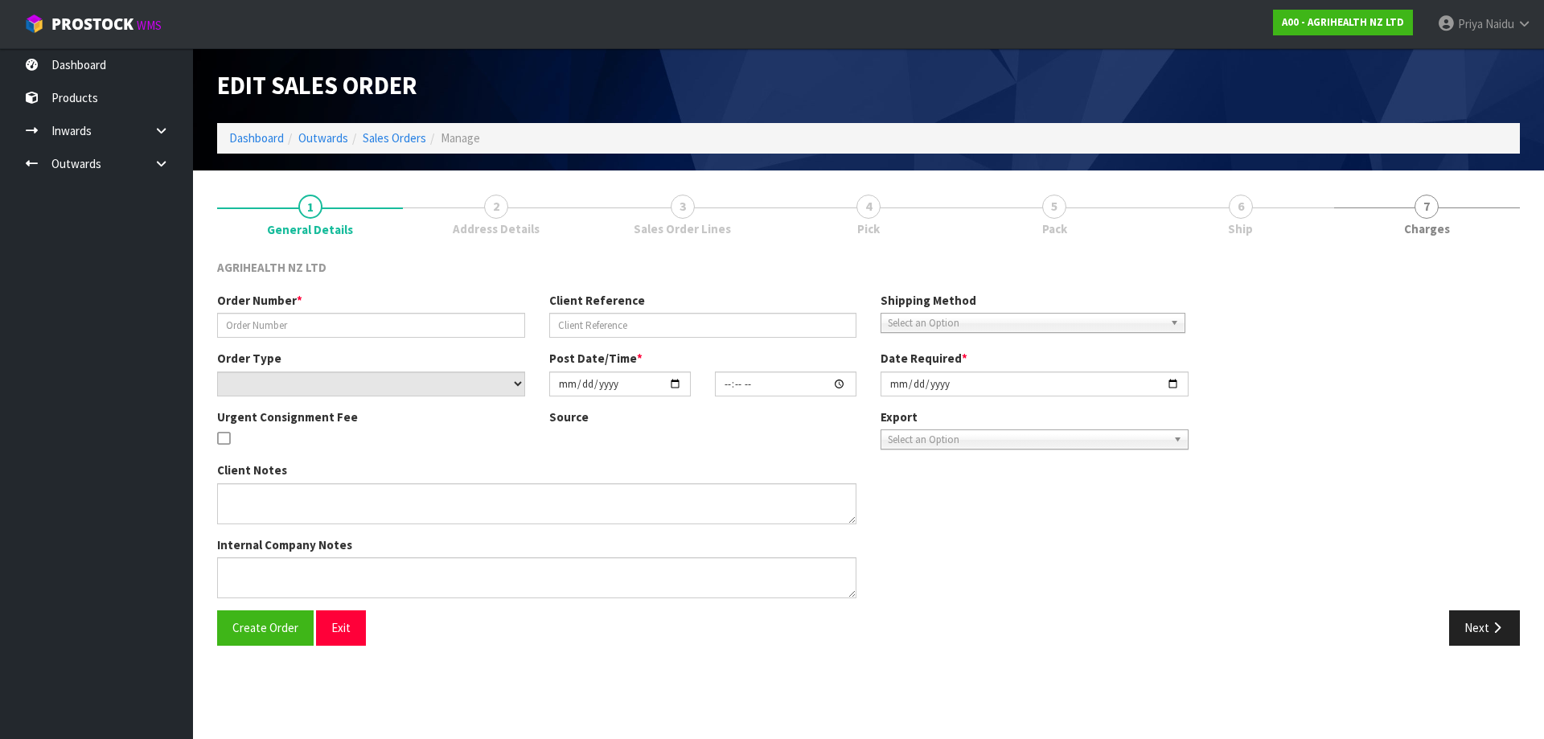
type input "[DATE]"
type textarea "OPZEELAND TO PICK UP [DATE] AM"
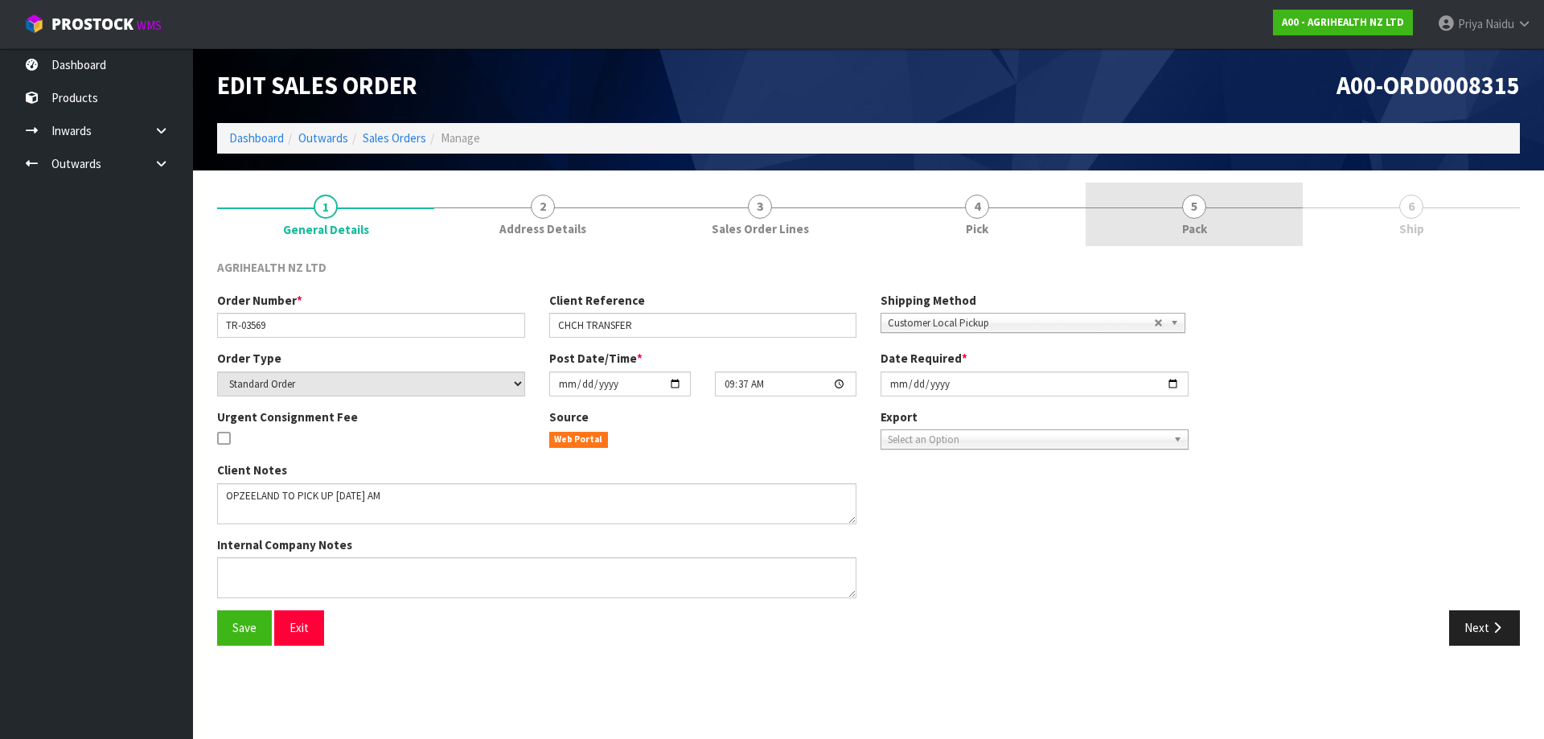
click at [1224, 213] on link "5 Pack" at bounding box center [1194, 215] width 217 height 64
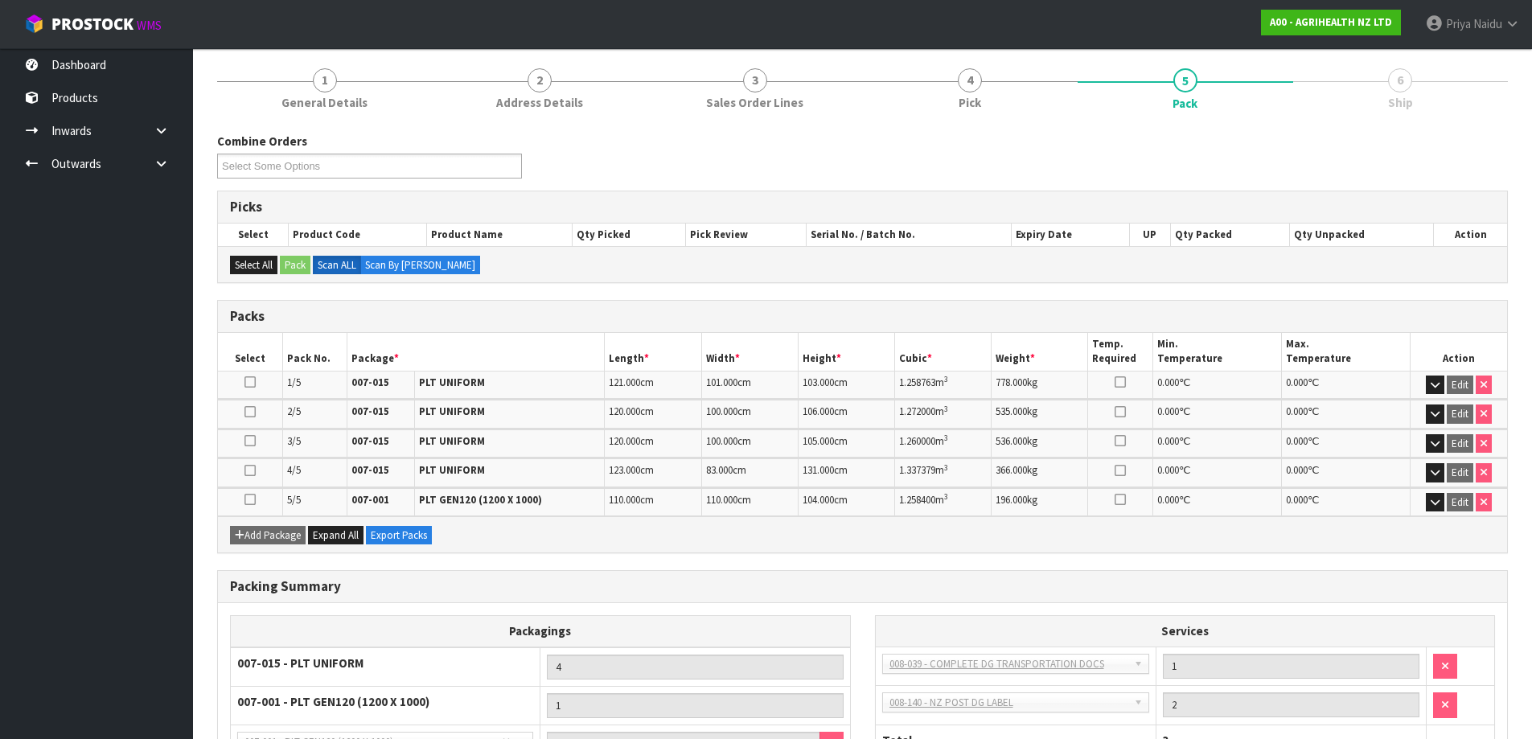
scroll to position [288, 0]
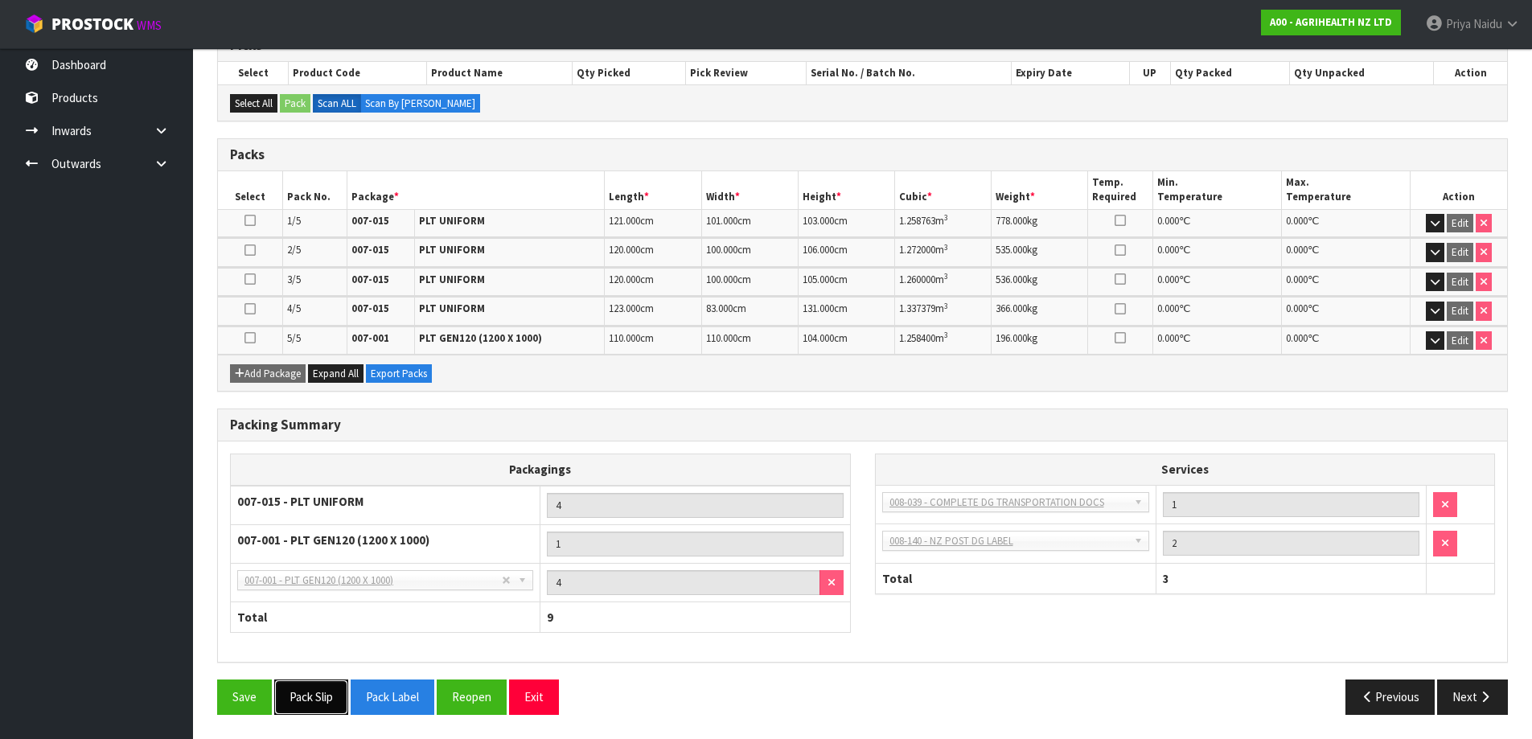
click at [330, 692] on button "Pack Slip" at bounding box center [311, 696] width 74 height 35
click at [1480, 710] on button "Next" at bounding box center [1472, 696] width 71 height 35
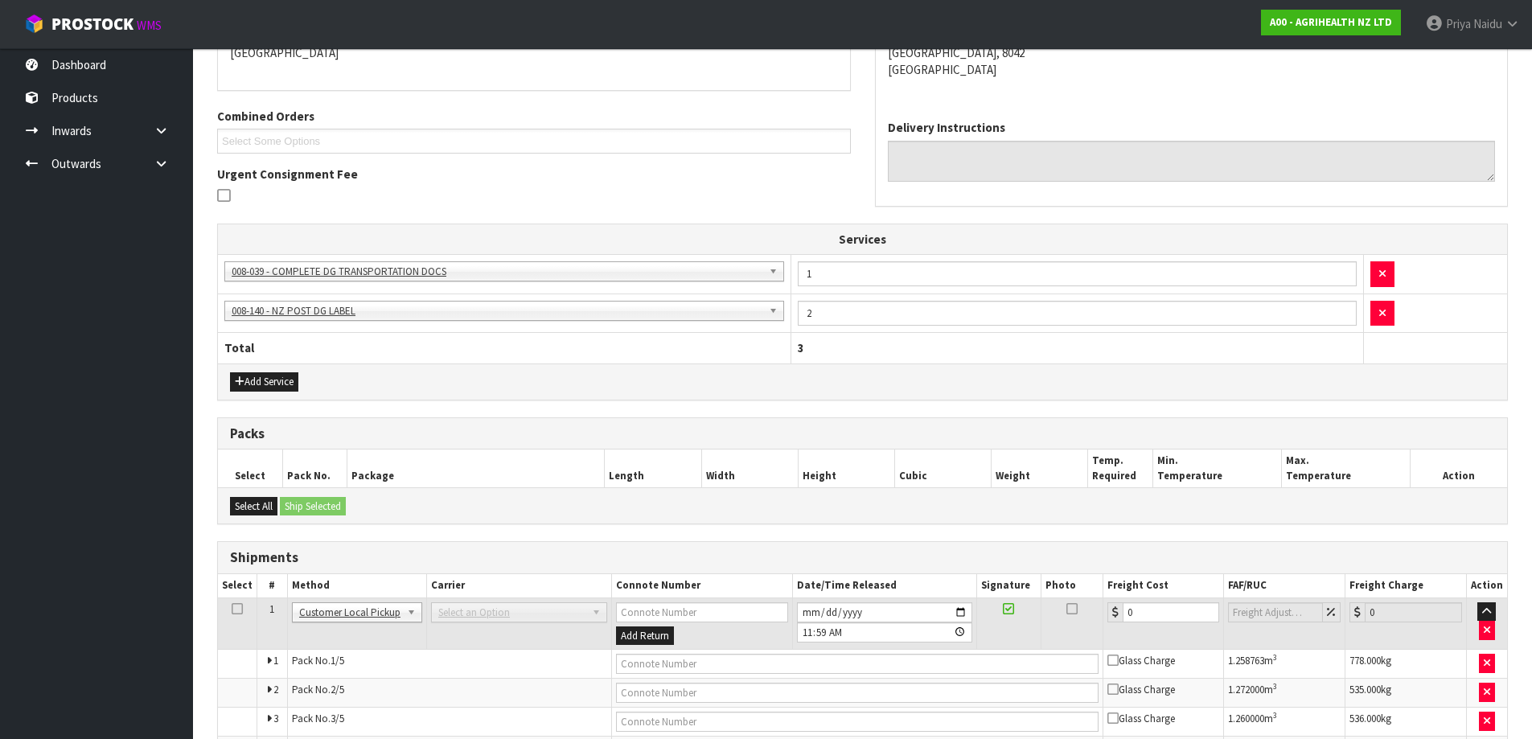
scroll to position [443, 0]
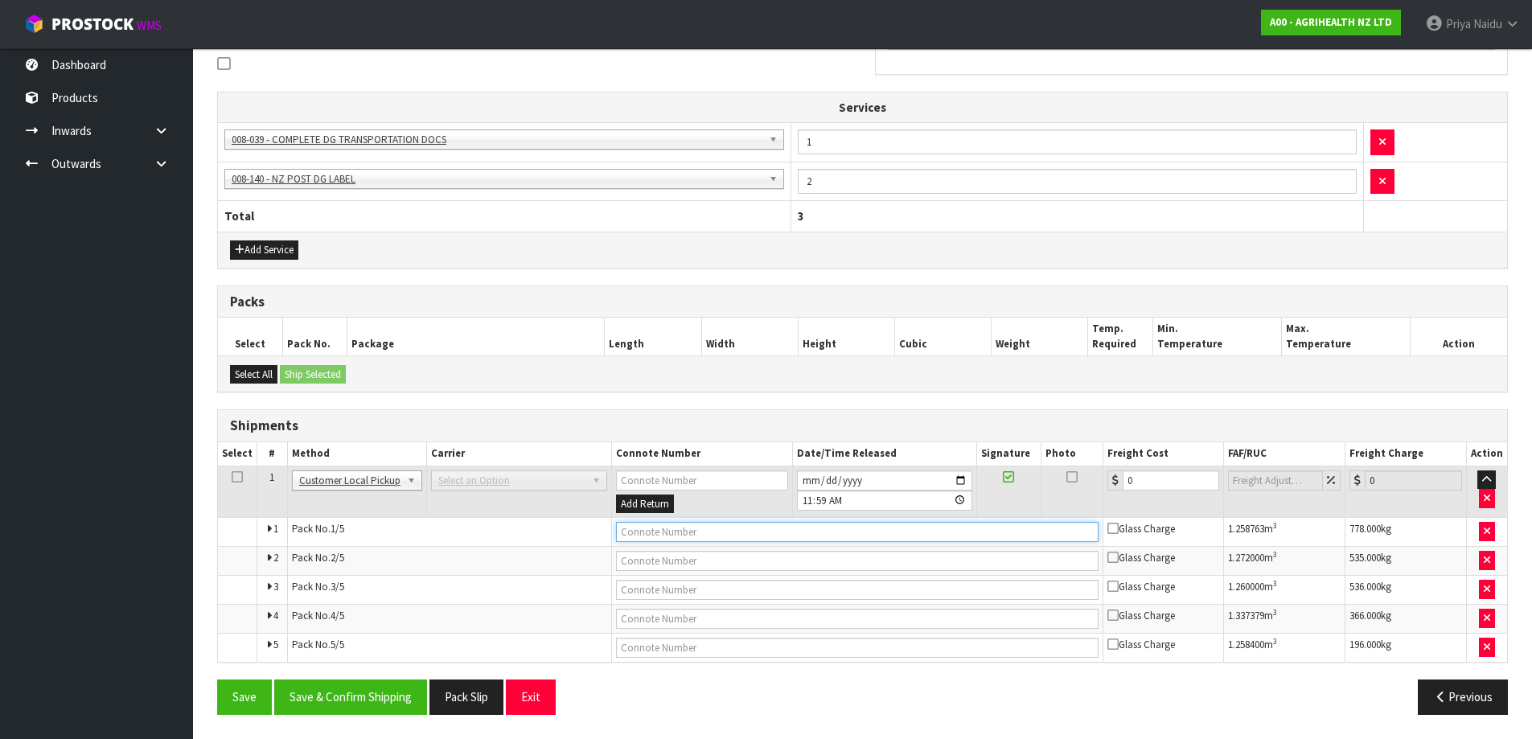
click at [703, 528] on input "text" at bounding box center [857, 532] width 482 height 20
type input "OPZEELAND COLLECTED"
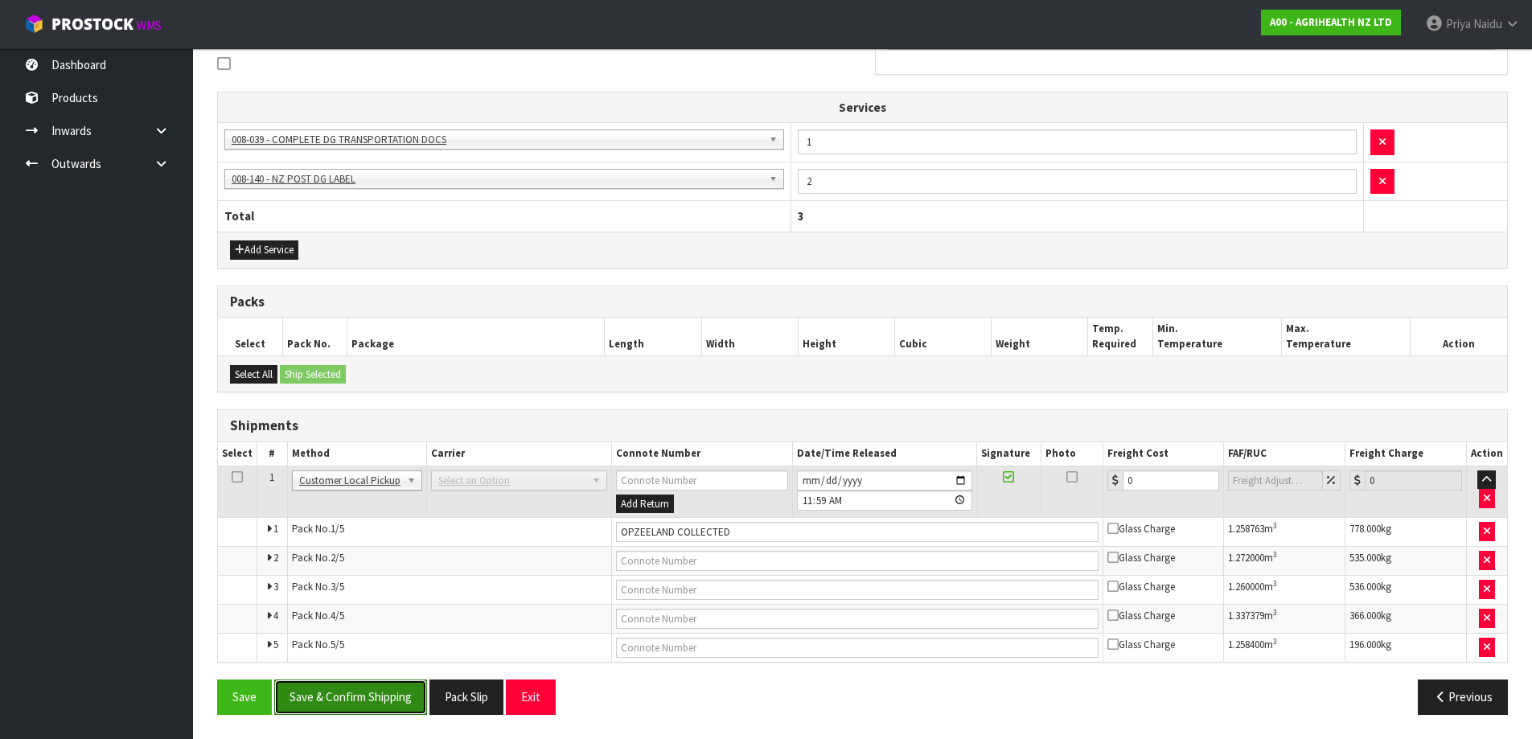
click at [391, 702] on button "Save & Confirm Shipping" at bounding box center [350, 696] width 153 height 35
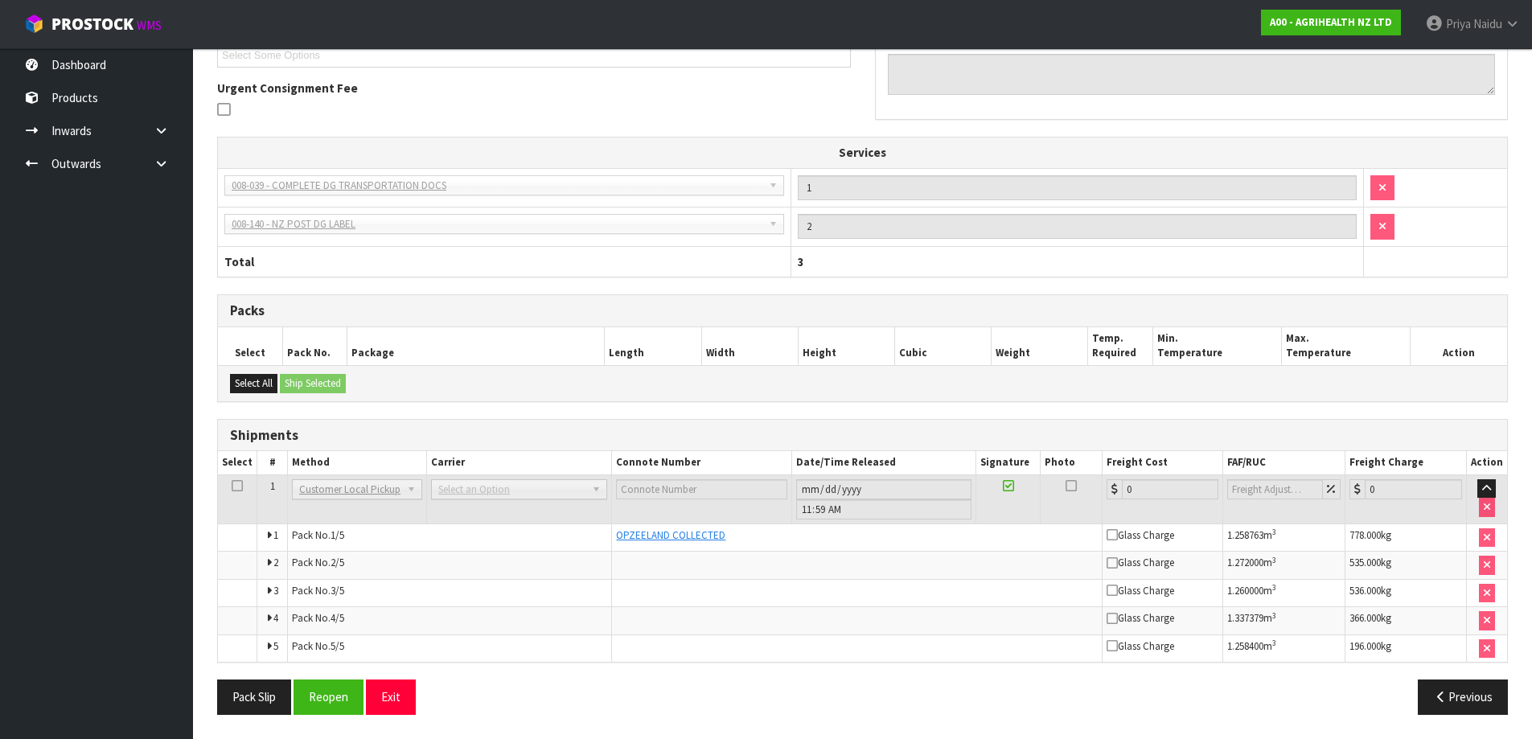
scroll to position [0, 0]
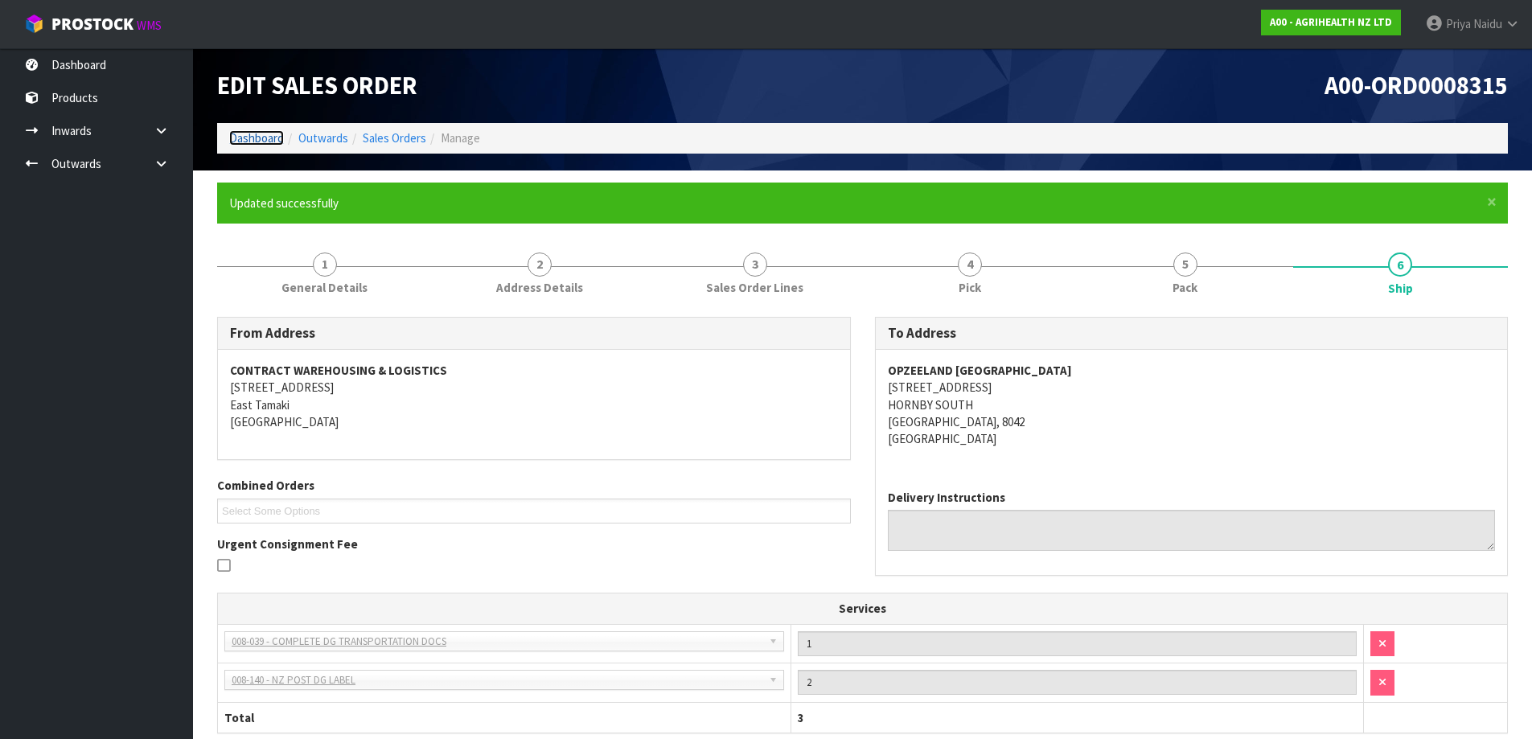
click at [273, 140] on link "Dashboard" at bounding box center [256, 137] width 55 height 15
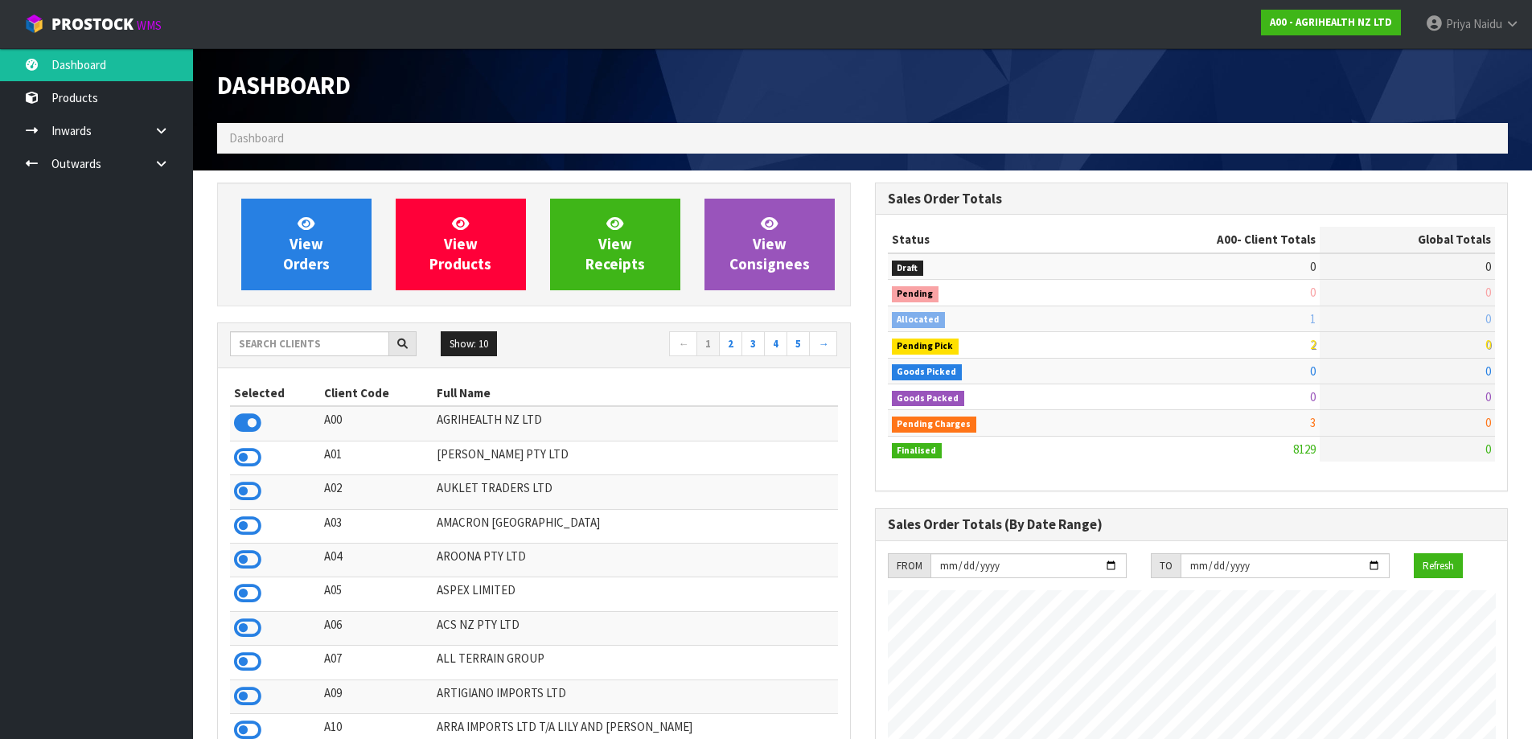
scroll to position [1218, 657]
click at [334, 329] on div "Show: 10 5 10 25 50 ← 1 2 3 4 5 →" at bounding box center [534, 345] width 632 height 45
click at [334, 331] on input "text" at bounding box center [309, 343] width 159 height 25
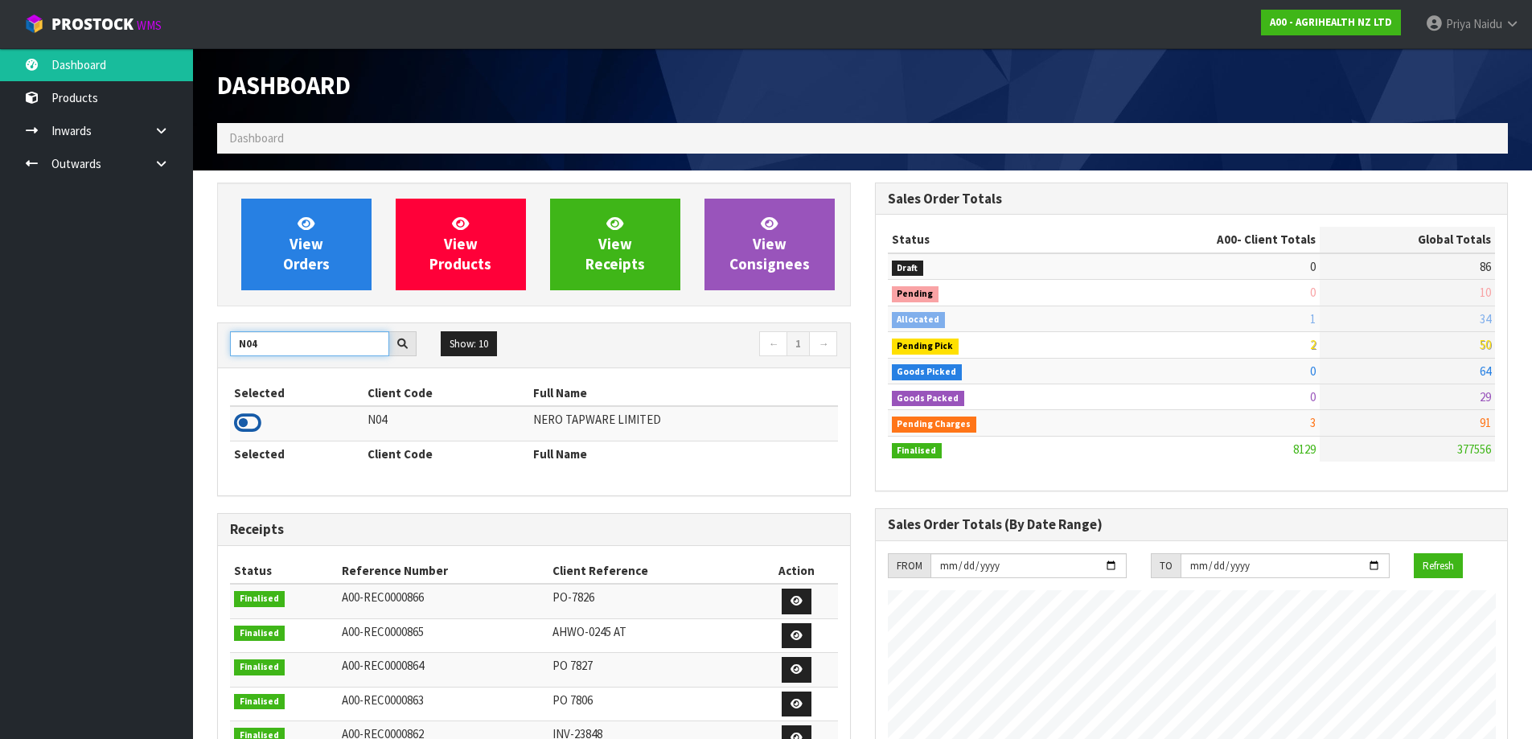
type input "N04"
click at [240, 419] on icon at bounding box center [247, 423] width 27 height 24
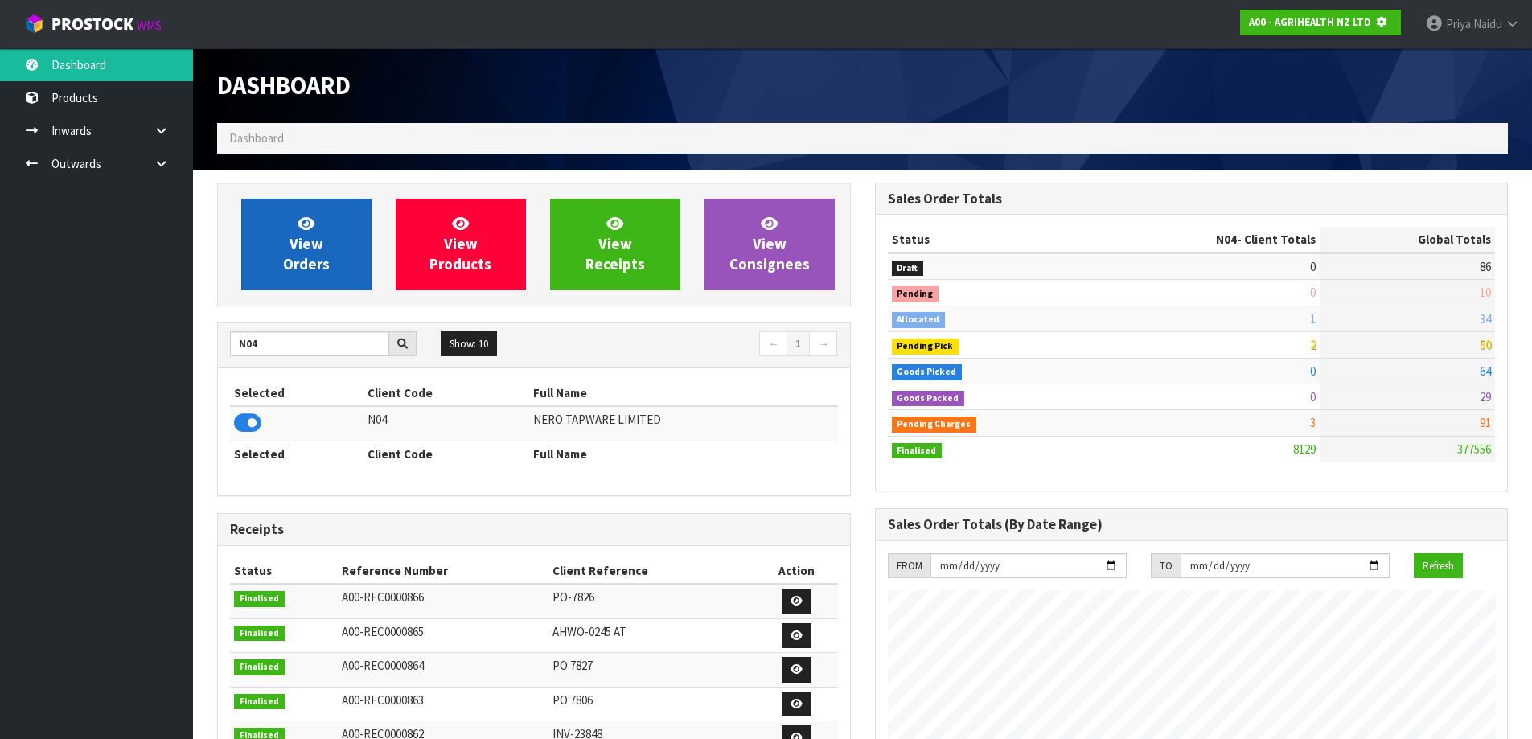
scroll to position [1003, 657]
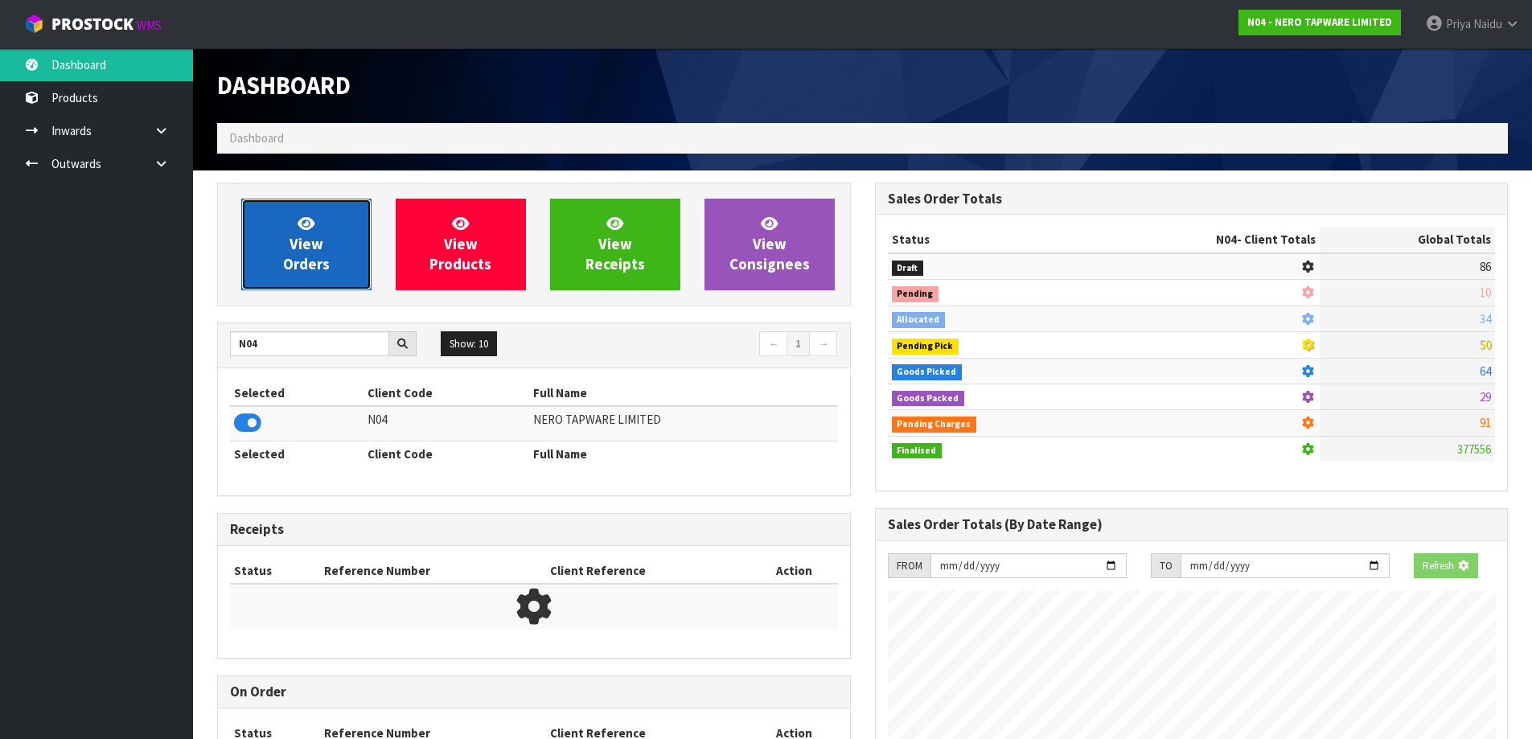
click at [315, 272] on span "View Orders" at bounding box center [306, 244] width 47 height 60
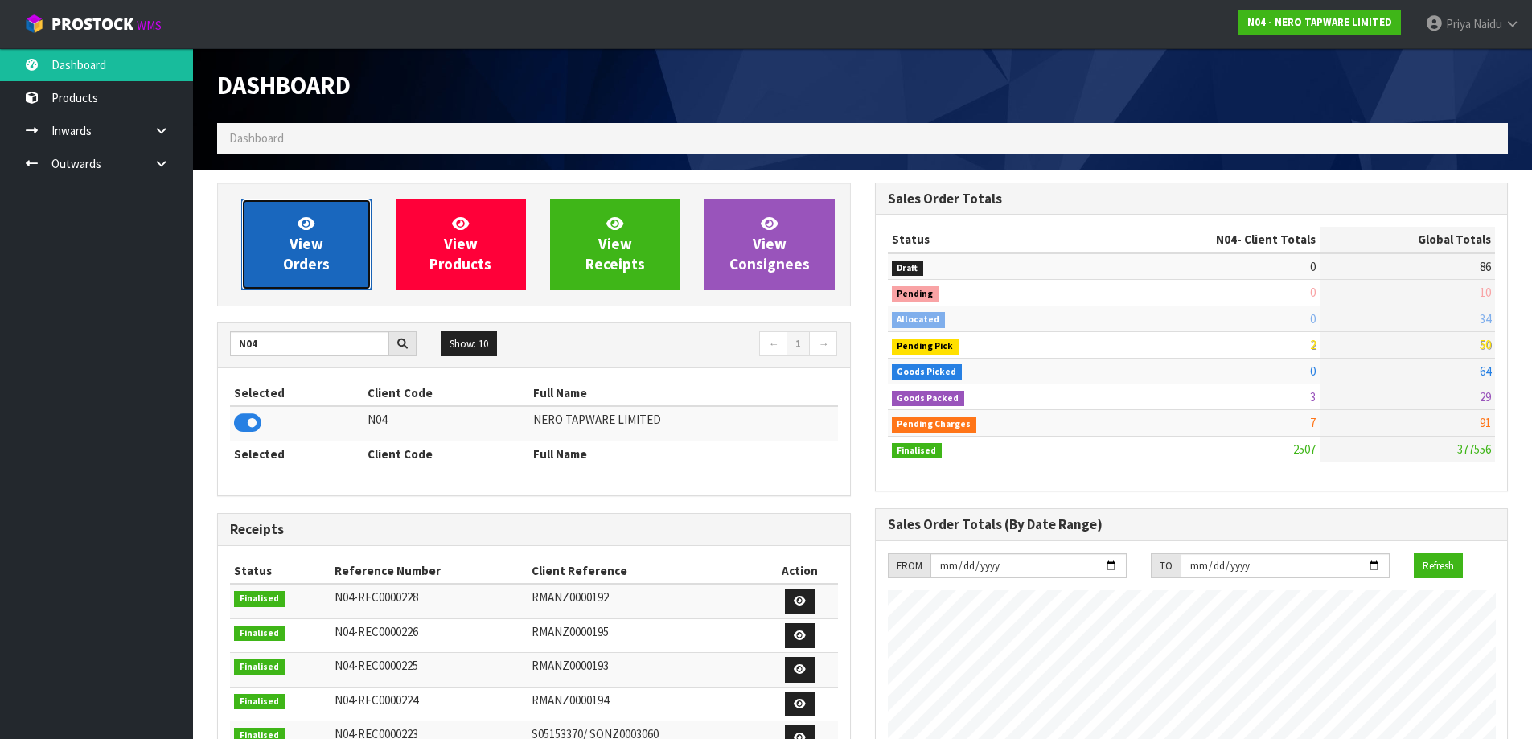
scroll to position [1218, 657]
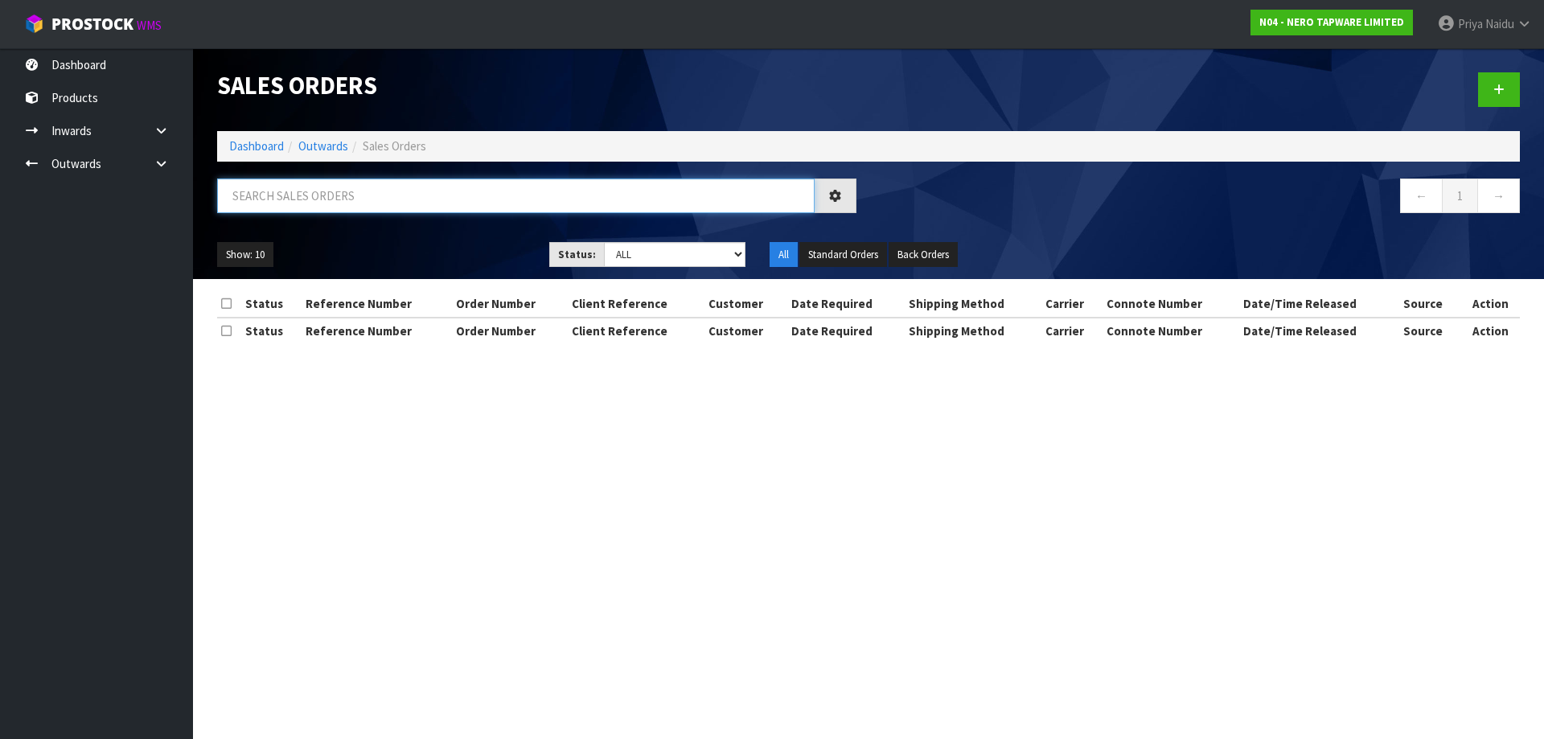
click at [366, 198] on input "text" at bounding box center [515, 196] width 597 height 35
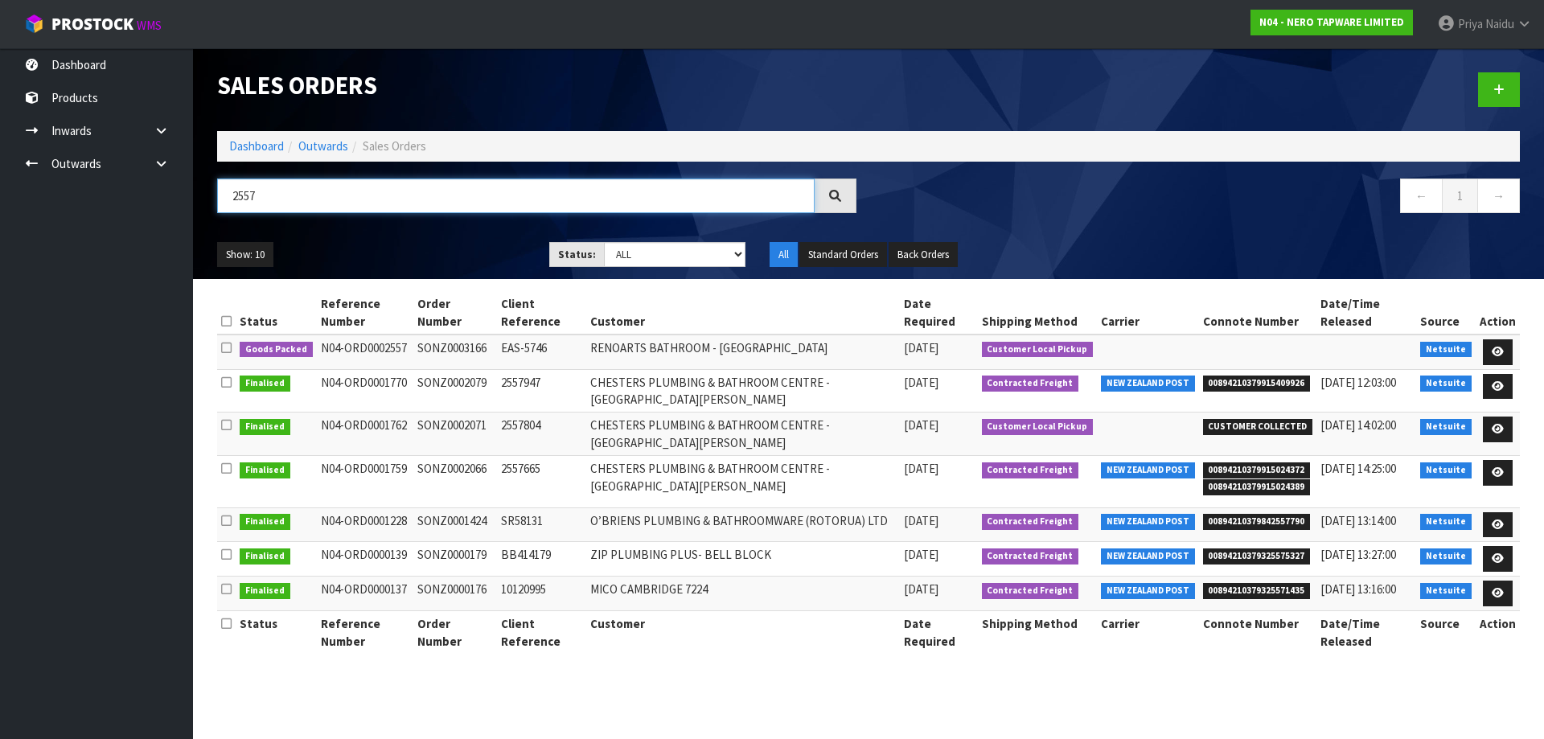
type input "2557"
click at [424, 248] on ul "Show: 10 5 10 25 50" at bounding box center [371, 255] width 308 height 26
click at [1498, 347] on icon at bounding box center [1498, 352] width 12 height 10
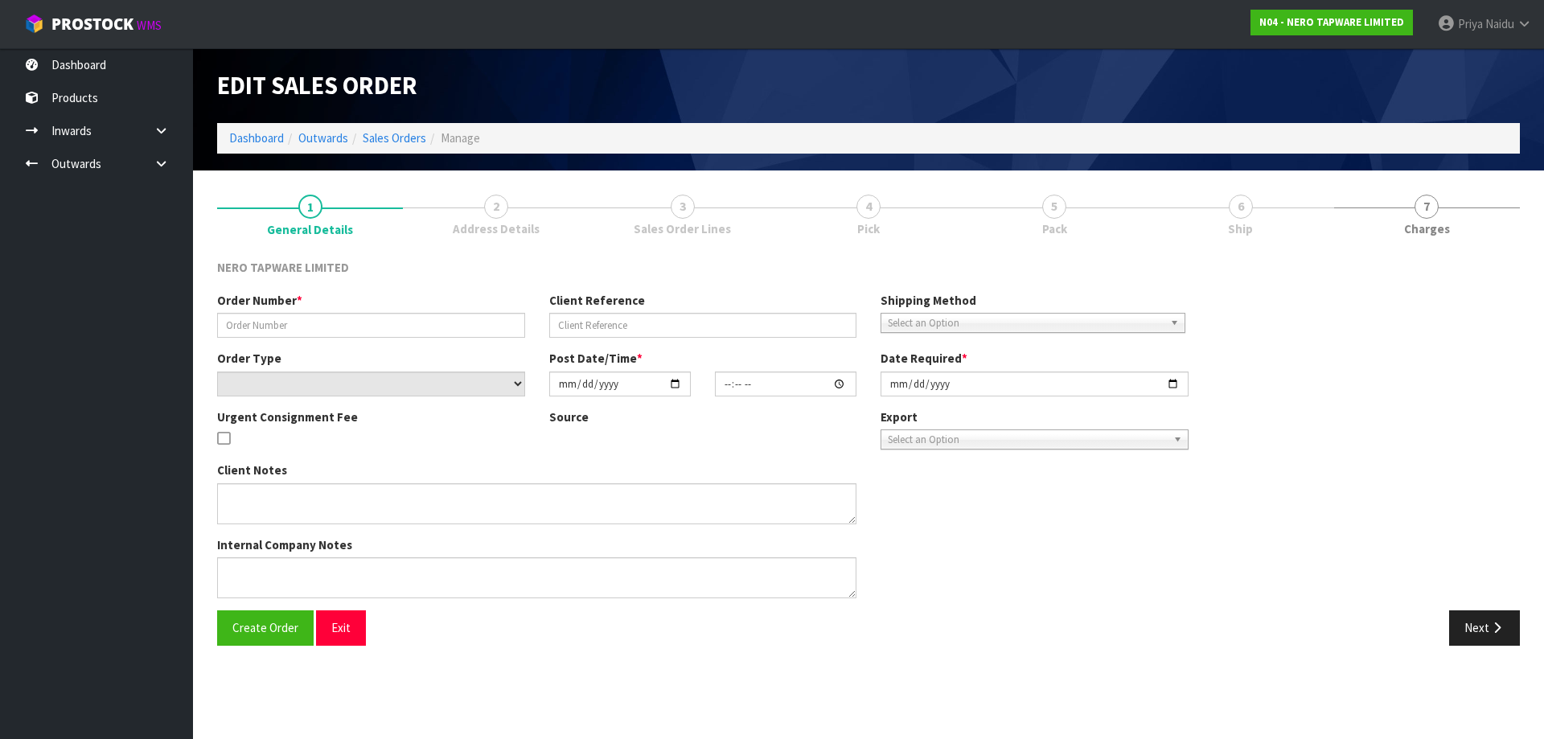
type input "SONZ0003166"
type input "EAS-5746"
select select "number:0"
type input "[DATE]"
type input "12:00:07.000"
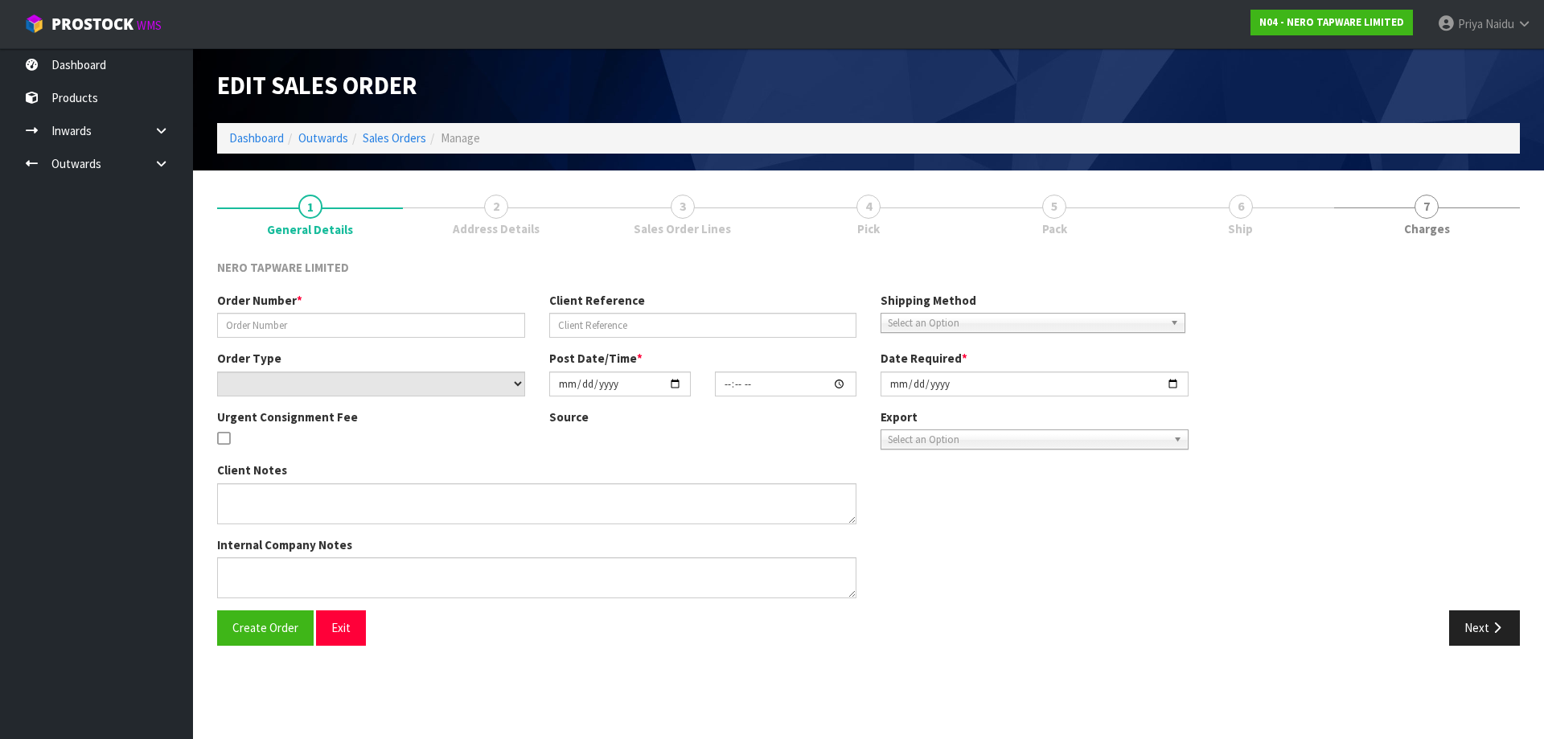
type input "[DATE]"
type textarea "customer pick up 21/08"
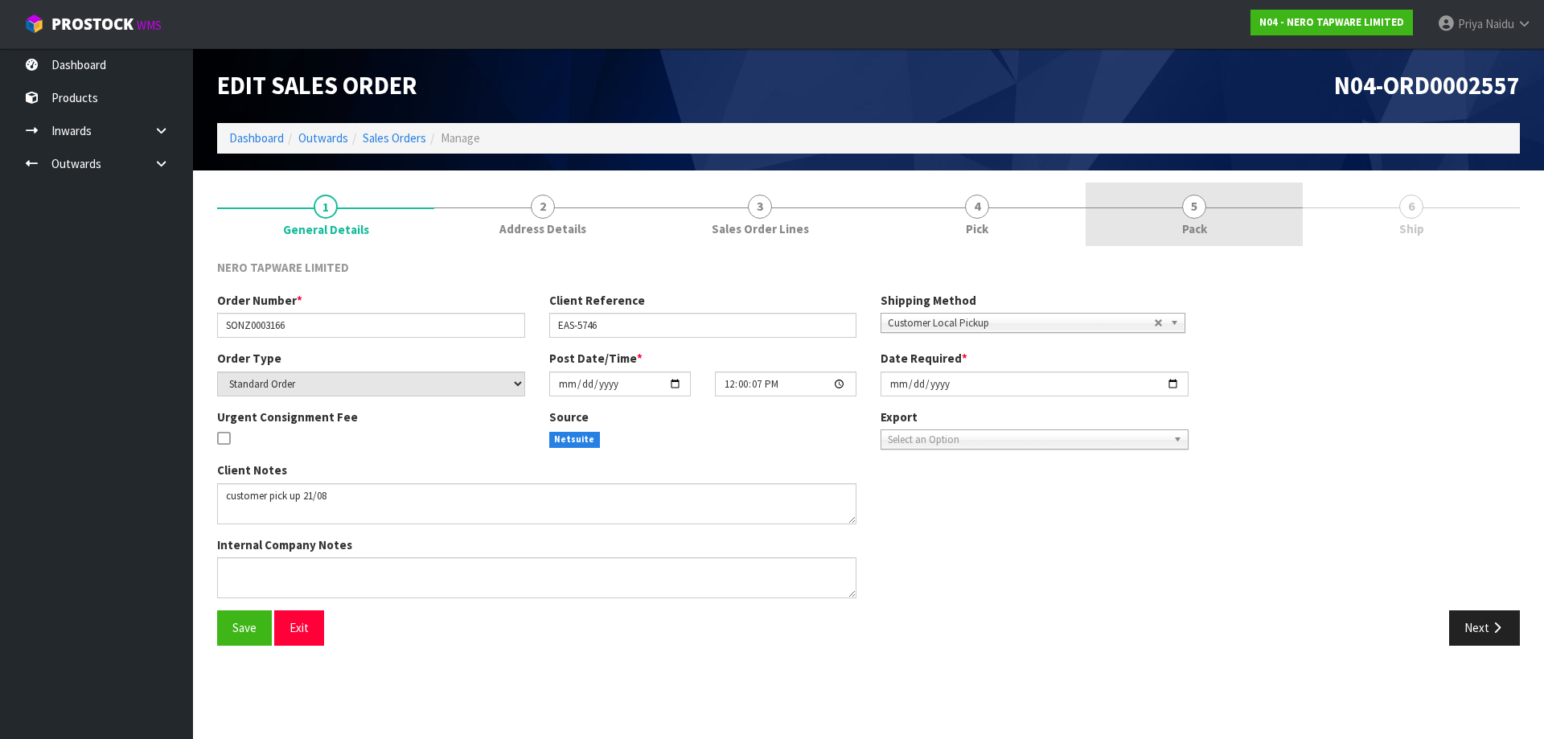
click at [1228, 209] on link "5 Pack" at bounding box center [1194, 215] width 217 height 64
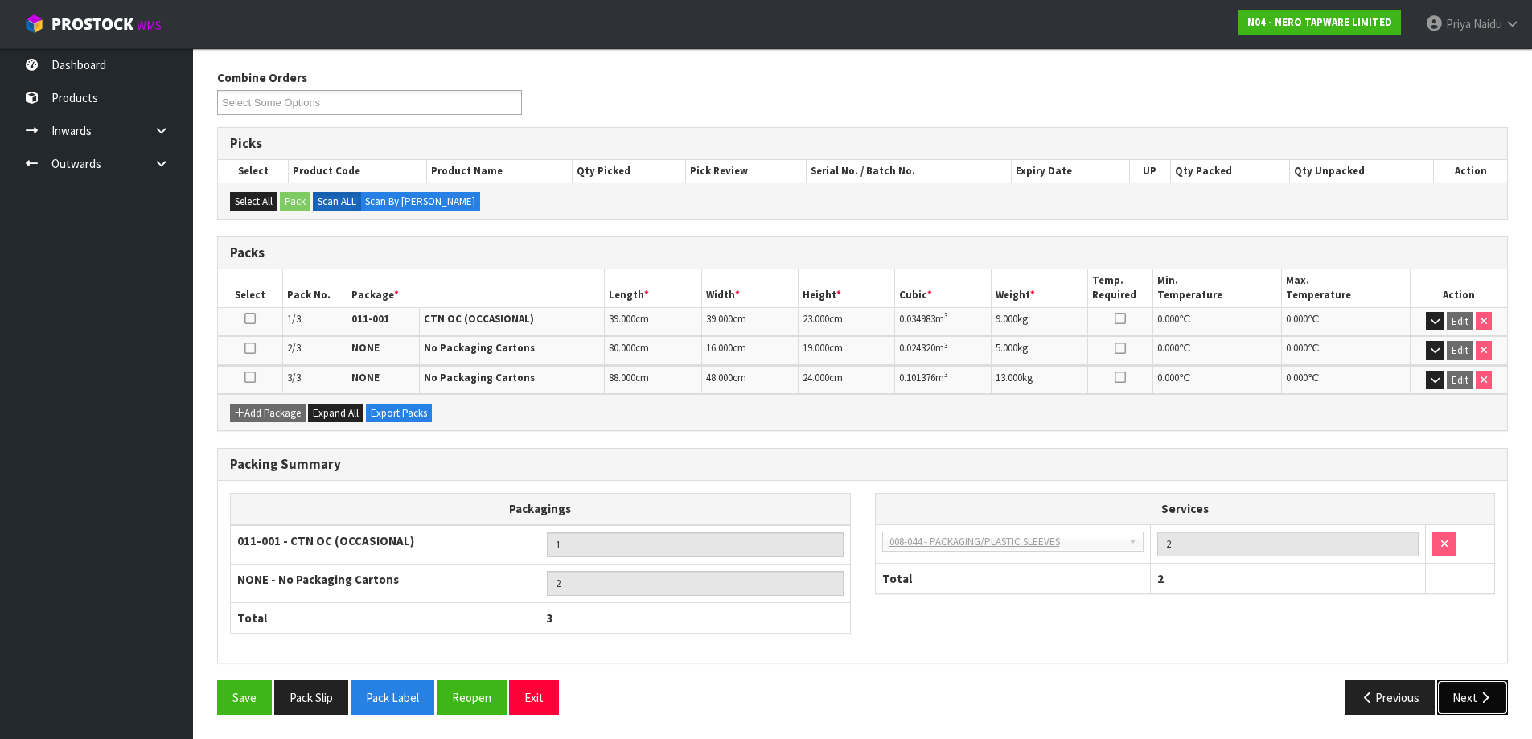
click at [1464, 700] on button "Next" at bounding box center [1472, 697] width 71 height 35
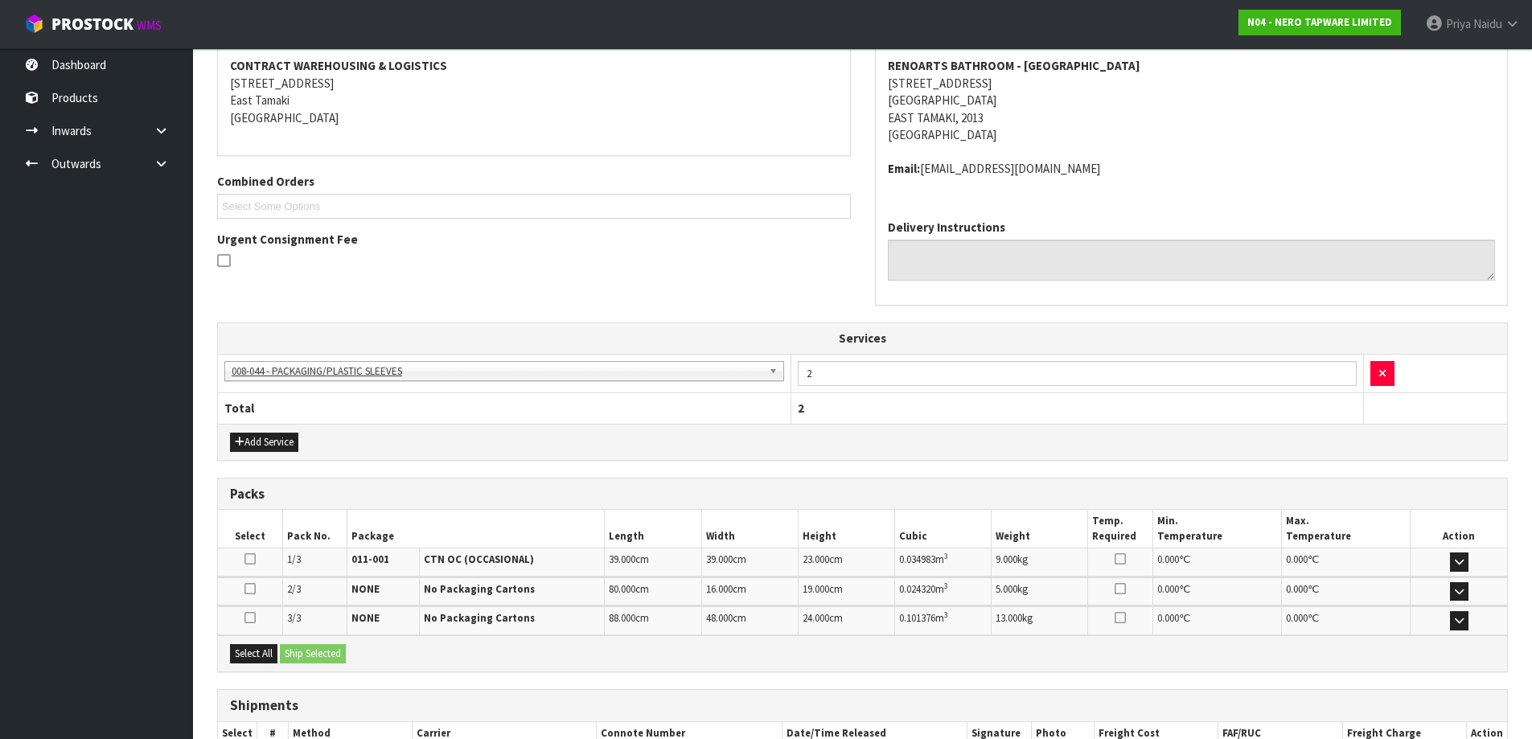
scroll to position [352, 0]
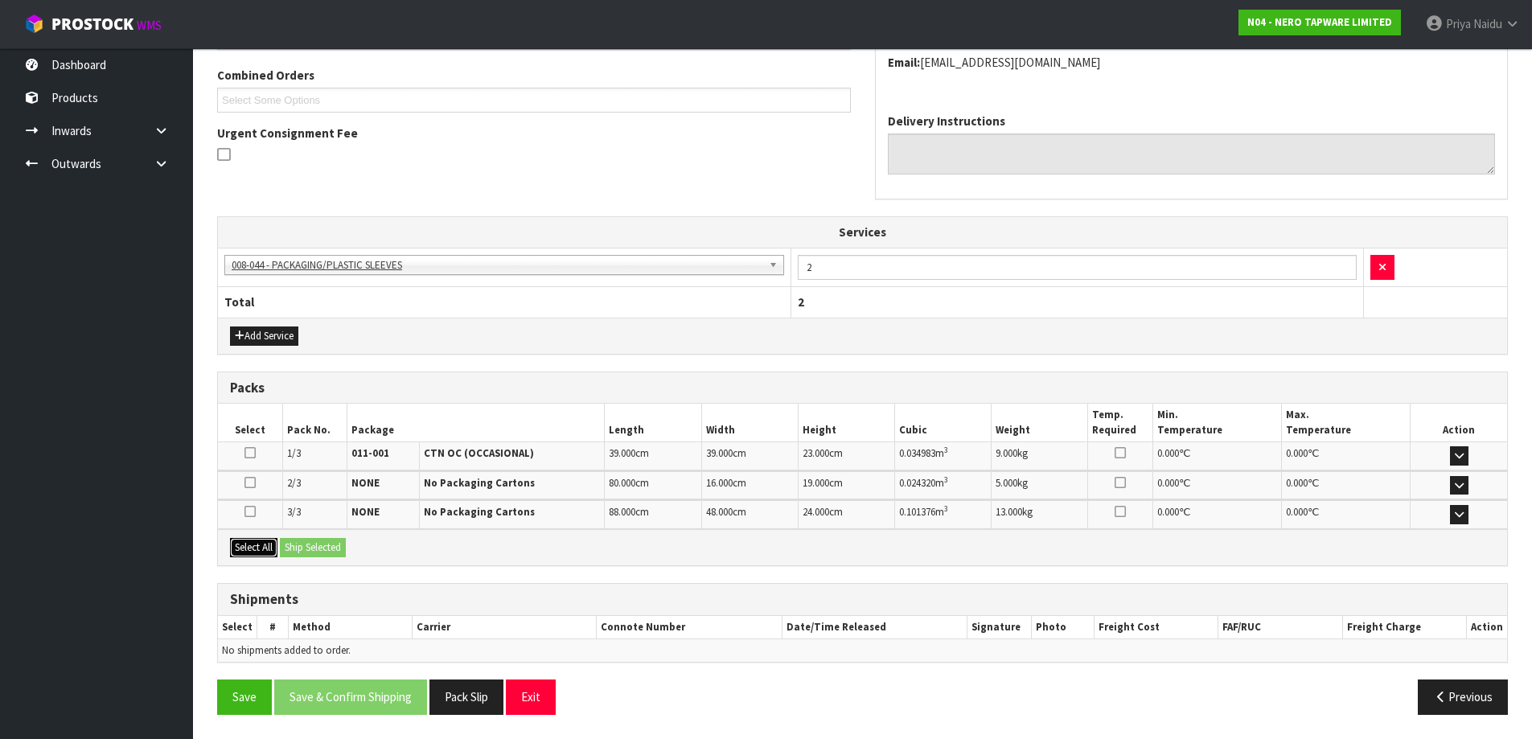
drag, startPoint x: 248, startPoint y: 543, endPoint x: 303, endPoint y: 551, distance: 56.1
click at [251, 544] on button "Select All" at bounding box center [253, 547] width 47 height 19
click at [329, 551] on button "Ship Selected" at bounding box center [313, 547] width 66 height 19
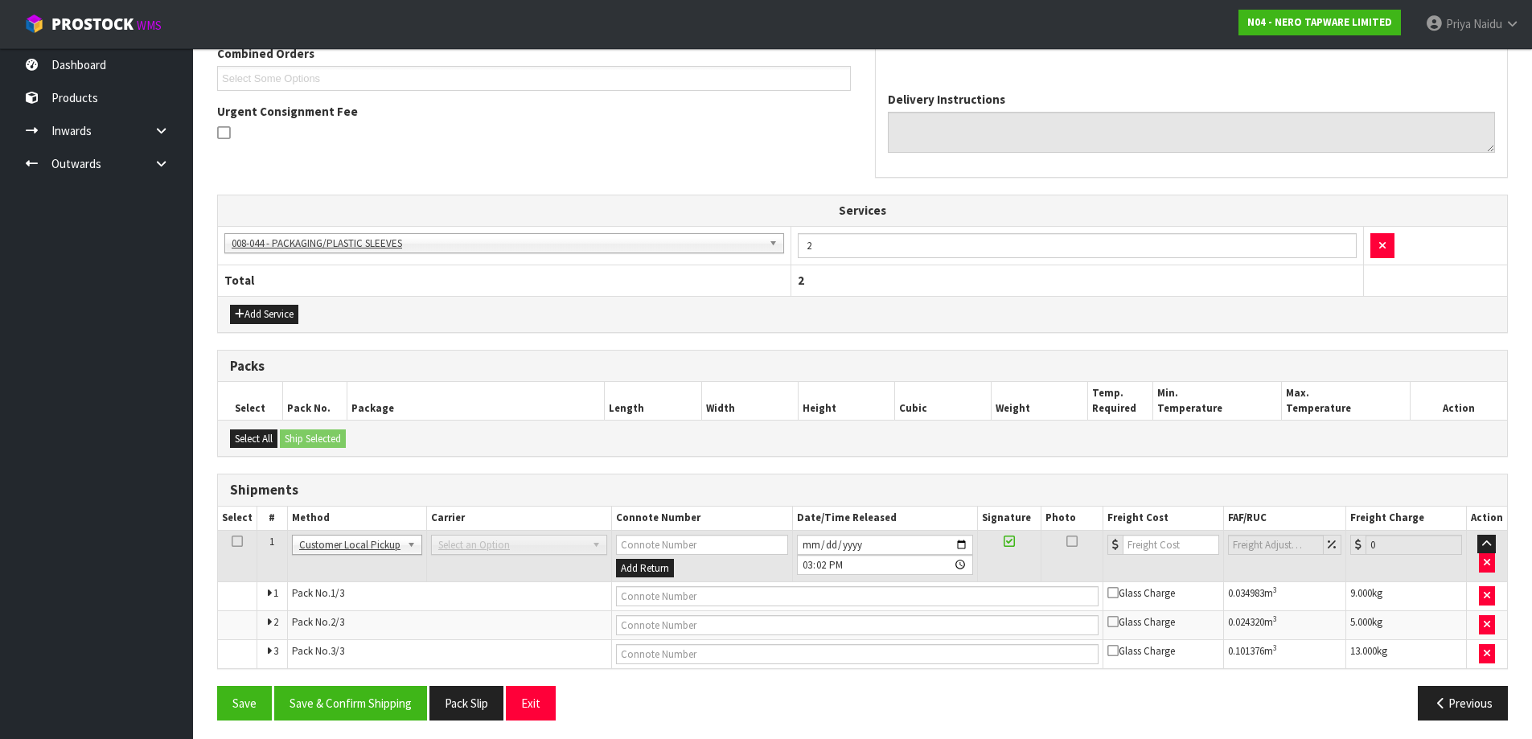
scroll to position [380, 0]
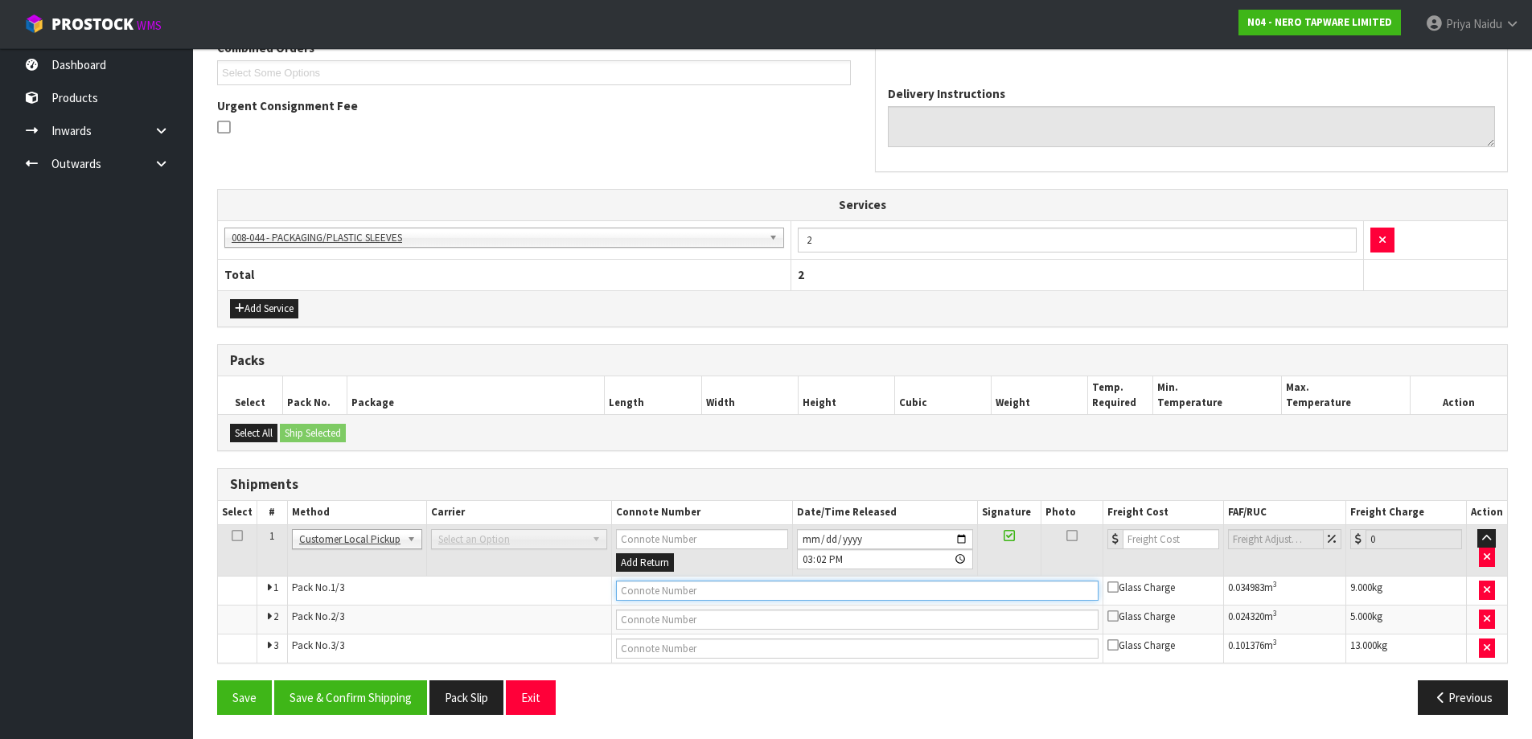
click at [673, 586] on input "text" at bounding box center [857, 591] width 482 height 20
type input "CUSTOMER COLLECTED"
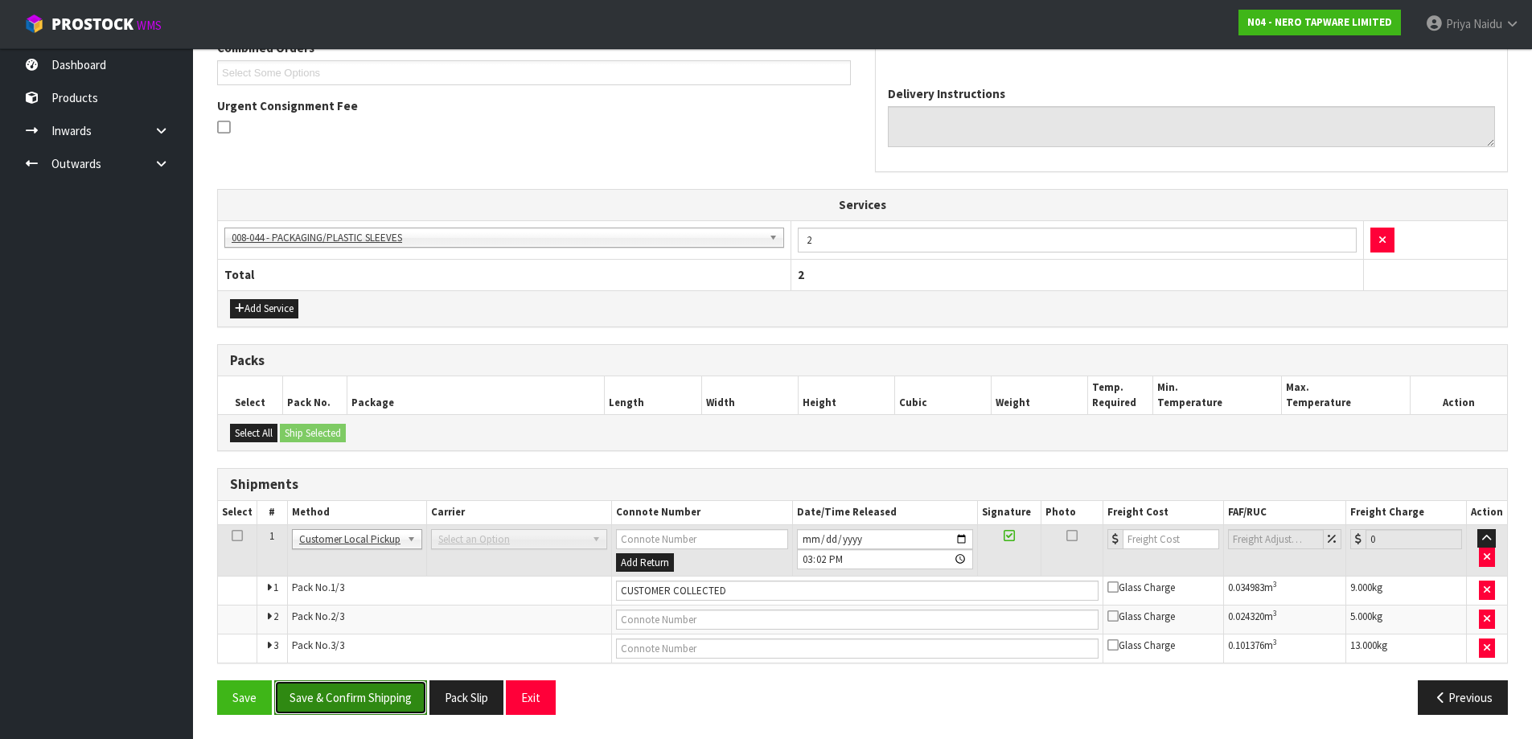
click at [380, 696] on button "Save & Confirm Shipping" at bounding box center [350, 697] width 153 height 35
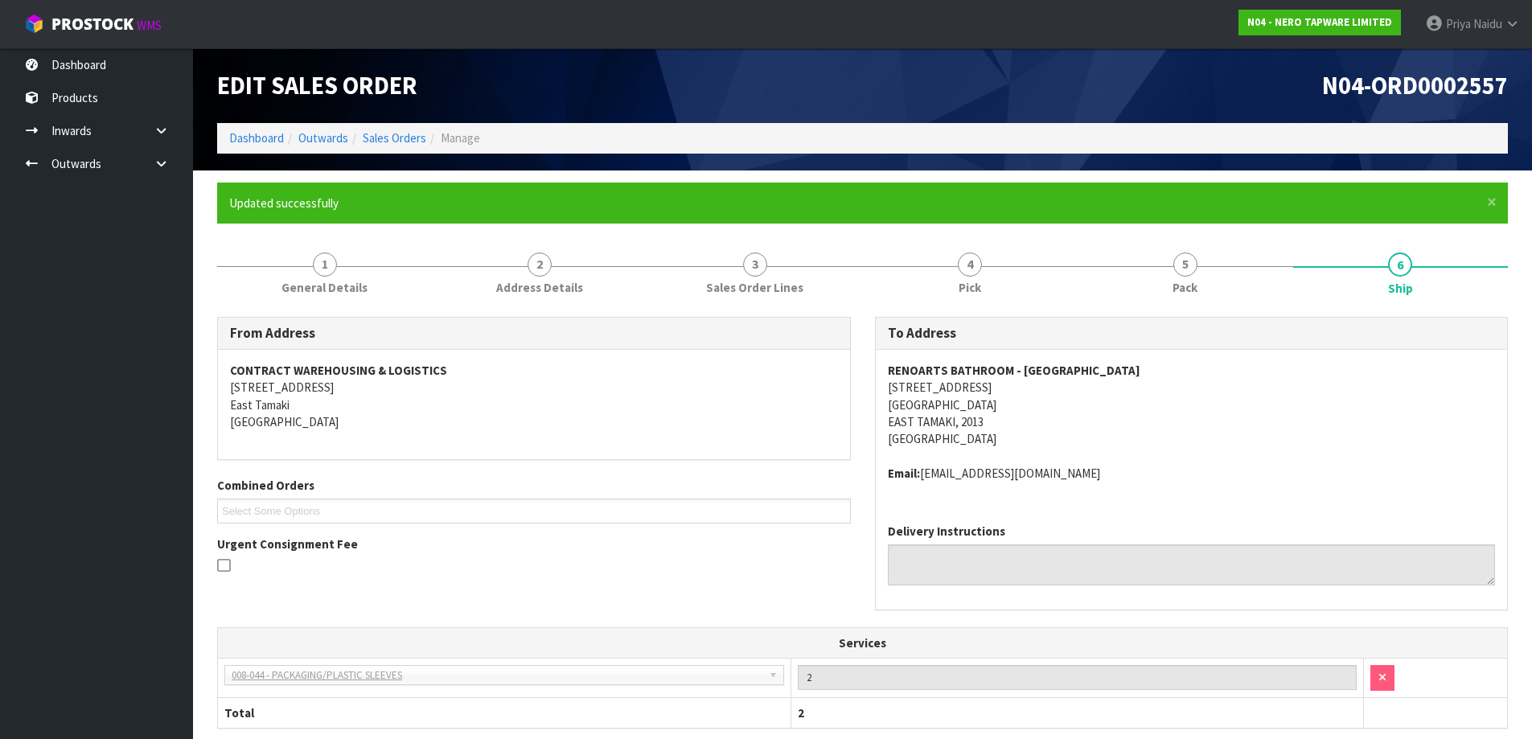
click at [1184, 454] on span "RENOARTS BATHROOM - [GEOGRAPHIC_DATA] [STREET_ADDRESS] Email: [EMAIL_ADDRESS][D…" at bounding box center [1192, 422] width 608 height 121
